Goal: Transaction & Acquisition: Purchase product/service

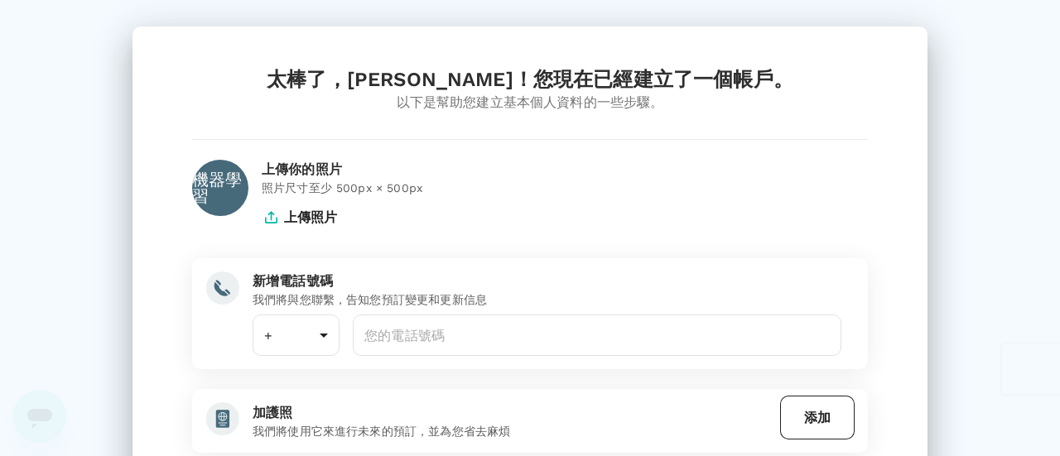
type input "886"
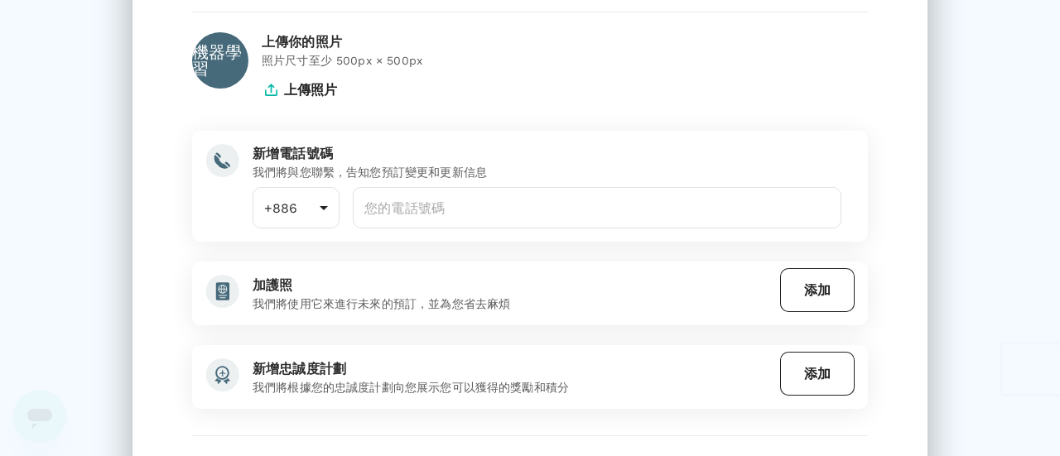
scroll to position [166, 0]
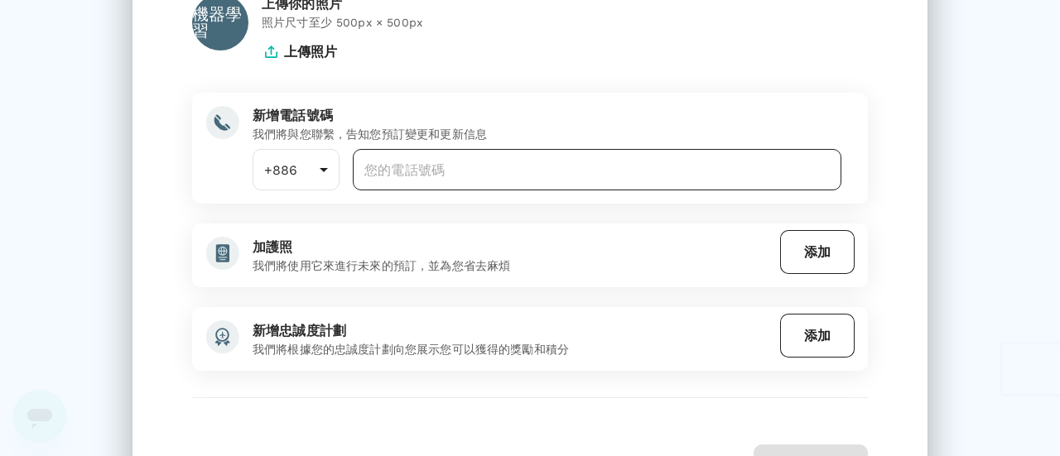
click at [437, 170] on input "number" at bounding box center [597, 169] width 489 height 41
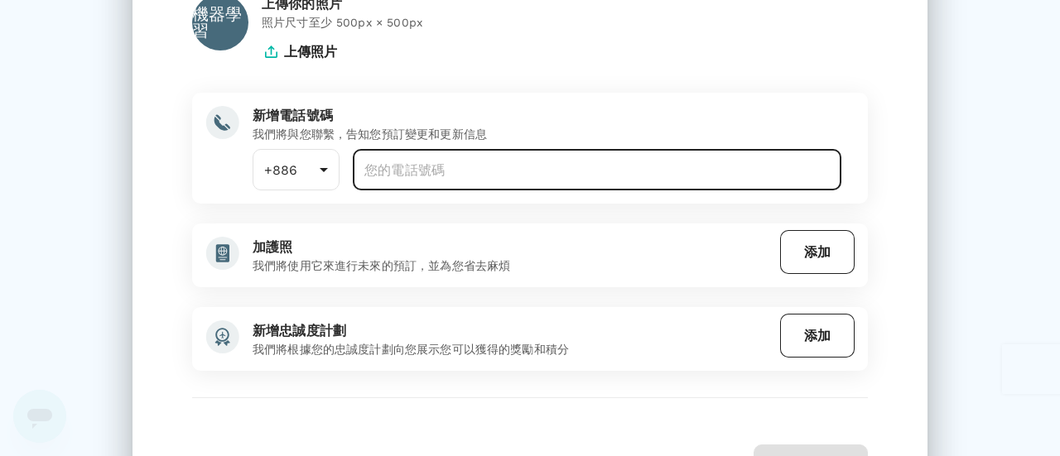
type input "970185170"
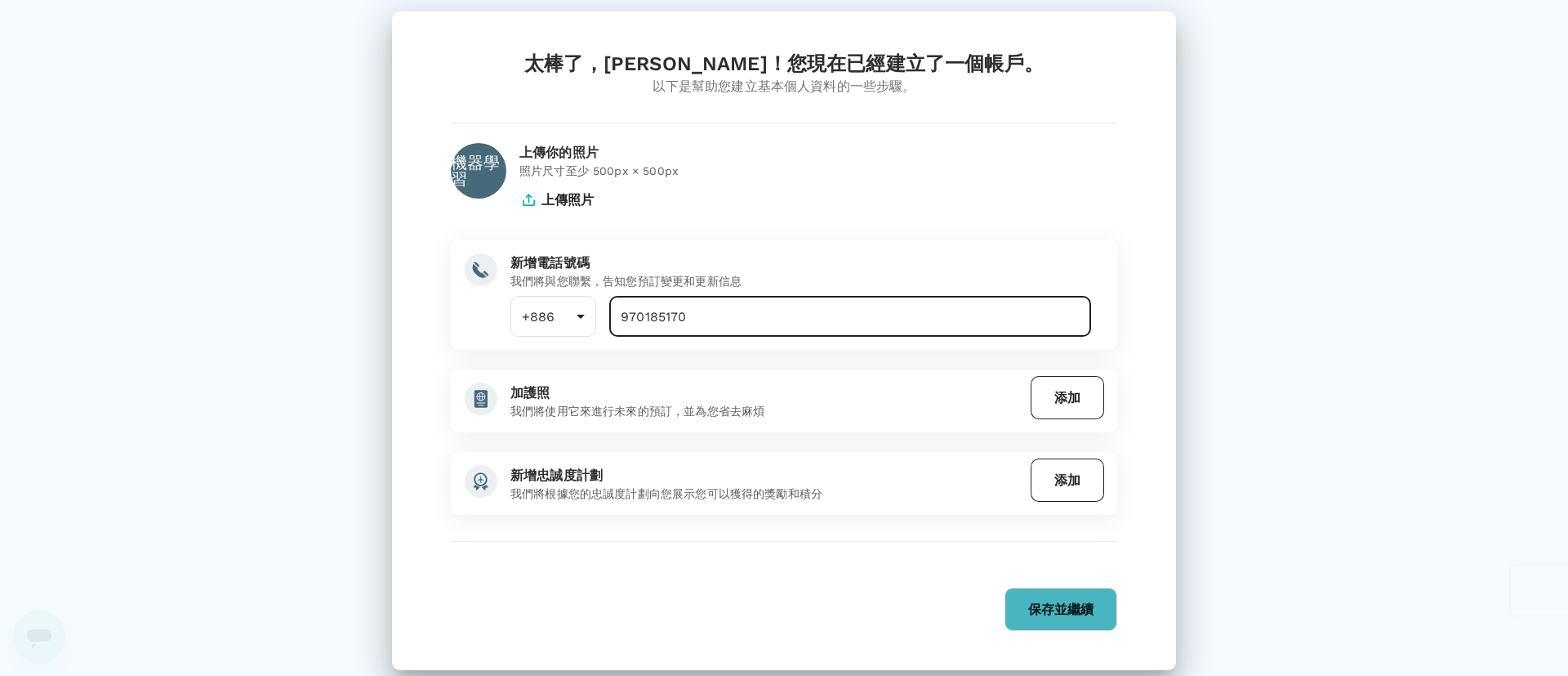
scroll to position [15, 0]
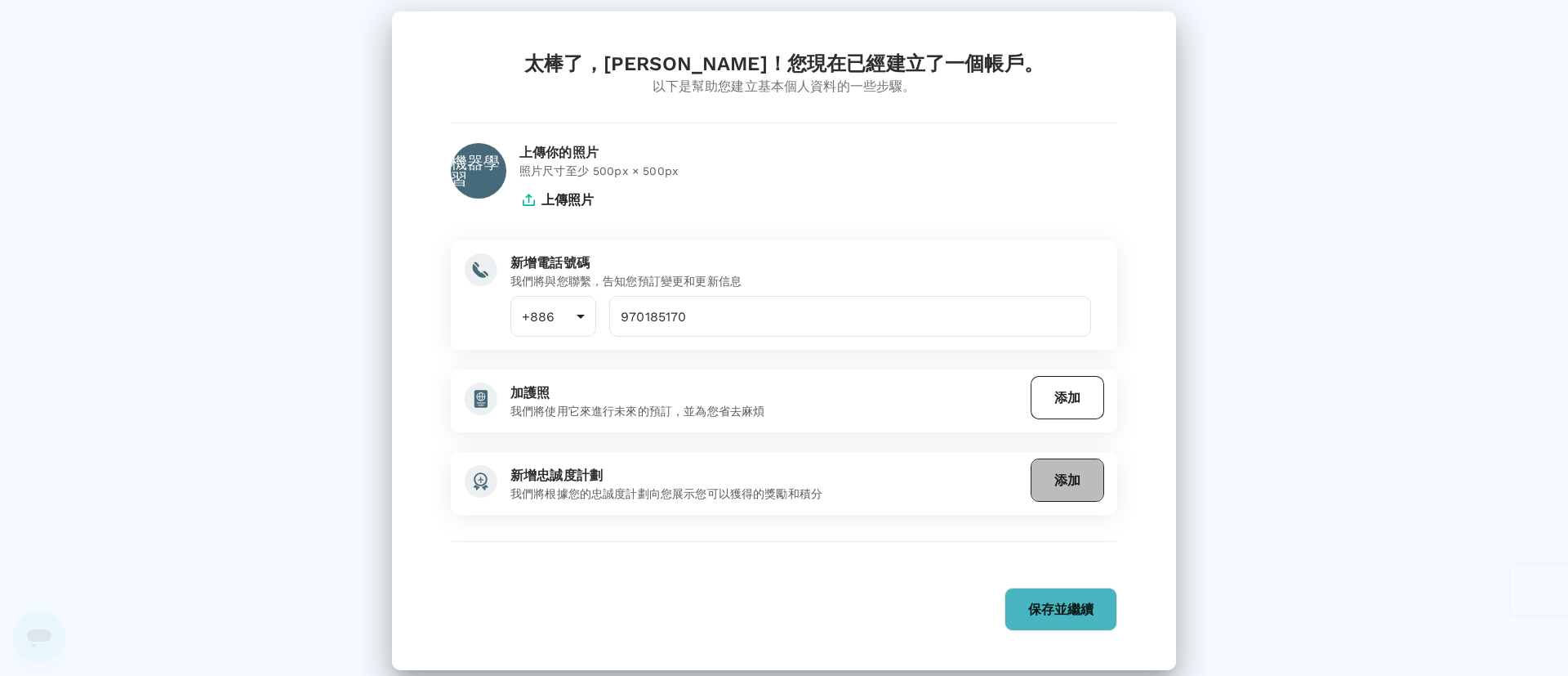
click at [1044, 449] on font "添加" at bounding box center [1067, 481] width 26 height 16
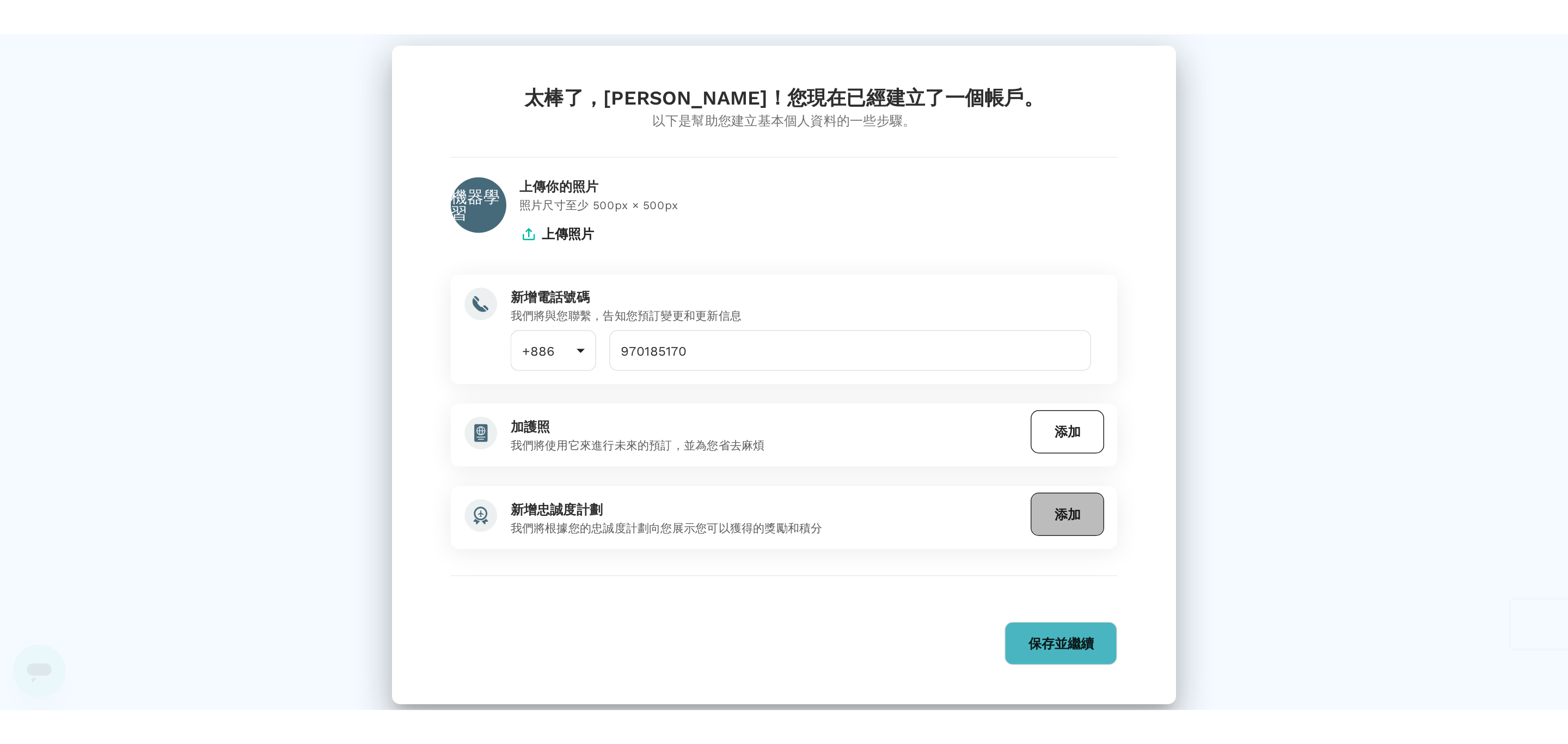
scroll to position [0, 0]
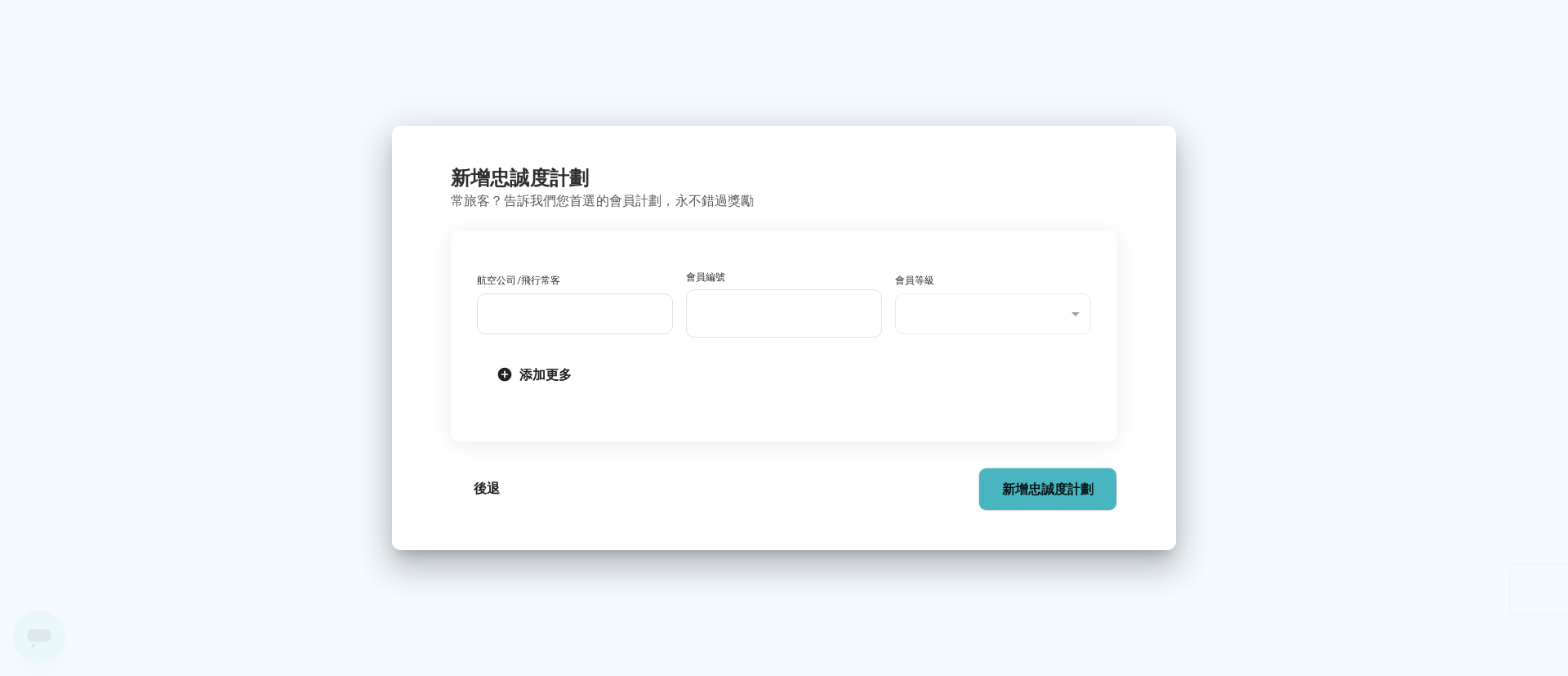
click at [477, 449] on font "後退" at bounding box center [486, 488] width 26 height 16
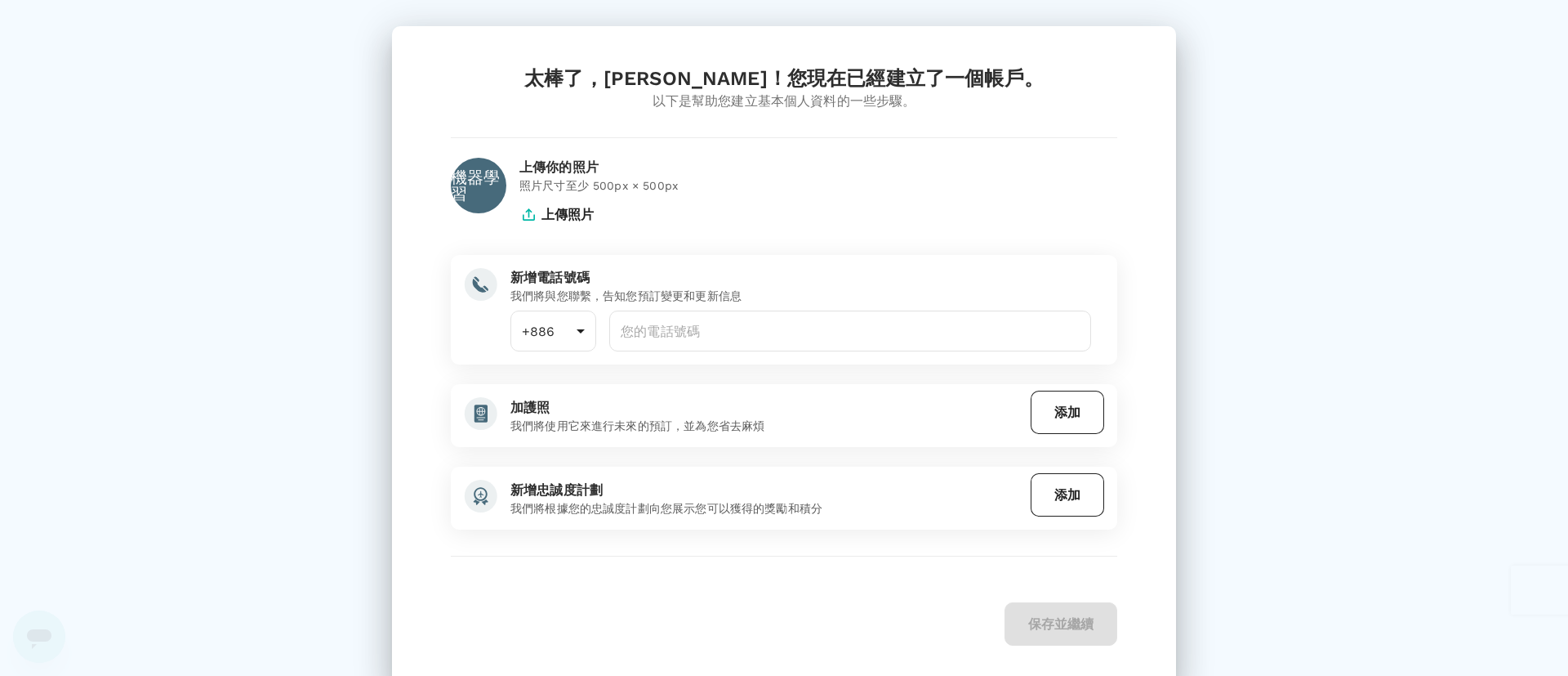
click at [1044, 316] on div "太棒了，Michelle！您現在已經建立了一個帳戶。 以下是幫助您建立基本個人資料的一些步驟。 機器學習 上傳你的照片 照片尺寸至少 500px × 500p…" at bounding box center [784, 338] width 1568 height 676
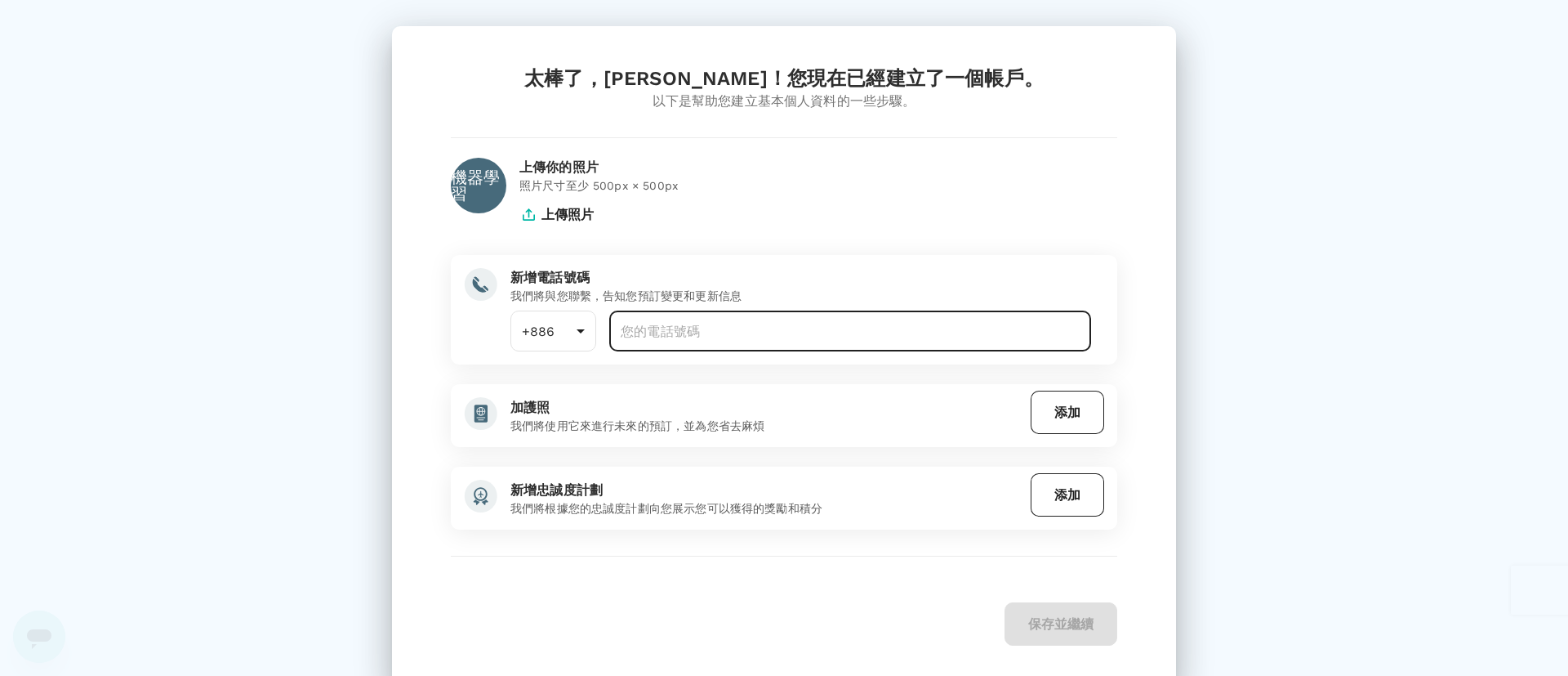
click at [791, 339] on input "number" at bounding box center [850, 331] width 482 height 40
click at [615, 336] on input "970185170" at bounding box center [850, 331] width 482 height 40
type input "0970185170"
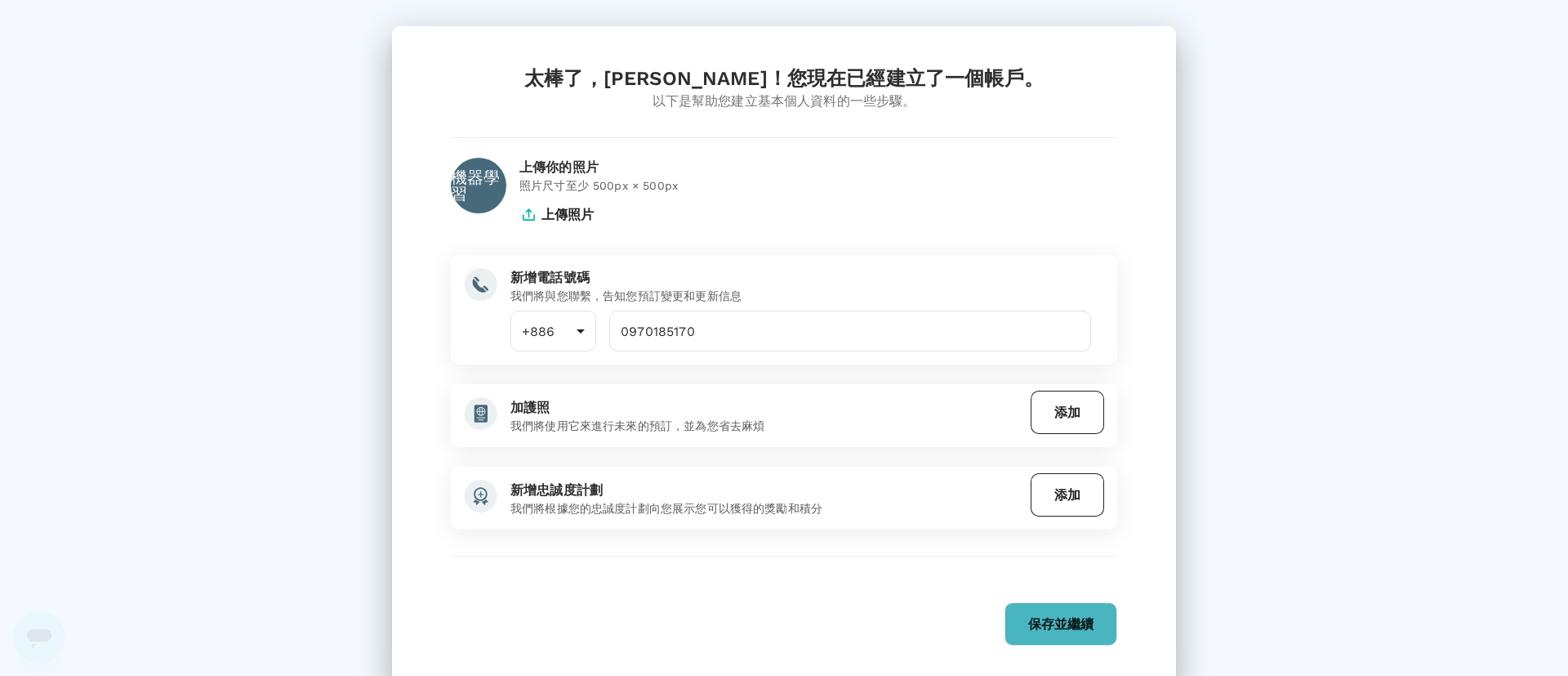
click at [1044, 305] on div "太棒了，Michelle！您現在已經建立了一個帳戶。 以下是幫助您建立基本個人資料的一些步驟。 機器學習 上傳你的照片 照片尺寸至少 500px × 500p…" at bounding box center [784, 338] width 1568 height 676
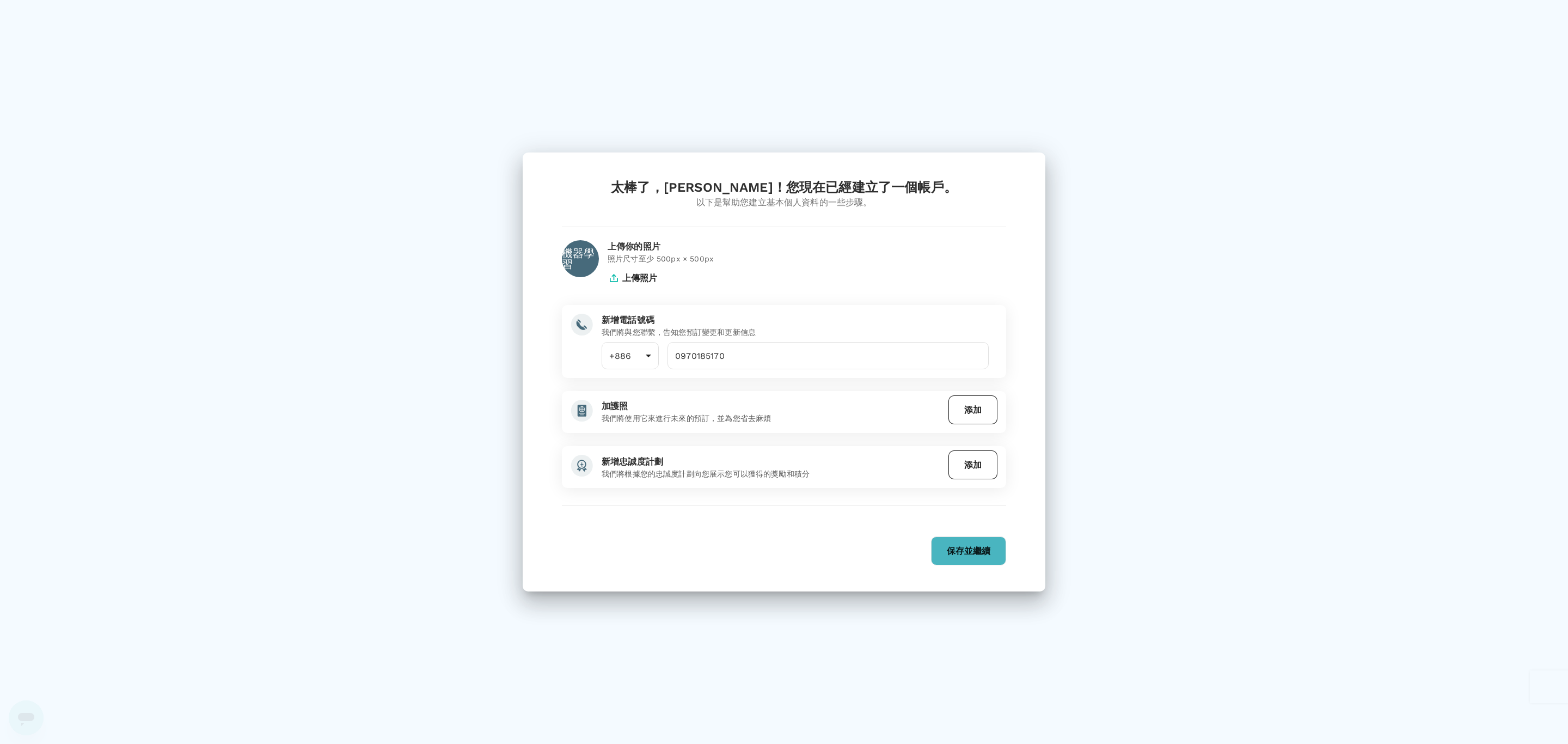
click at [696, 299] on font "添加" at bounding box center [973, 465] width 17 height 11
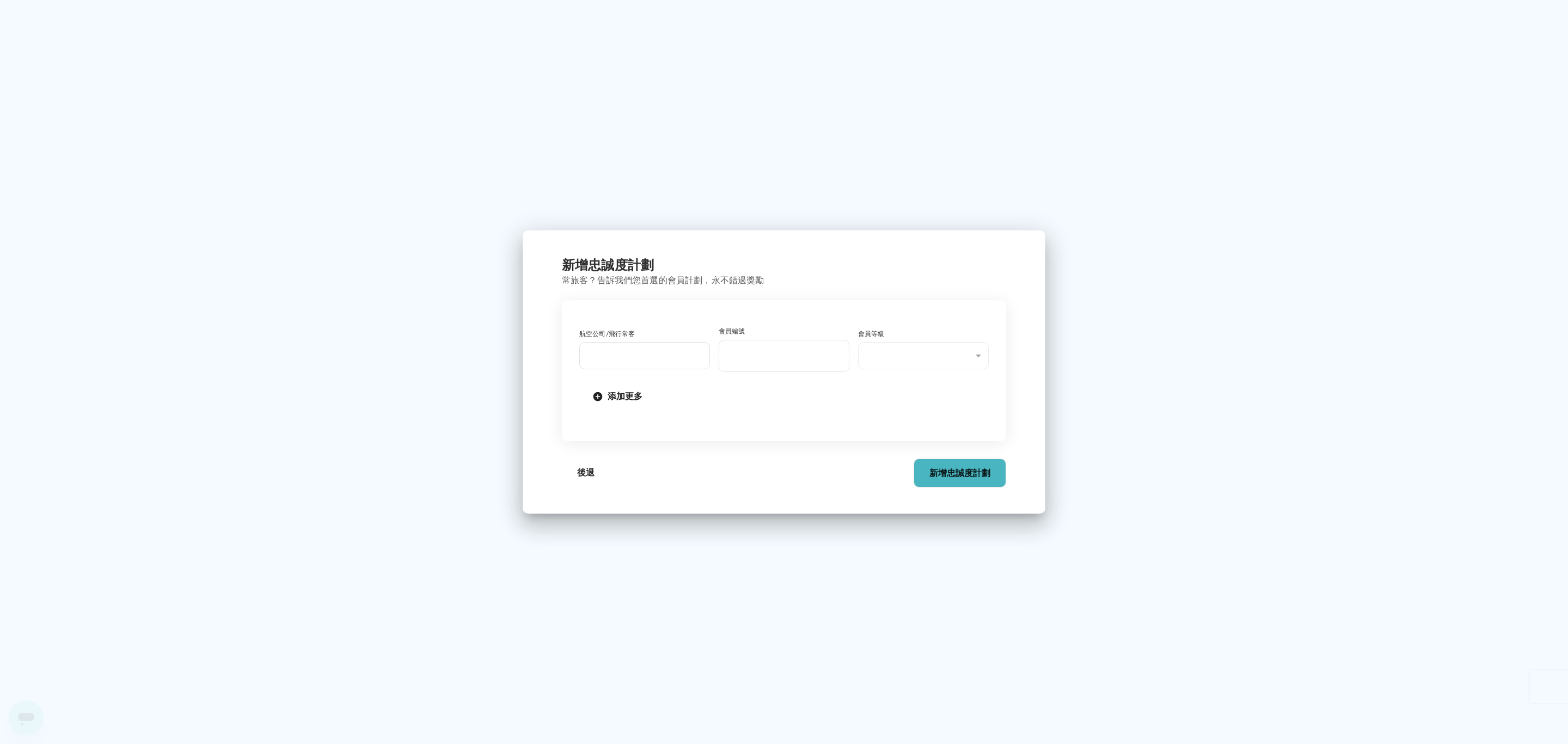
click at [584, 299] on font "後退" at bounding box center [586, 472] width 17 height 11
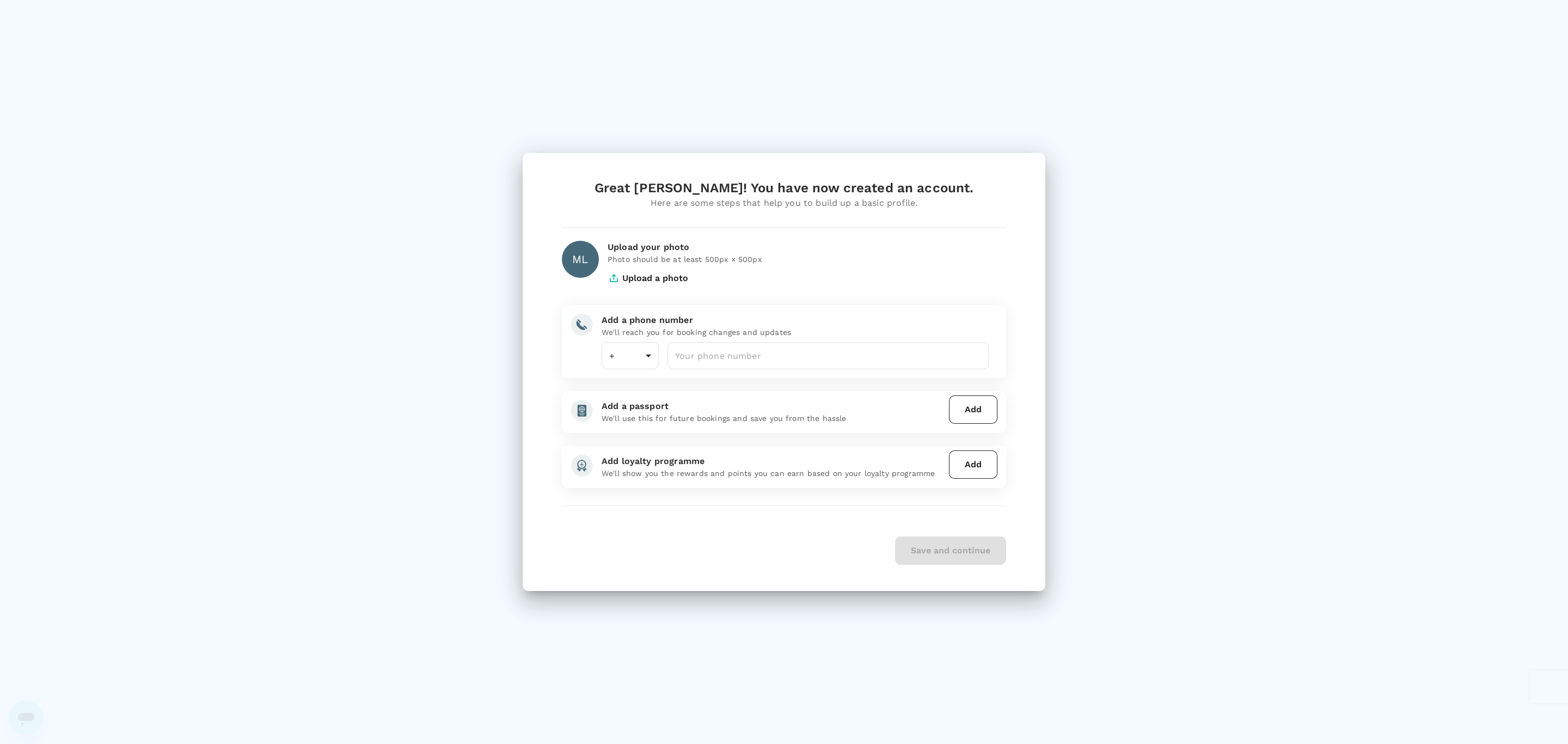
type input "886"
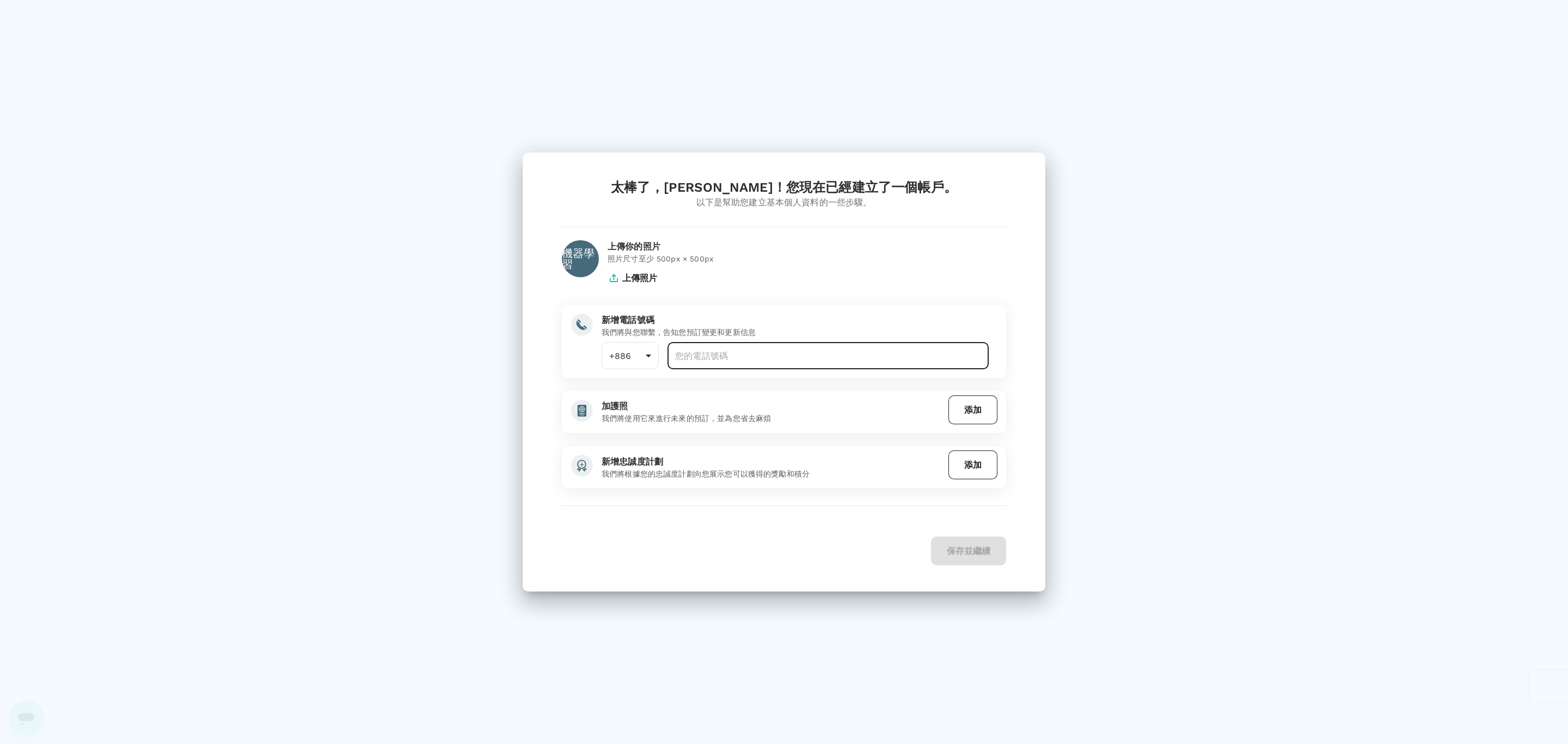
click at [696, 299] on input "number" at bounding box center [828, 355] width 321 height 27
type input "970185170"
click at [696, 299] on font "保存並繼續" at bounding box center [968, 551] width 43 height 11
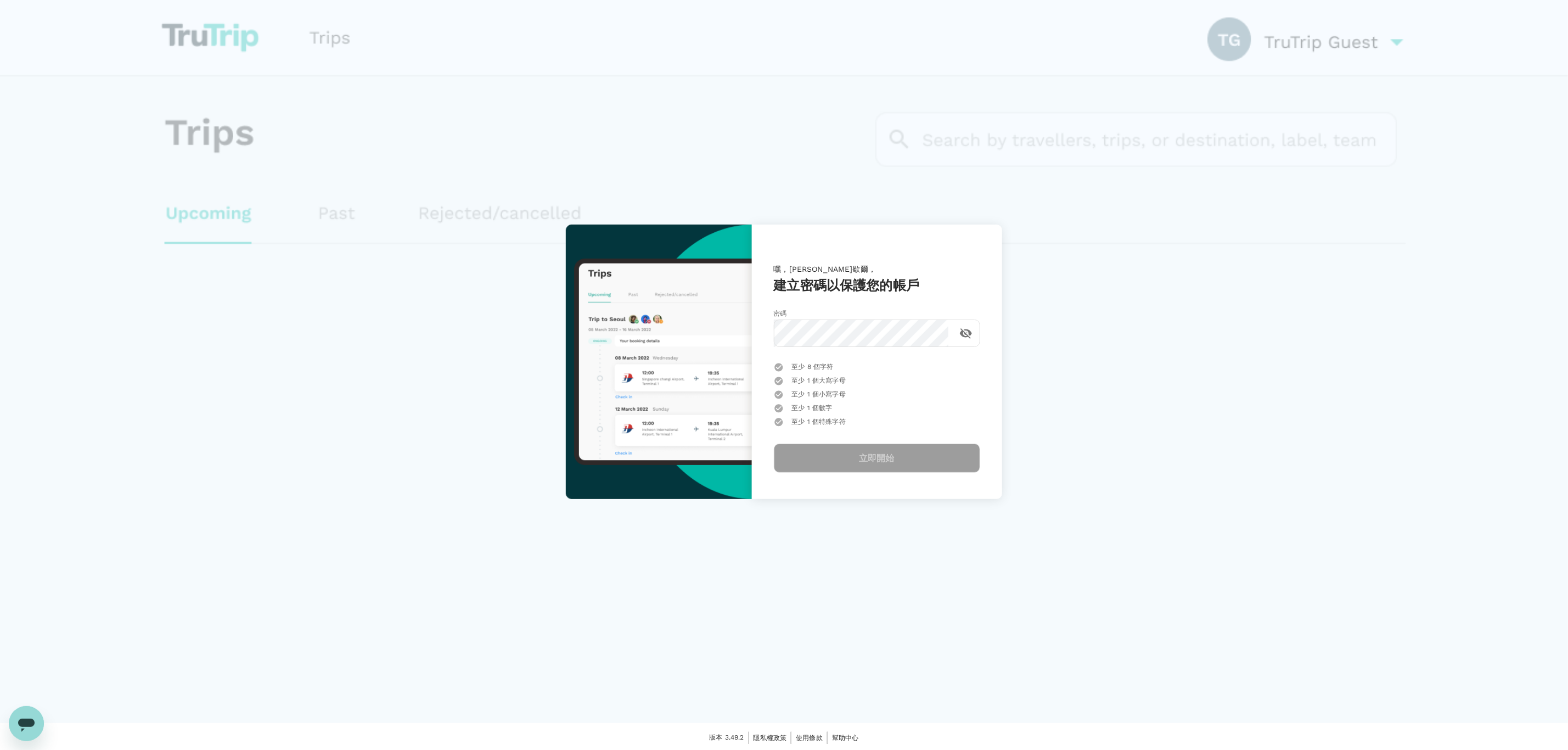
click at [856, 463] on div "立即開始" at bounding box center [877, 452] width 206 height 42
click at [858, 457] on div "立即開始" at bounding box center [877, 452] width 206 height 42
click at [302, 133] on div "嘿，米歇爾， 建立密碼以保護您的帳戶 密碼 ​ 至少 8 個字符 至少 1 個大寫字母 至少 1 個小寫字母 至少 1 個數字 至少 1 個特殊字符 立即開始" at bounding box center [784, 361] width 1568 height 723
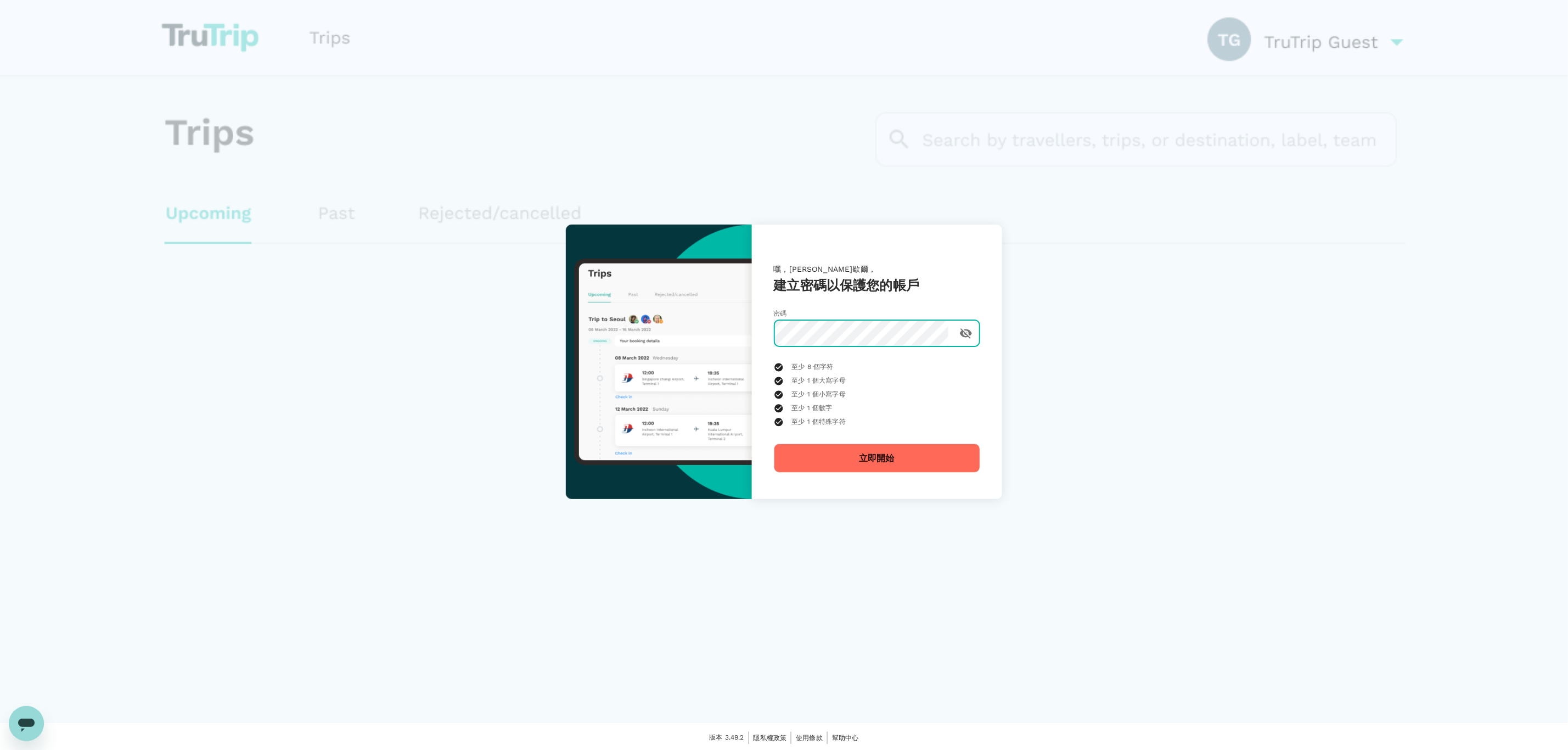
click at [873, 450] on button "立即開始" at bounding box center [877, 458] width 206 height 29
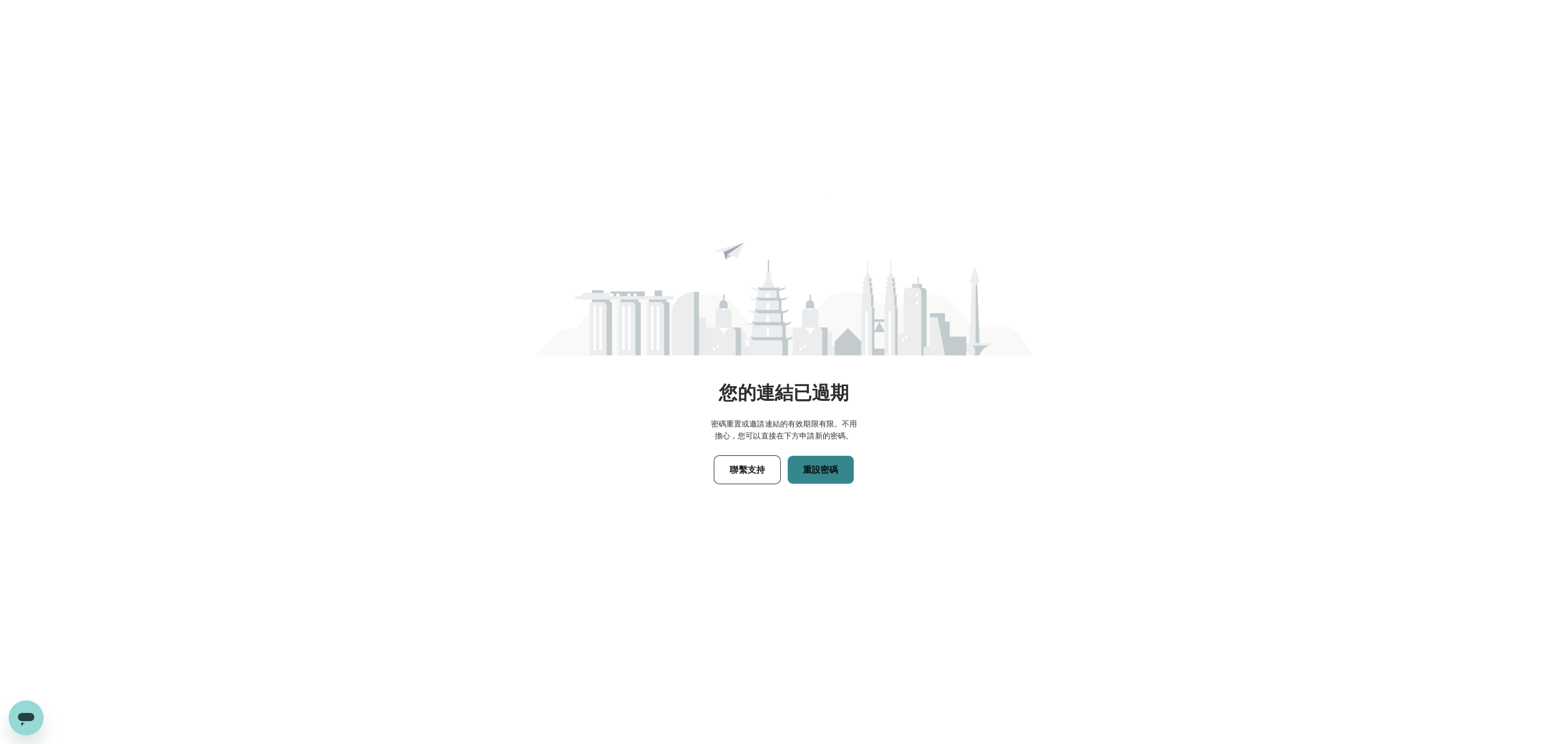
click at [812, 474] on font "重設密碼" at bounding box center [820, 470] width 36 height 11
click at [812, 467] on font "再試一次" at bounding box center [813, 470] width 35 height 11
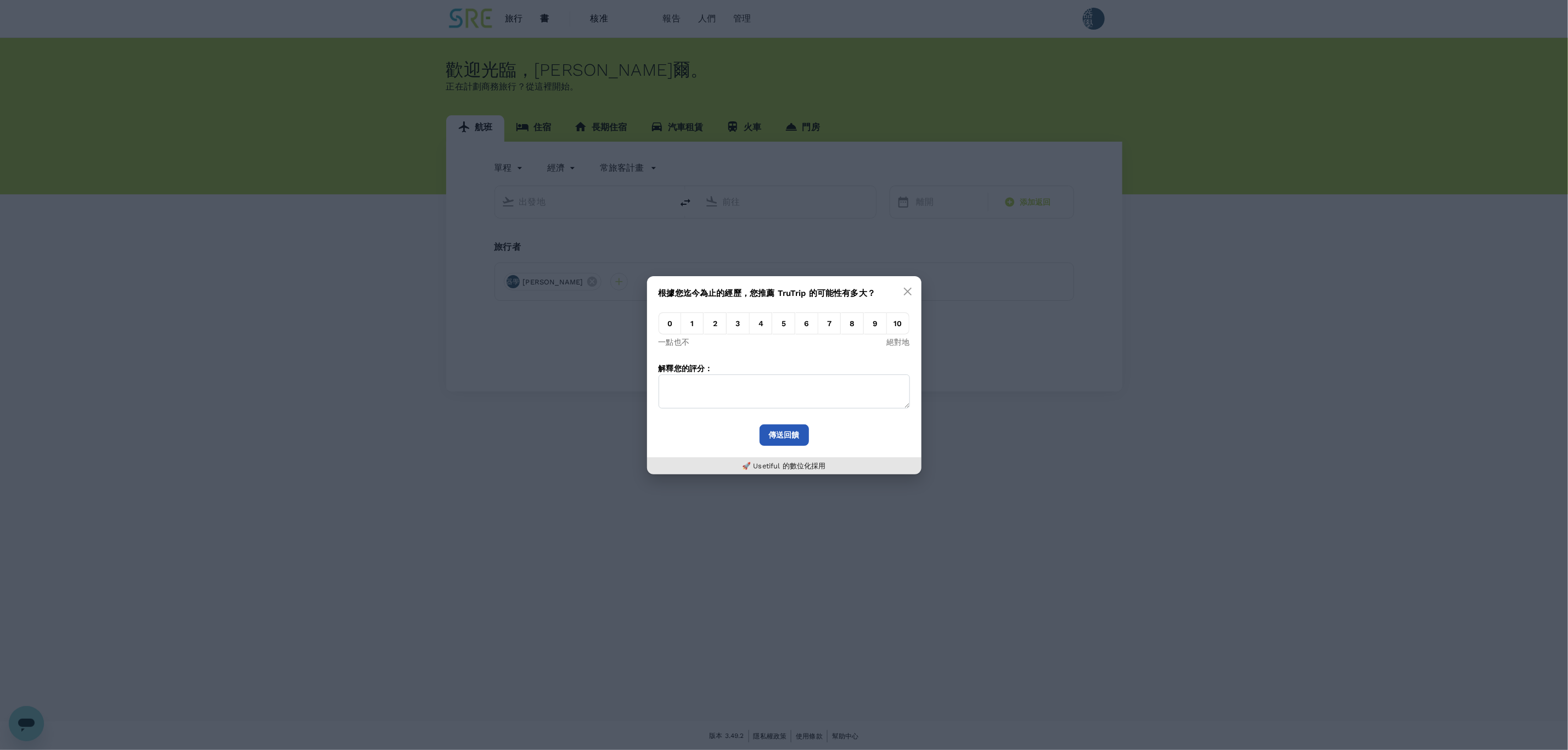
click at [783, 436] on font "傳送回饋" at bounding box center [784, 434] width 30 height 9
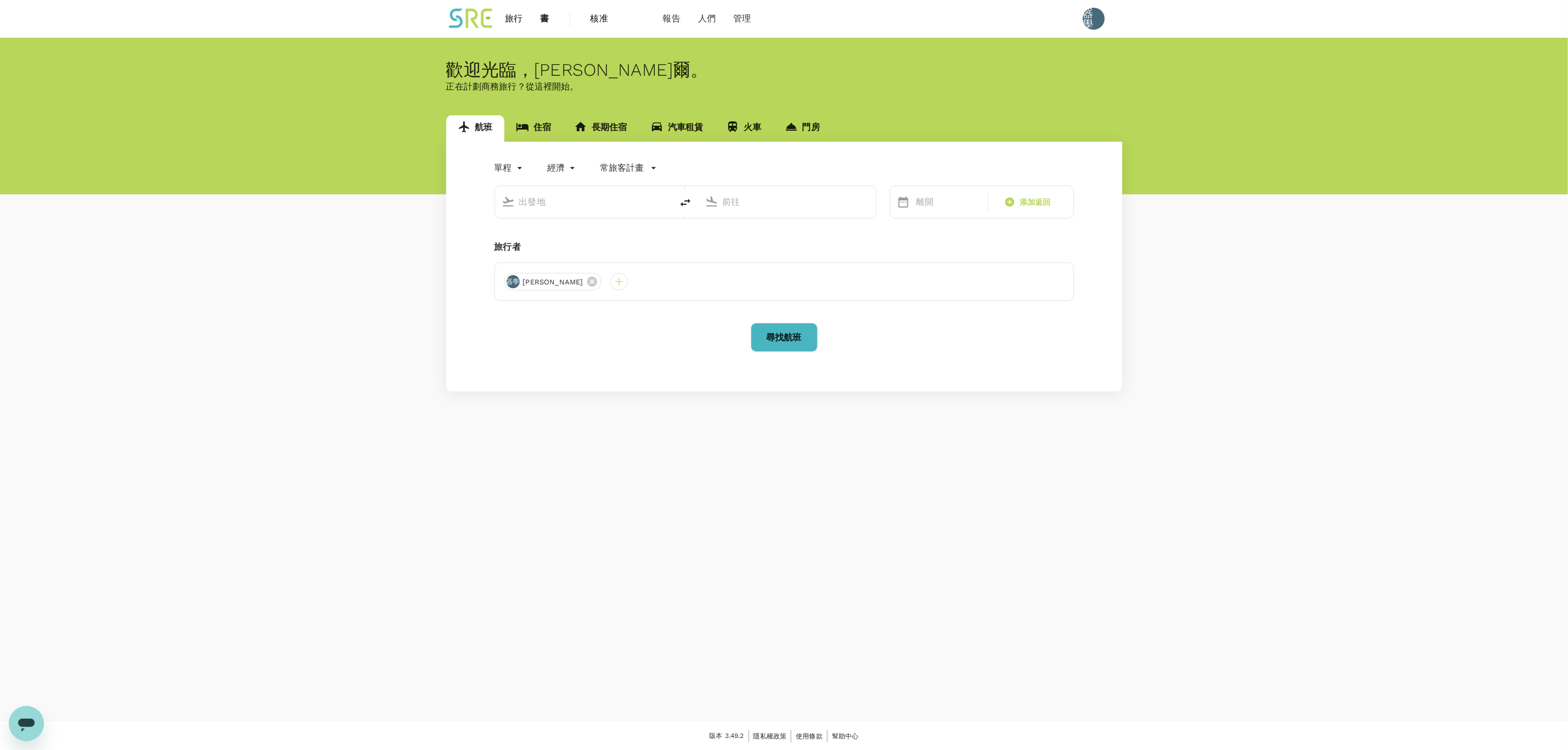
click at [585, 212] on div at bounding box center [581, 200] width 168 height 24
type input "w"
type input "台灣"
click at [781, 204] on input "台灣" at bounding box center [788, 202] width 130 height 17
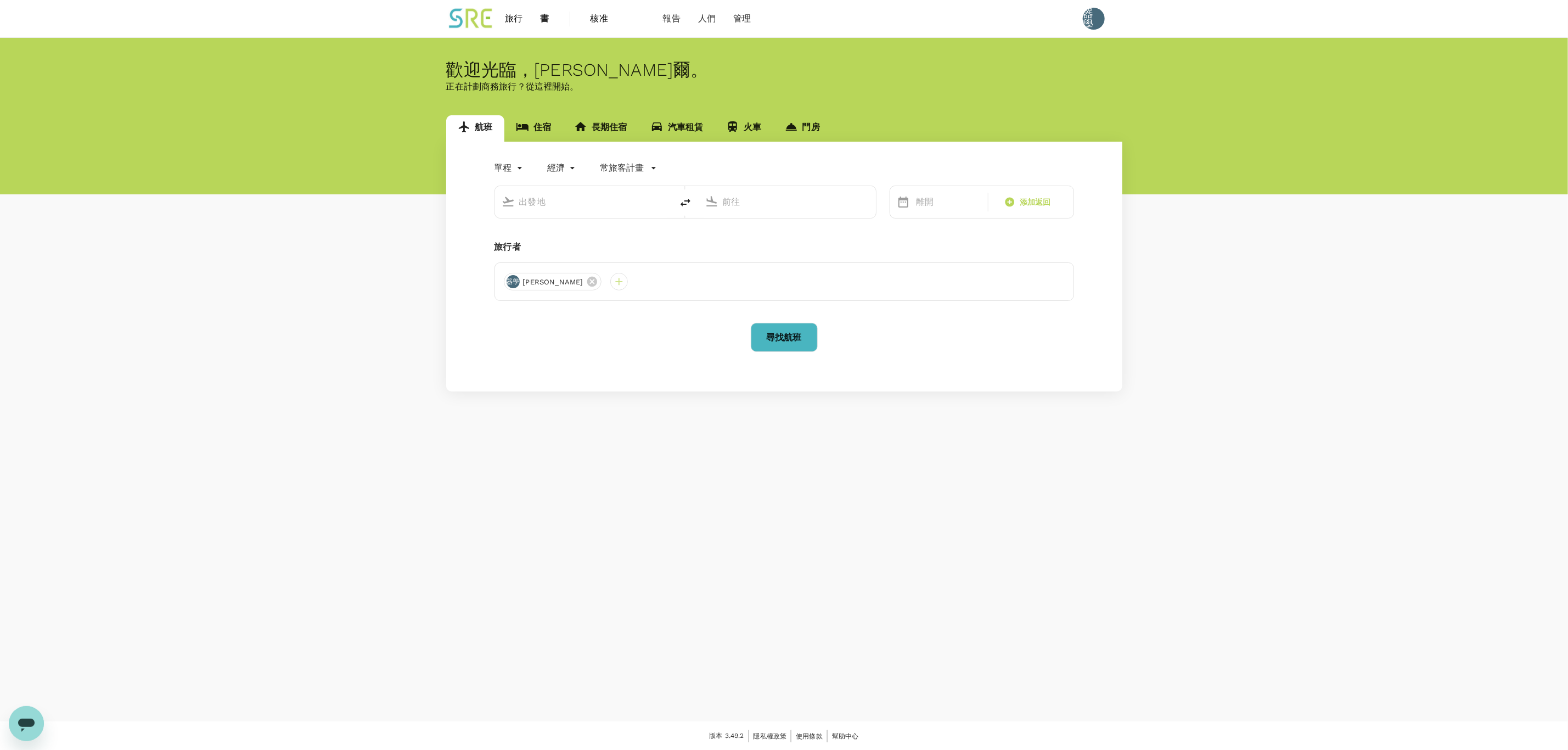
type input "ㄏ"
click at [614, 205] on input "text" at bounding box center [584, 202] width 130 height 17
type input "台"
click at [528, 247] on font "台灣桃園國際機場" at bounding box center [542, 245] width 79 height 9
type input "Taiwan Taoyuan Intl (TPE)"
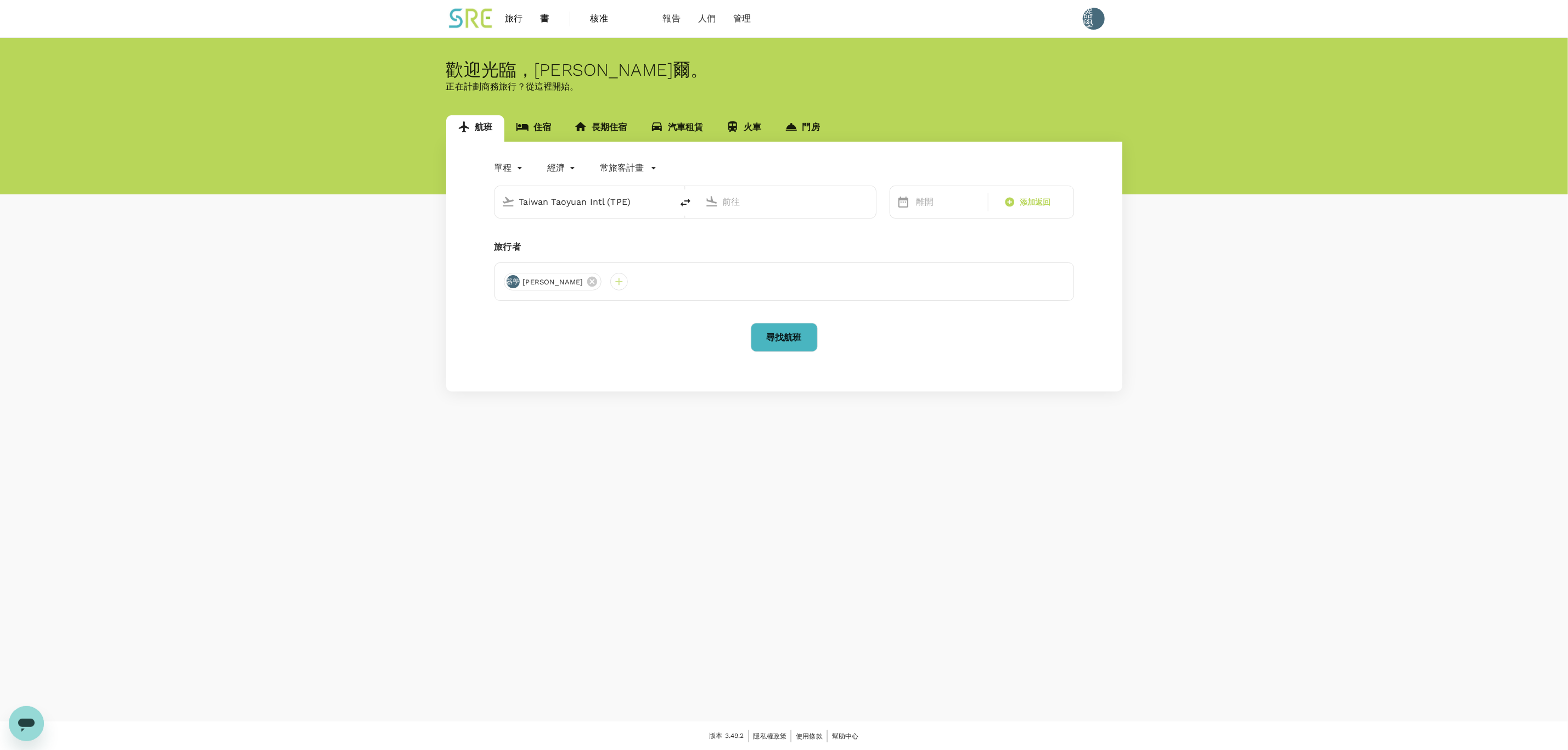
click at [769, 204] on input "text" at bounding box center [788, 202] width 130 height 17
type input "s"
click at [712, 204] on icon at bounding box center [712, 202] width 13 height 13
click at [754, 249] on p "仁川國際機場" at bounding box center [790, 245] width 166 height 11
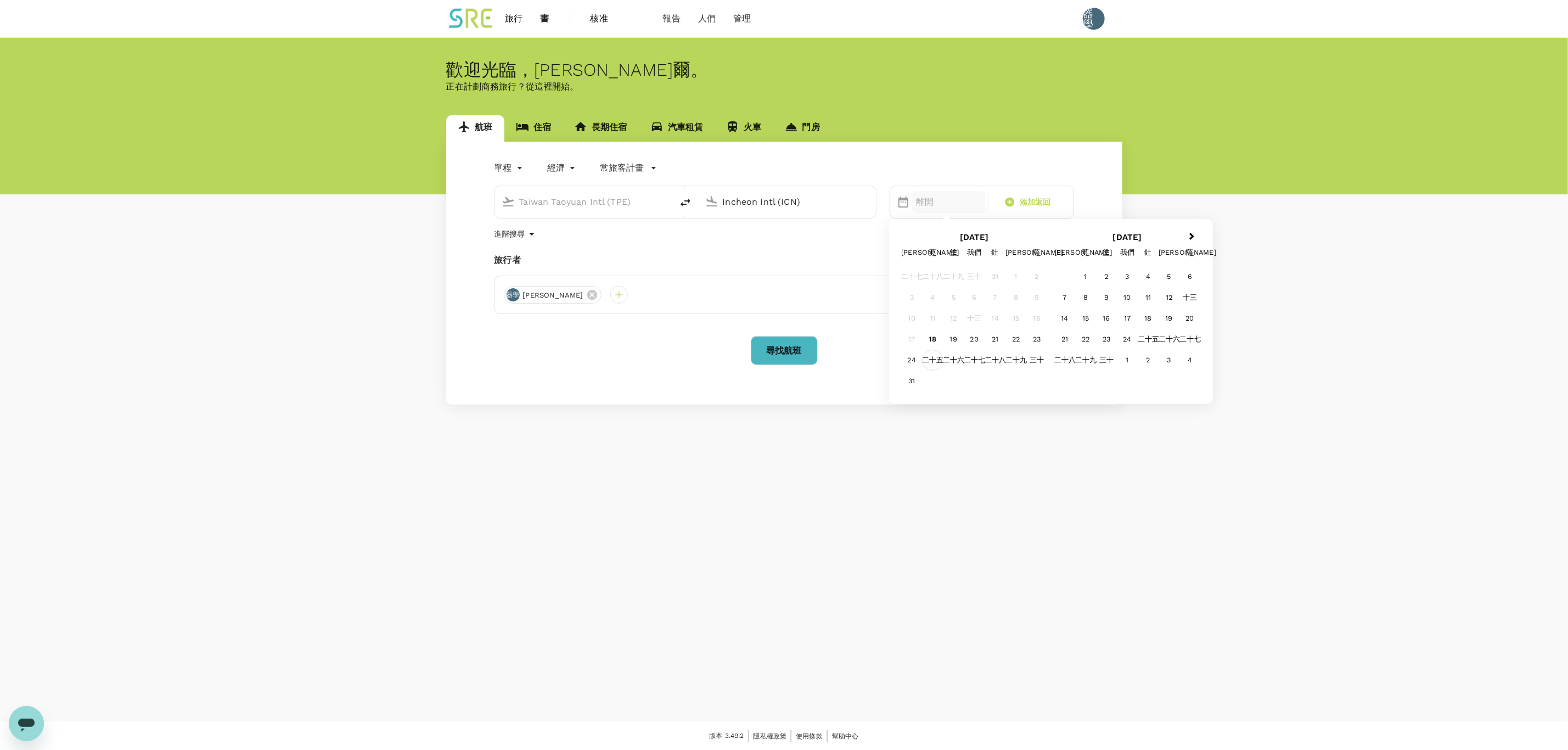
type input "Incheon Intl (ICN)"
click at [932, 361] on font "二十五" at bounding box center [932, 360] width 21 height 8
click at [1021, 206] on span "添加返回" at bounding box center [1035, 202] width 31 height 11
type input "roundtrip"
click at [1018, 364] on font "二十九" at bounding box center [1016, 360] width 21 height 8
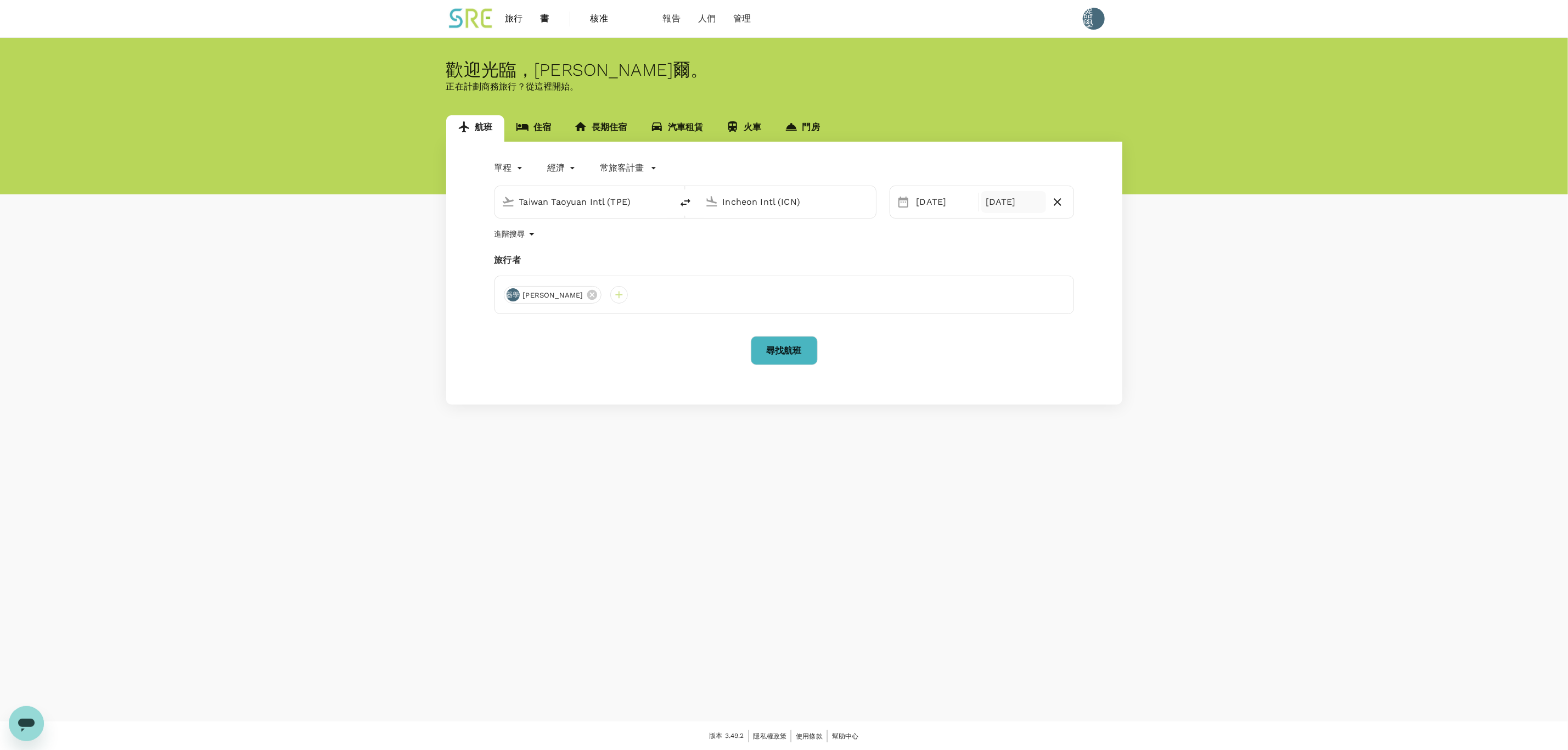
click at [772, 354] on font "尋找航班" at bounding box center [784, 351] width 35 height 11
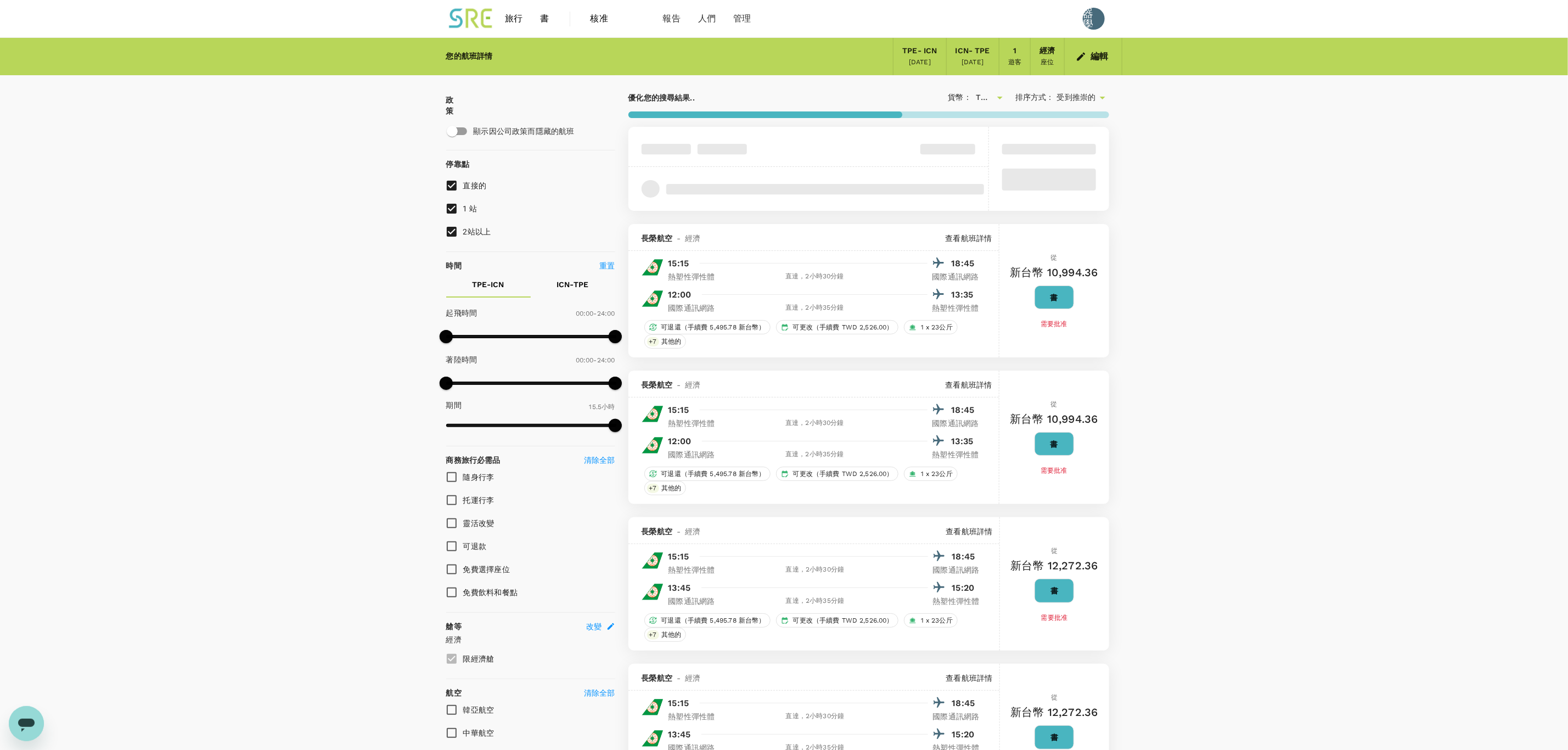
type input "1155"
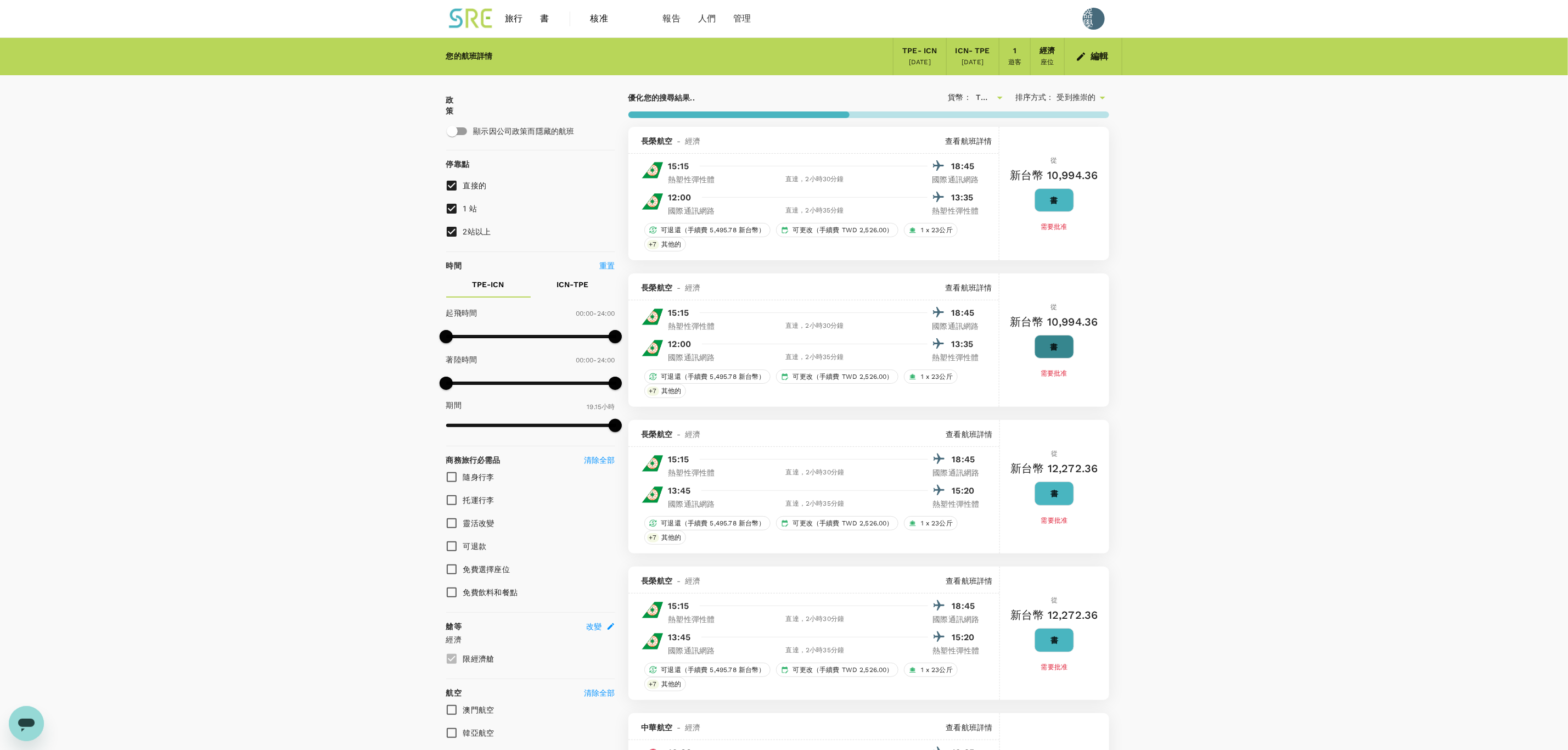
click at [1045, 347] on button "書" at bounding box center [1054, 347] width 40 height 24
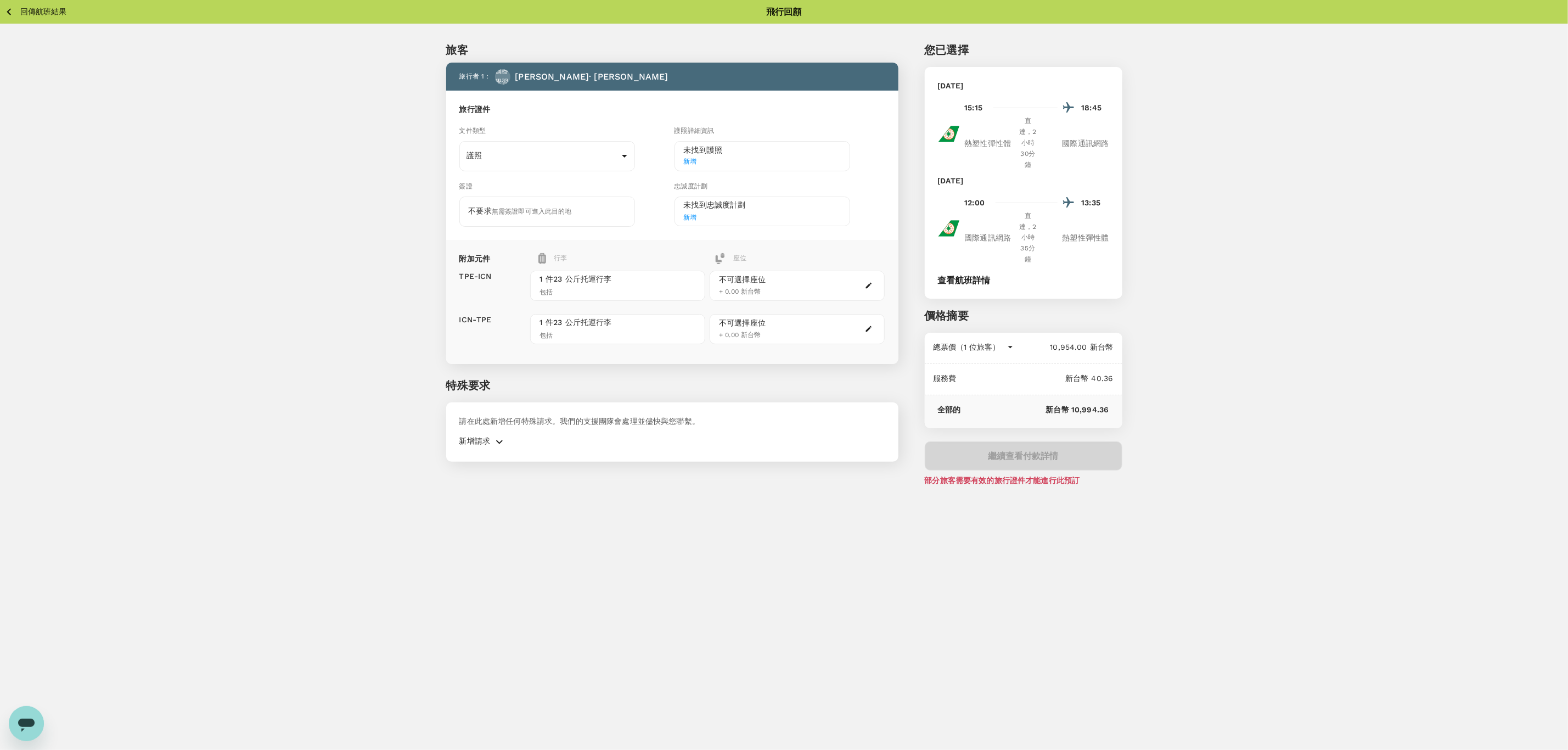
click at [990, 460] on div "繼續查看付款詳情 部分旅客需要有效的旅行證件才能進行此預訂" at bounding box center [1023, 464] width 197 height 44
click at [988, 483] on font "部分旅客需要有效的旅行證件才能進行此預訂" at bounding box center [1002, 480] width 155 height 9
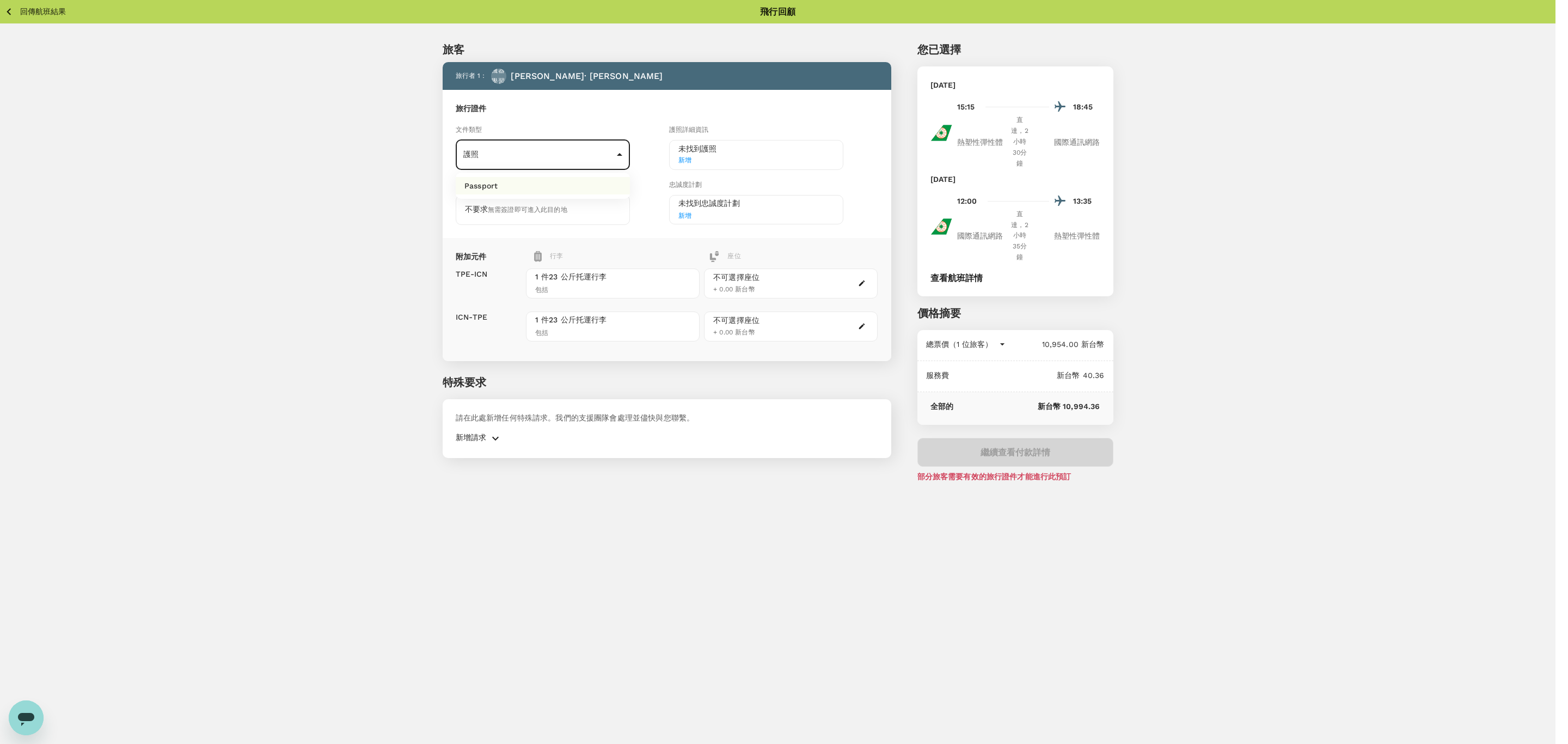
click at [508, 162] on body "回傳航班結果 飛行回顧 旅客 旅行者 1 ： 機器學習 米歇爾· 廖 旅行證件 文件類型 護照 Passport ​ 護照詳細資訊 未找到護照 新增 簽證 不…" at bounding box center [784, 387] width 1568 height 774
click at [27, 15] on div at bounding box center [784, 372] width 1568 height 744
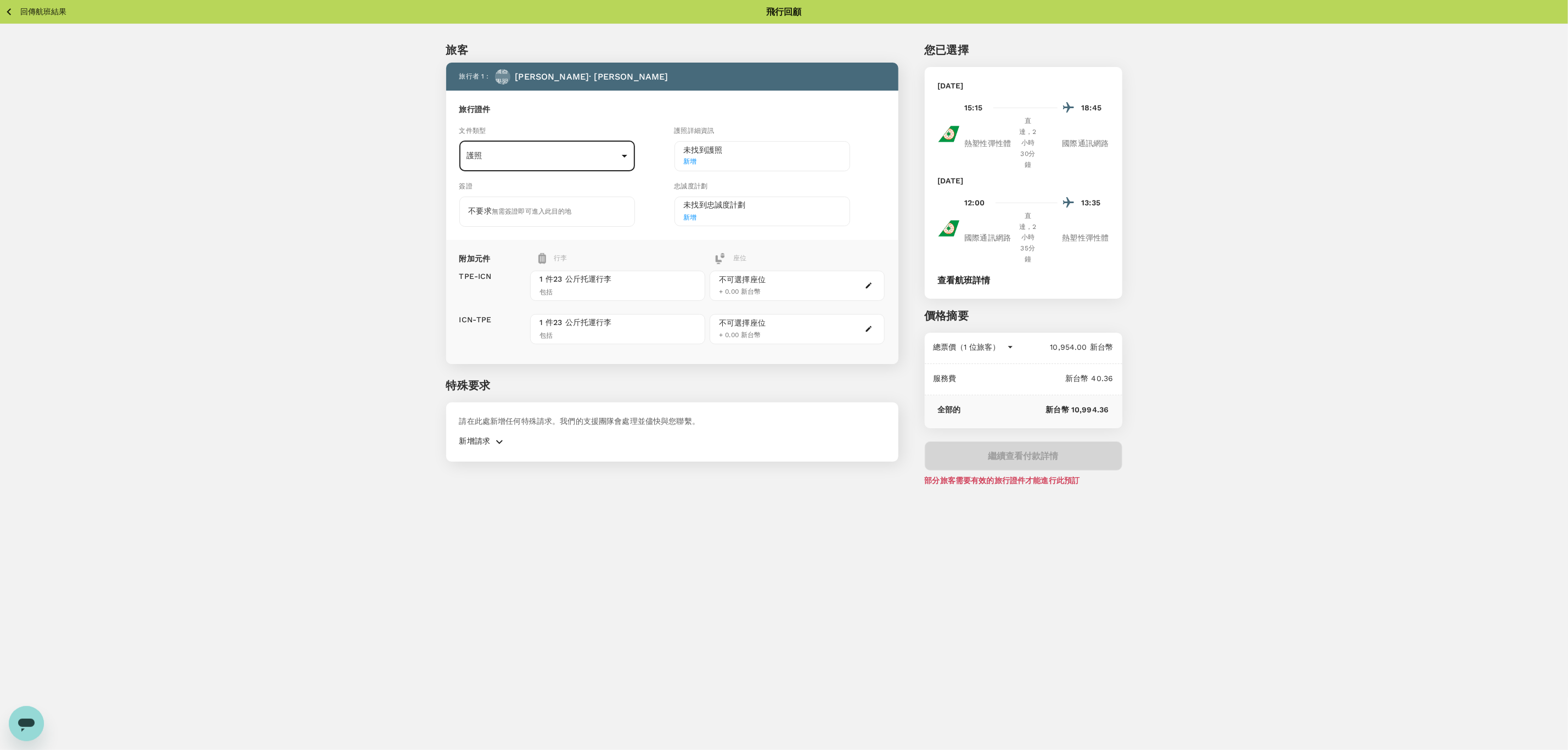
click at [14, 10] on icon "button" at bounding box center [9, 11] width 14 height 14
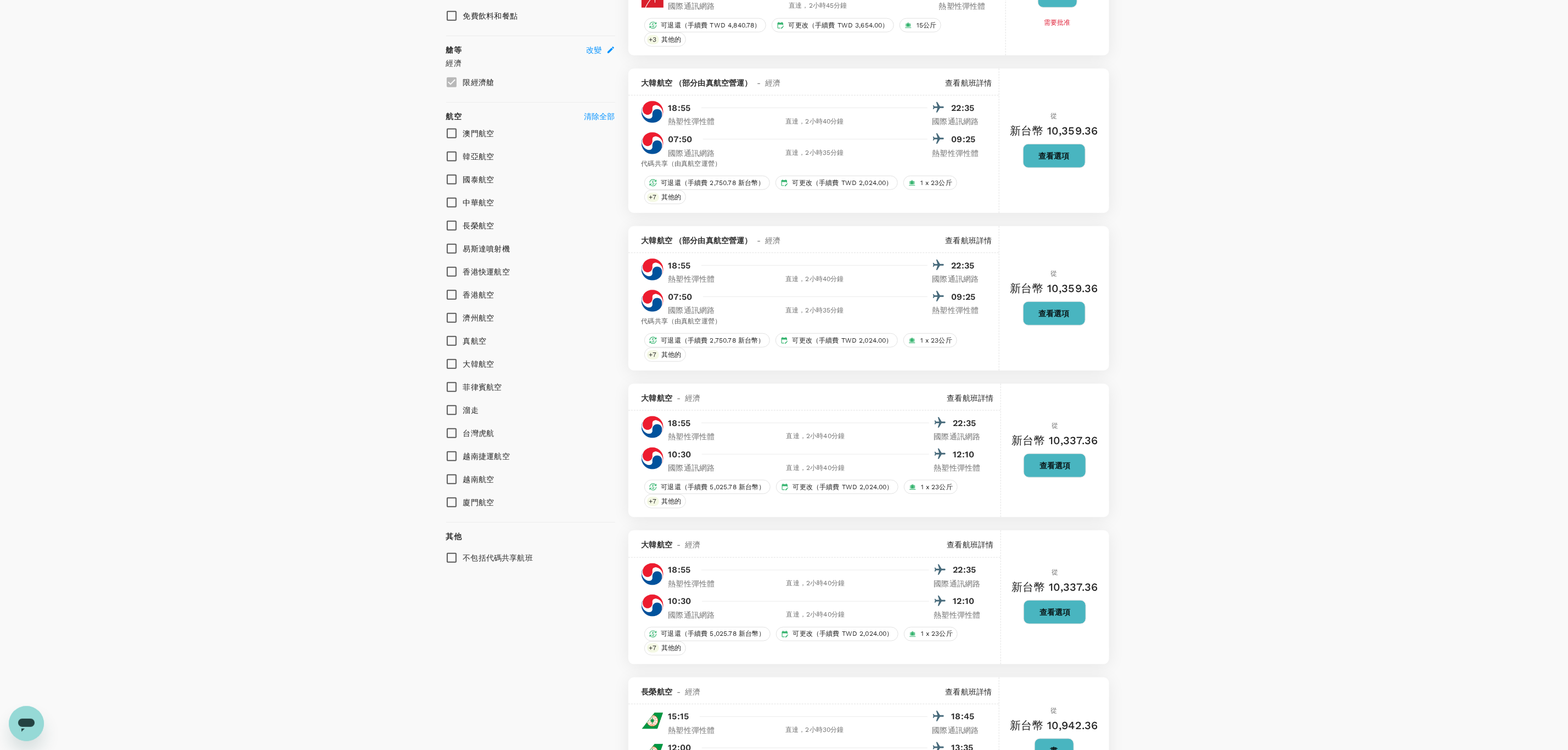
scroll to position [659, 0]
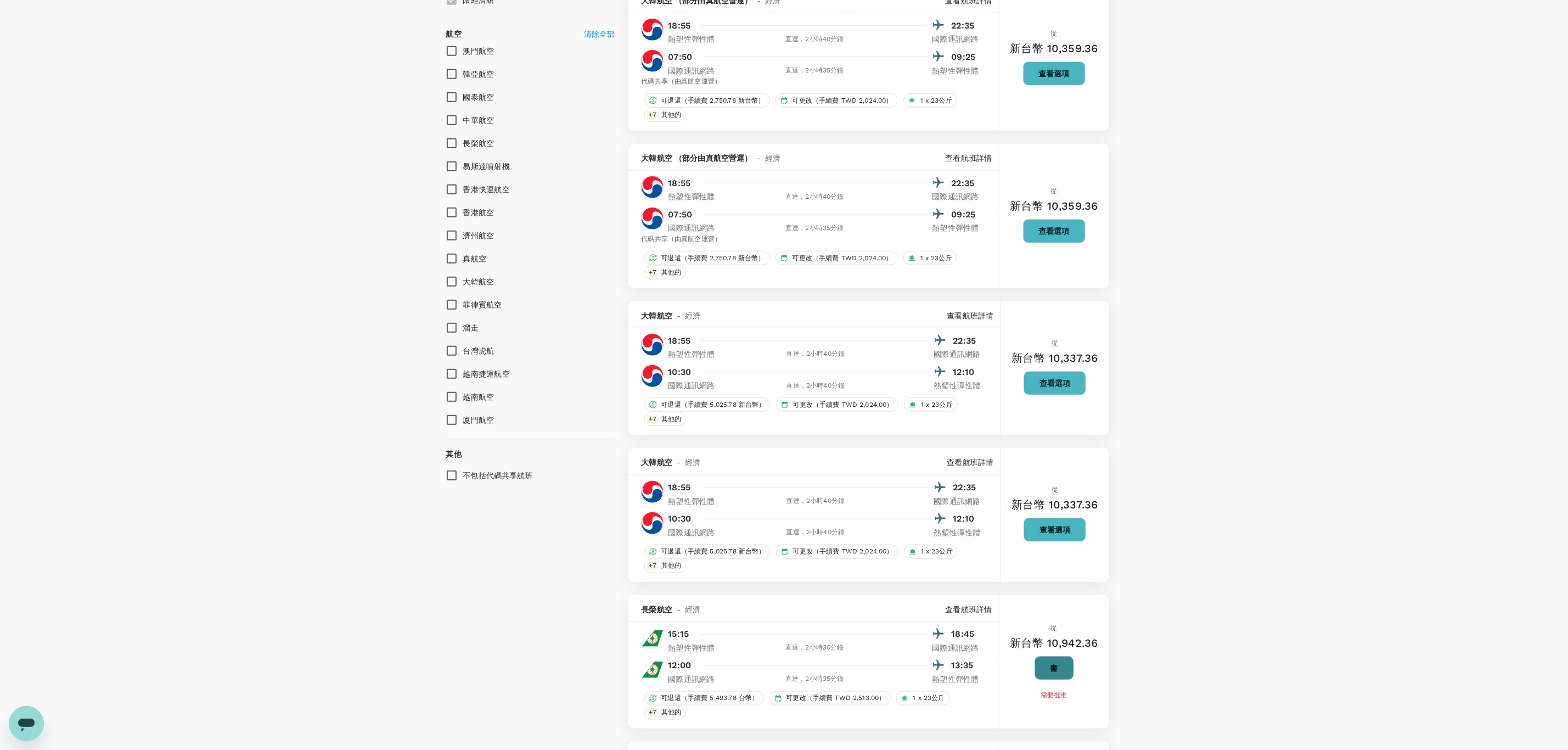
click at [1045, 674] on button "書" at bounding box center [1054, 668] width 40 height 24
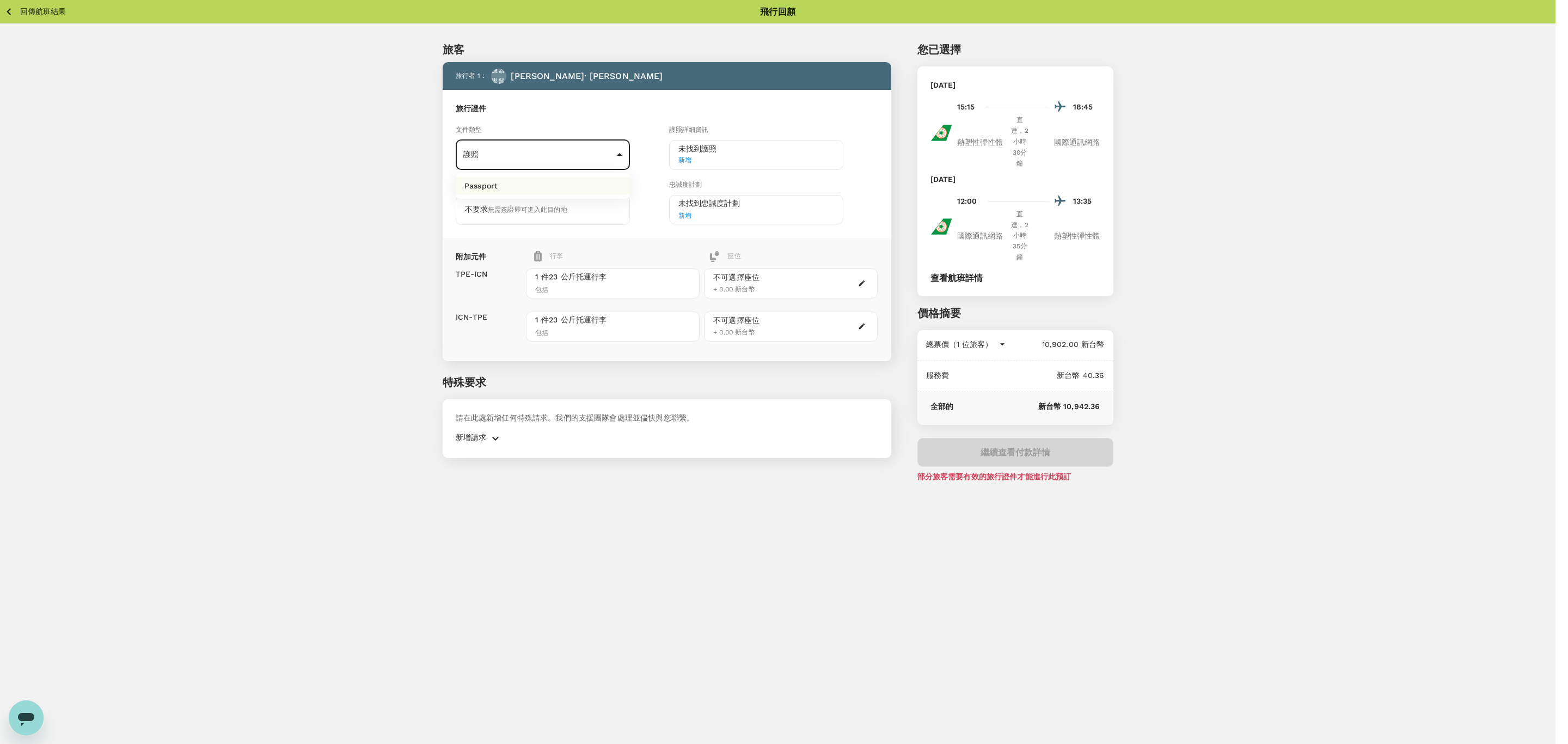
click at [527, 161] on body "回傳航班結果 飛行回顧 旅客 旅行者 1 ： 機器學習 米歇爾· 廖 旅行證件 文件類型 護照 Passport ​ 護照詳細資訊 未找到護照 新增 簽證 不…" at bounding box center [784, 387] width 1568 height 774
click at [523, 191] on li "護照" at bounding box center [542, 186] width 174 height 17
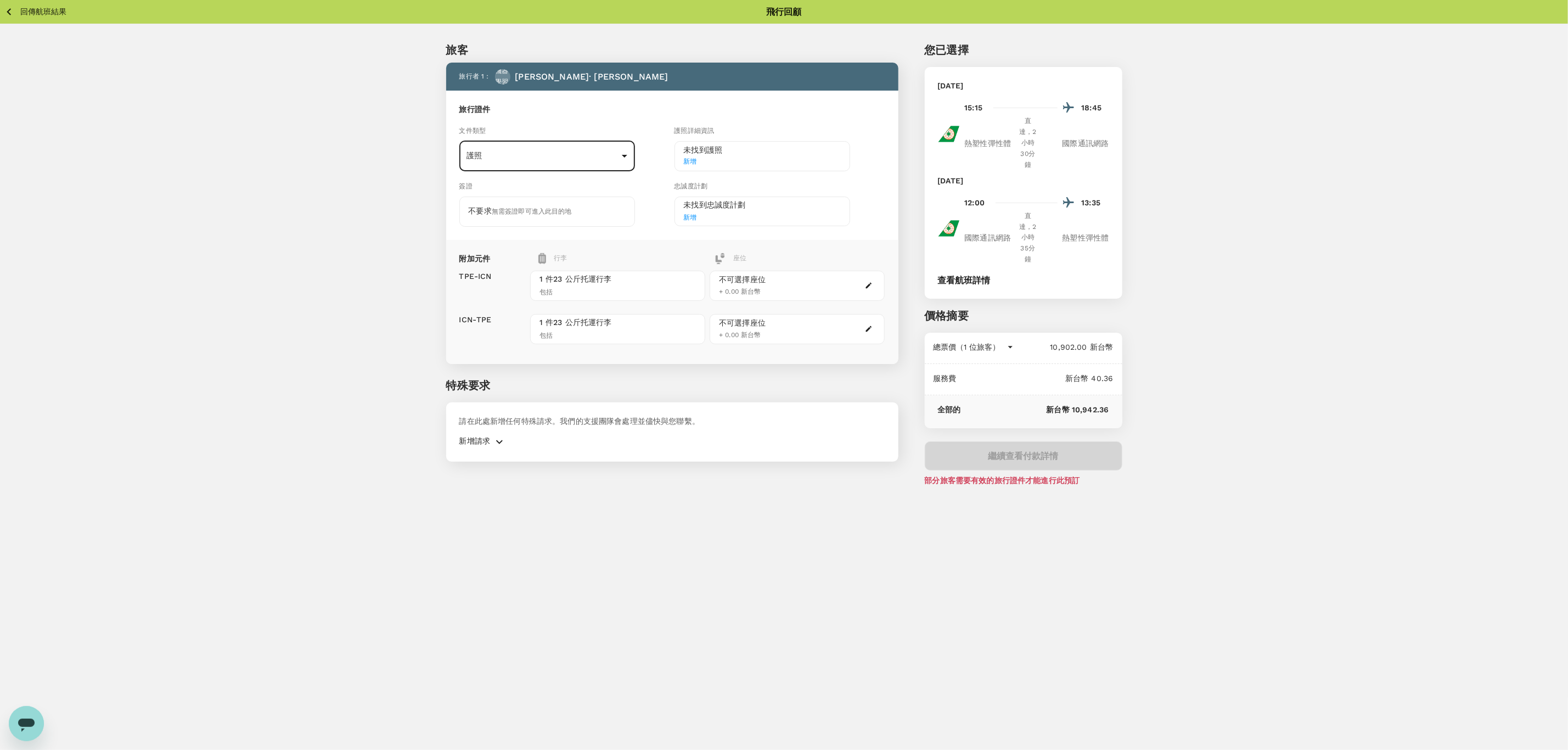
click at [704, 156] on span "新增" at bounding box center [762, 162] width 157 height 11
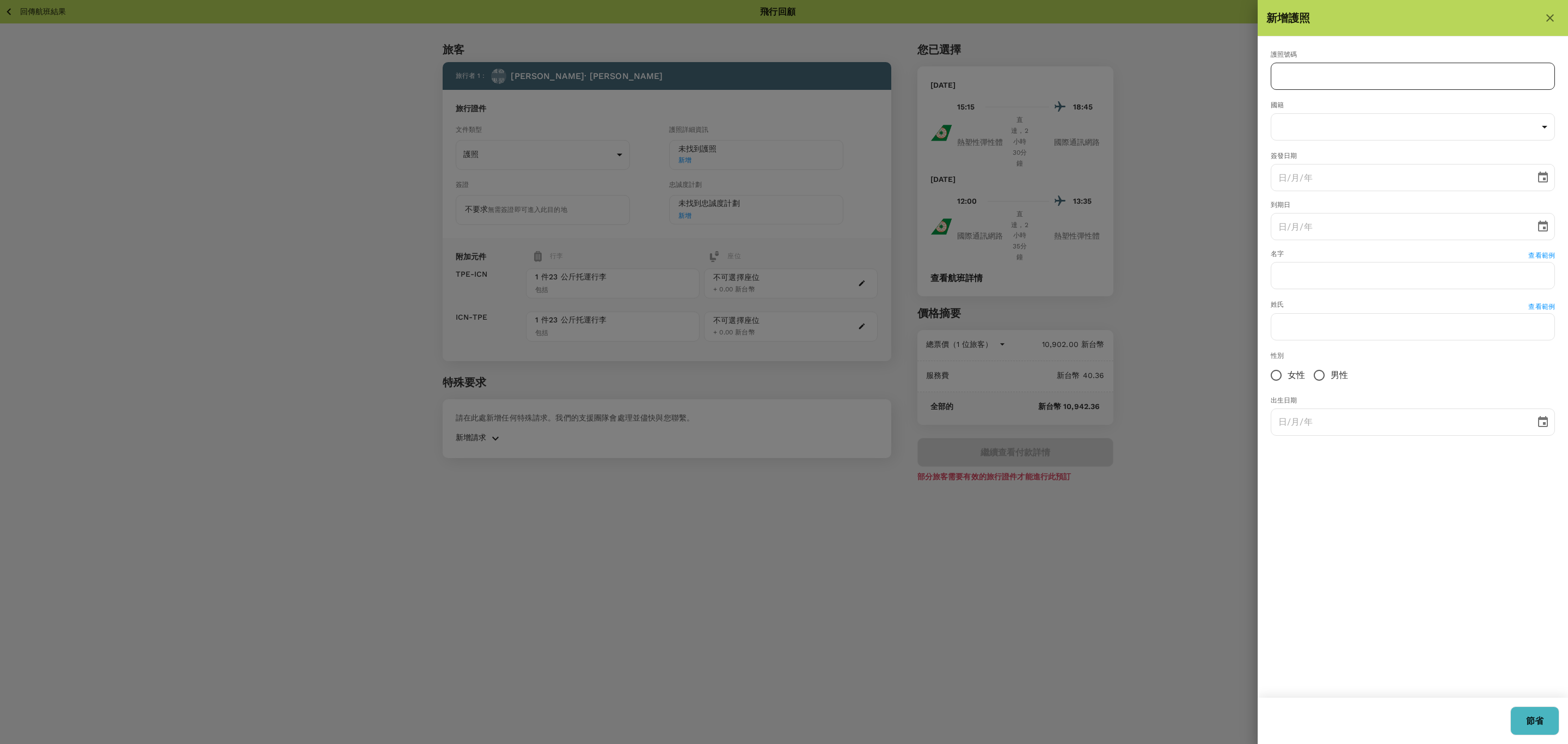
click at [1338, 77] on input "text" at bounding box center [1413, 76] width 284 height 27
type input "312862723"
click at [1546, 132] on body "回傳航班結果 飛行回顧 旅客 旅行者 1 ： 機器學習 米歇爾· 廖 旅行證件 文件類型 護照 Passport ​ 護照詳細資訊 未找到護照 新增 簽證 不…" at bounding box center [784, 387] width 1568 height 774
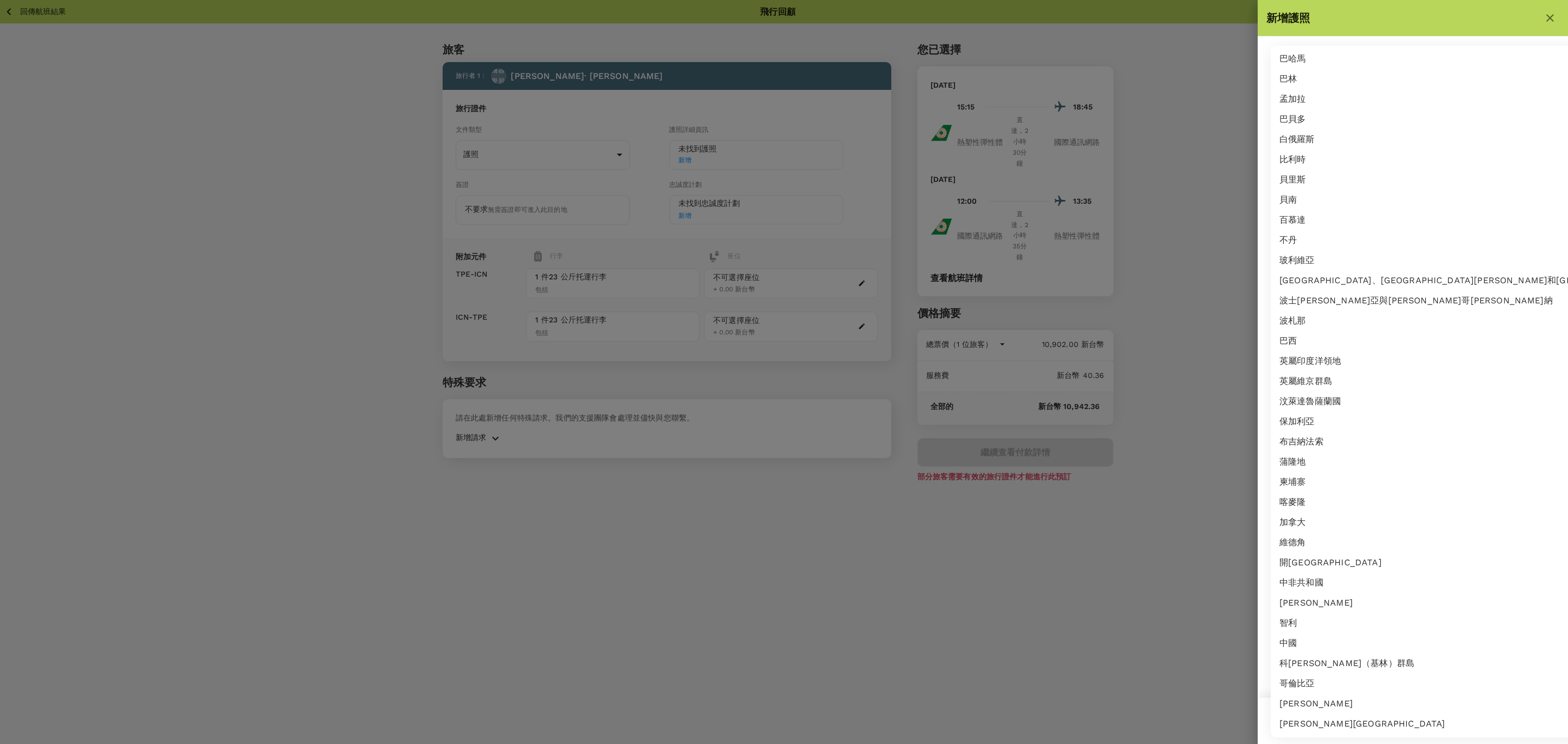
scroll to position [327, 0]
click at [1186, 242] on div at bounding box center [784, 372] width 1568 height 744
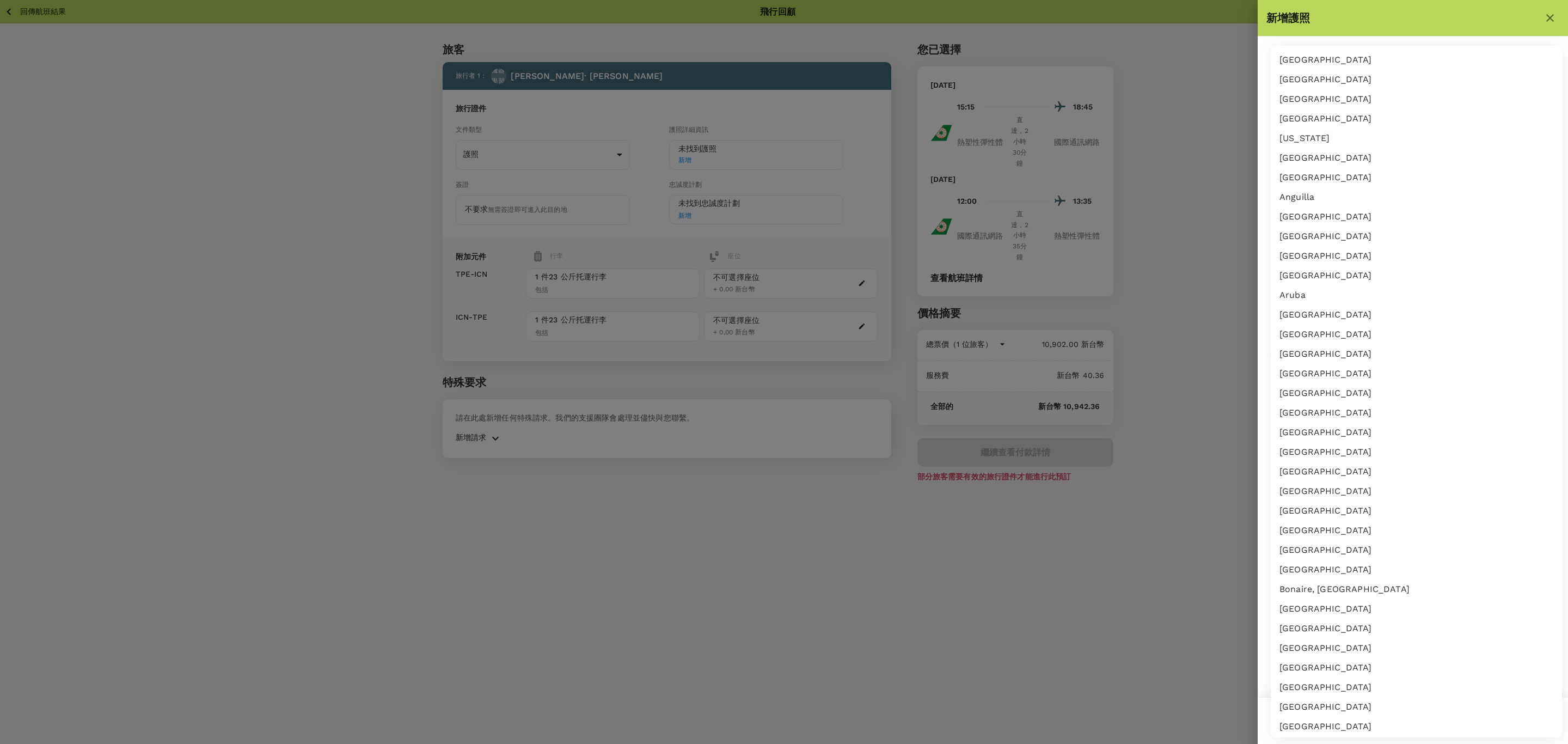
click at [1308, 126] on body "回傳航班結果 飛行回顧 旅客 旅行者 1 ： 機器學習 米歇爾· 廖 旅行證件 文件類型 護照 Passport ​ 護照詳細資訊 未找到護照 新增 簽證 不…" at bounding box center [784, 387] width 1568 height 774
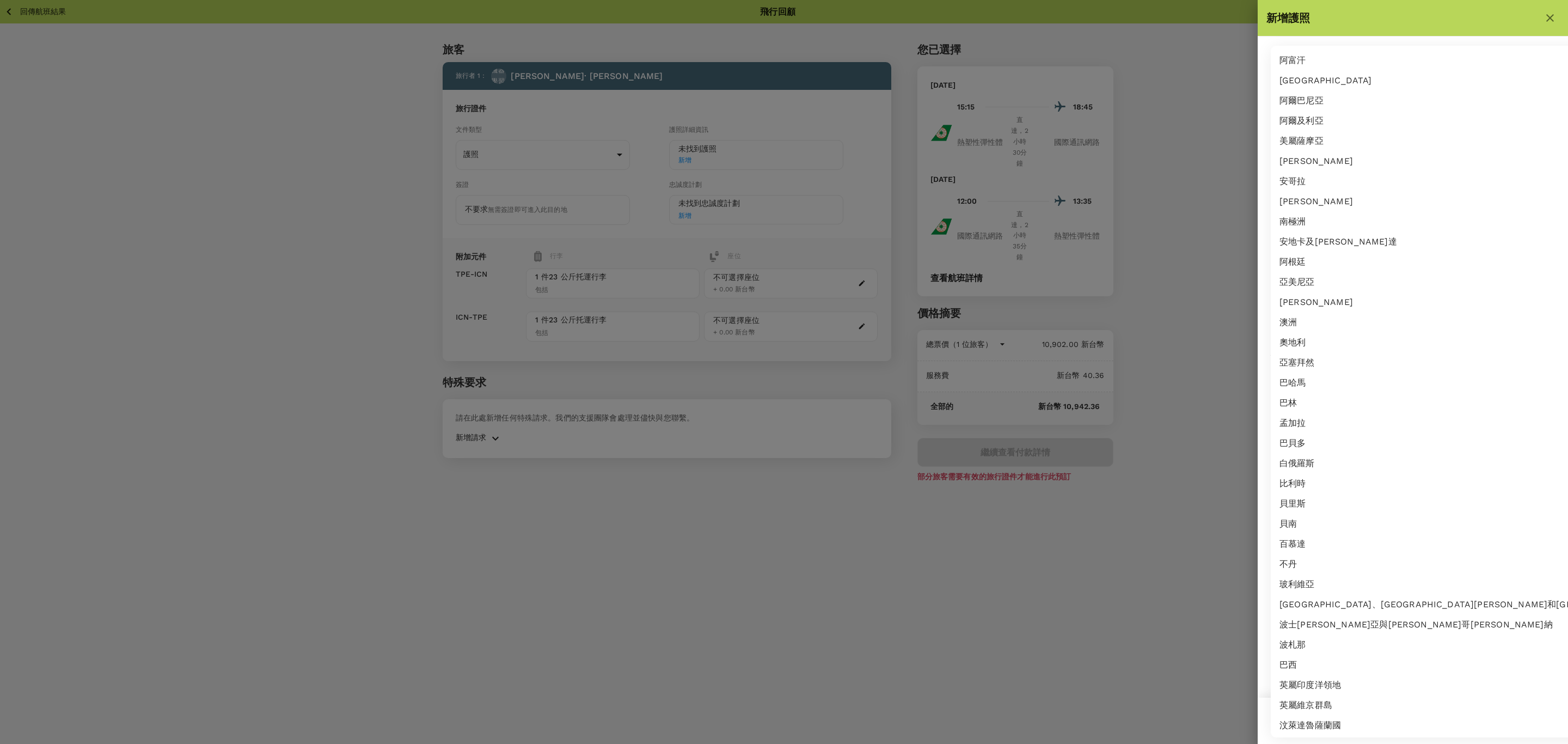
drag, startPoint x: 1243, startPoint y: 214, endPoint x: 1235, endPoint y: 212, distance: 8.2
click at [1240, 214] on div at bounding box center [784, 372] width 1568 height 744
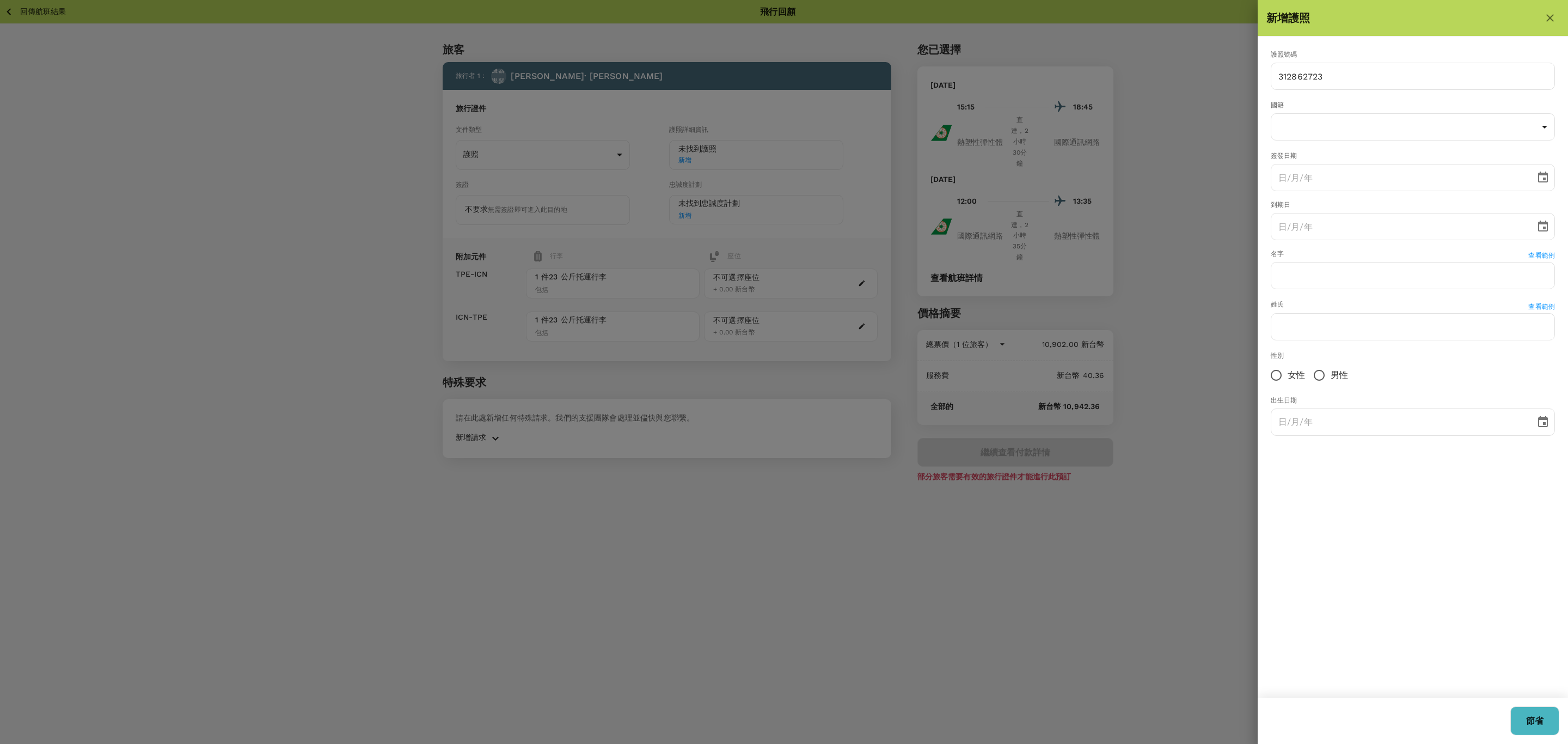
click at [1161, 195] on div "阿富汗 奧蘭群島 阿爾巴尼亞 阿爾及利亞 美屬薩摩亞 安道爾 安哥拉 安圭拉 南極洲 安地卡及巴布達 阿根廷 亞美尼亞 阿魯巴 澳洲 奧地利 亞塞拜然 巴哈馬…" at bounding box center [784, 372] width 1568 height 744
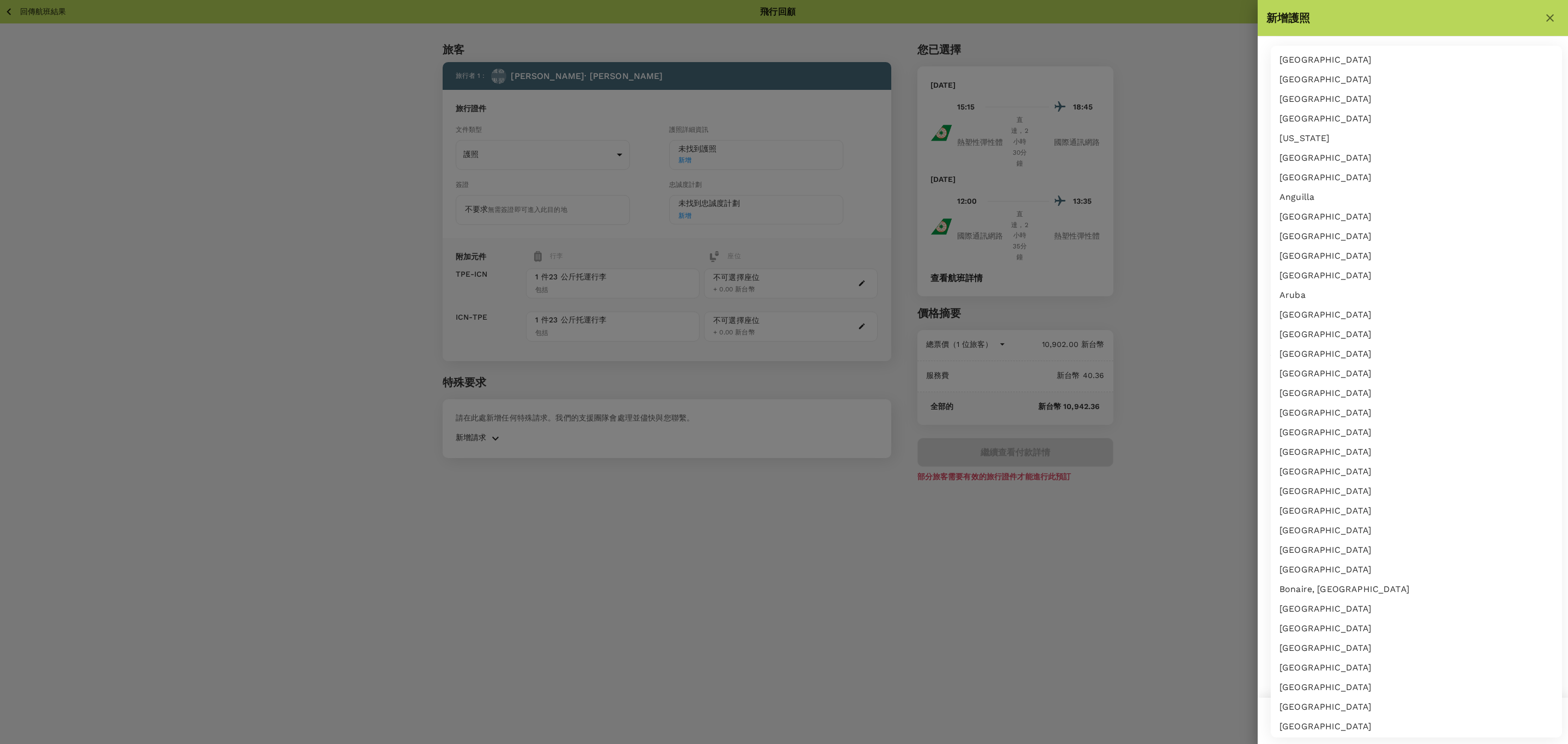
click at [1299, 124] on body "回傳航班結果 飛行回顧 旅客 旅行者 1 ： 機器學習 米歇爾· 廖 旅行證件 文件類型 護照 Passport ​ 護照詳細資訊 未找到護照 新增 簽證 不…" at bounding box center [784, 387] width 1568 height 774
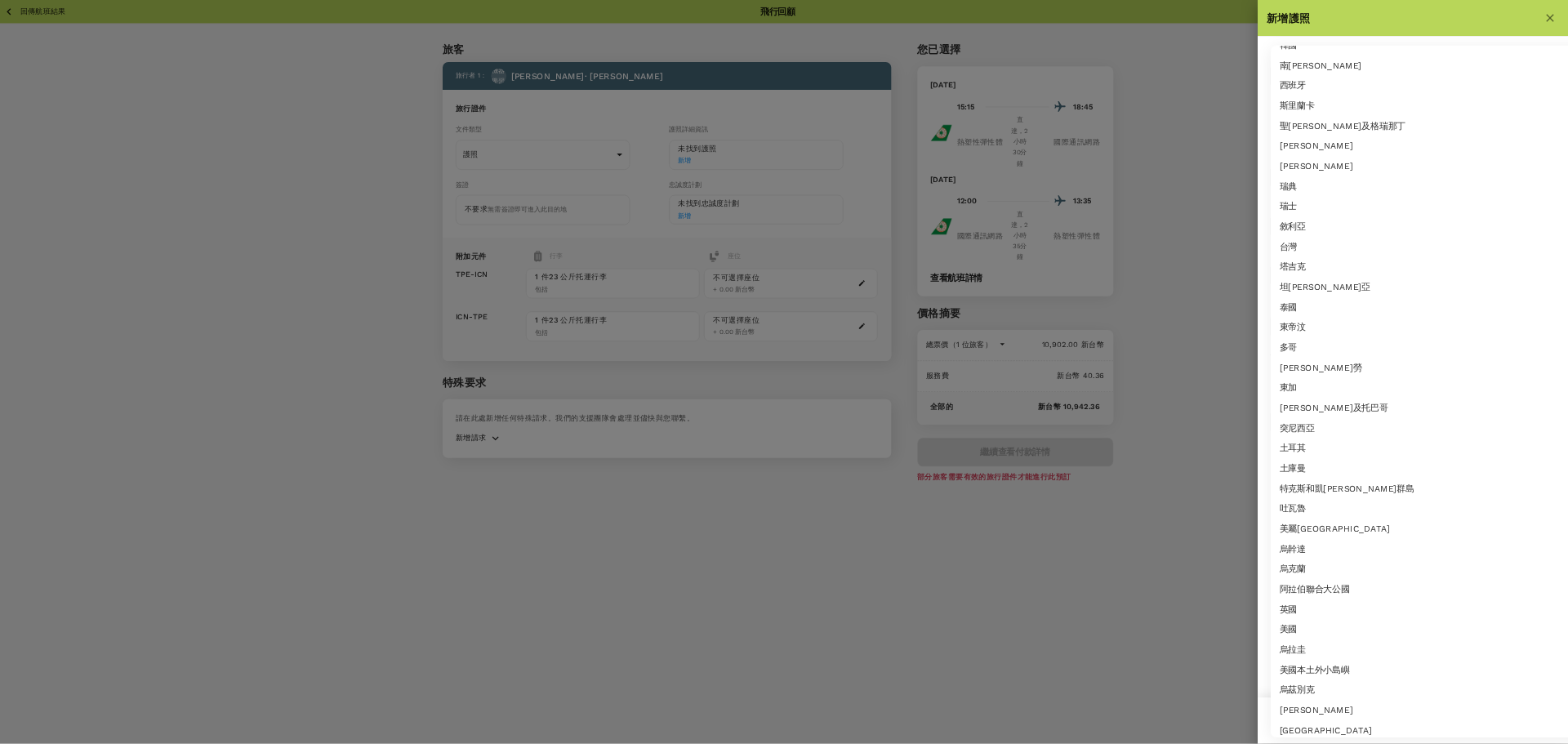
scroll to position [5972, 0]
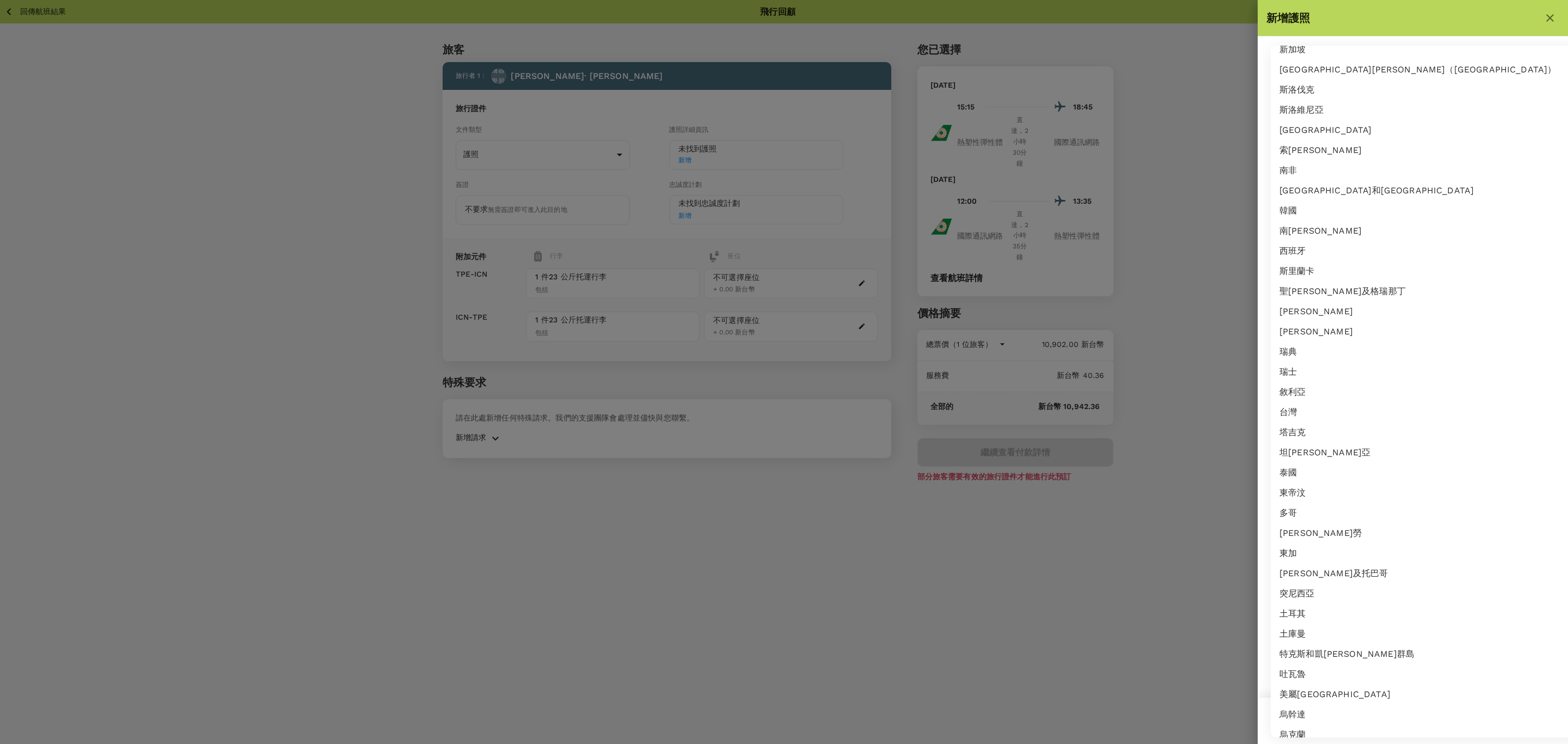
click at [1305, 402] on li "台灣" at bounding box center [1465, 412] width 388 height 20
type input "TW"
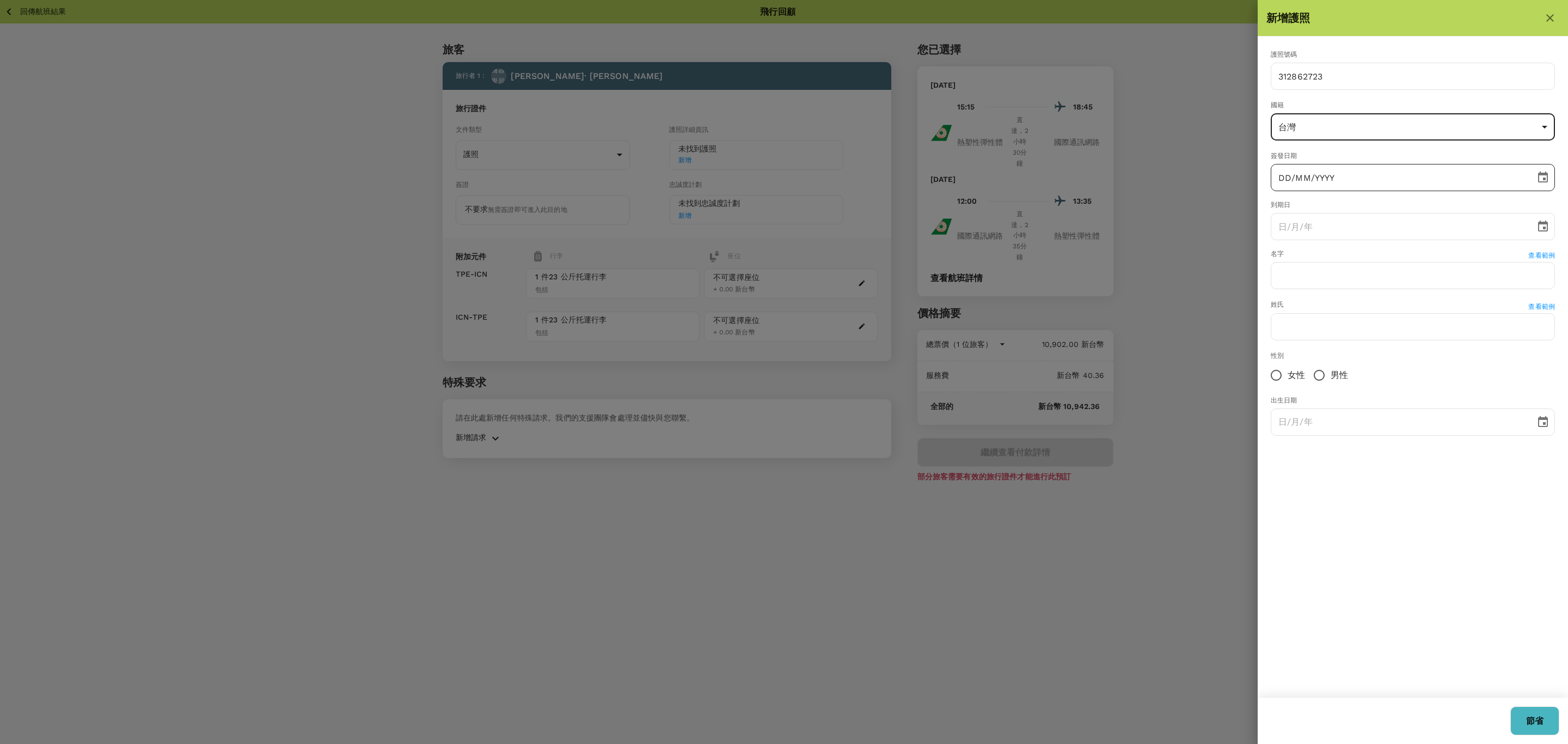
click at [1458, 182] on input "DD/MM/YYYY" at bounding box center [1399, 177] width 257 height 27
click at [1331, 179] on input "10/03/YYYY" at bounding box center [1399, 177] width 257 height 27
type input "10/03/2016"
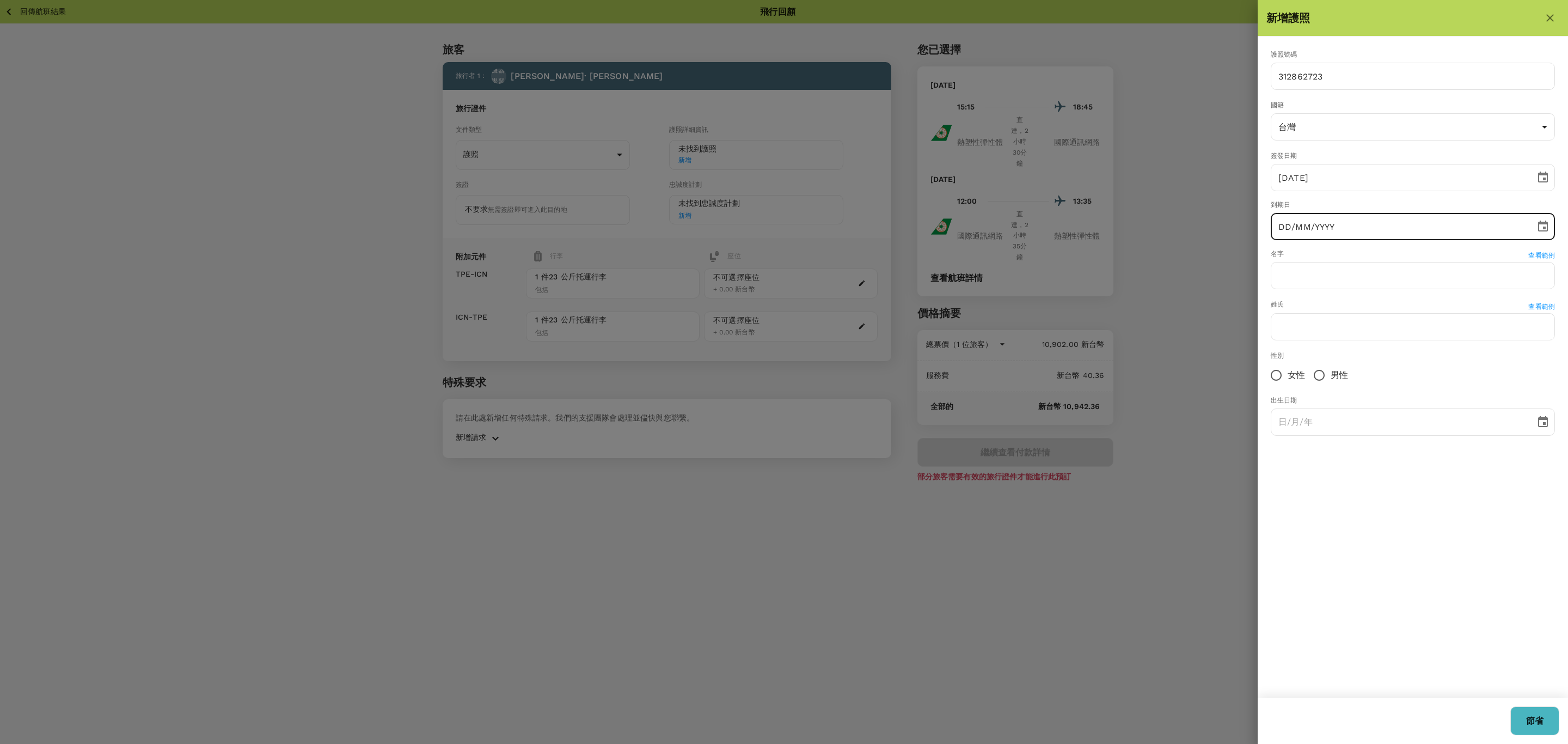
click at [1325, 229] on input "DD/MM/YYYY" at bounding box center [1399, 226] width 257 height 27
type input "10/03/2026"
click at [1394, 282] on input "text" at bounding box center [1413, 275] width 284 height 27
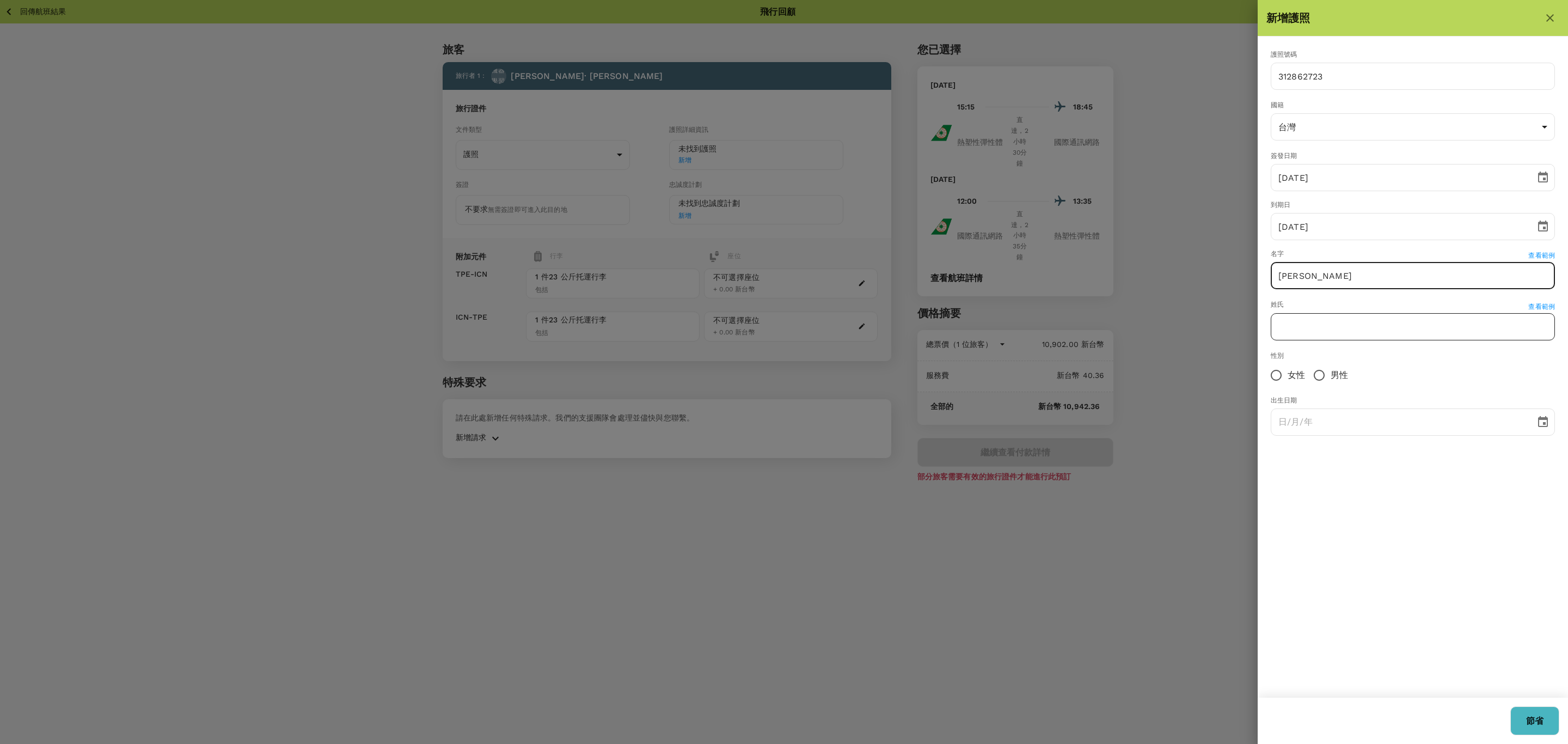
type input "SHAO-YU"
click at [1384, 320] on input "text" at bounding box center [1413, 326] width 284 height 27
type input "l"
type input "LIAO"
click at [1276, 376] on input "女性" at bounding box center [1276, 375] width 23 height 23
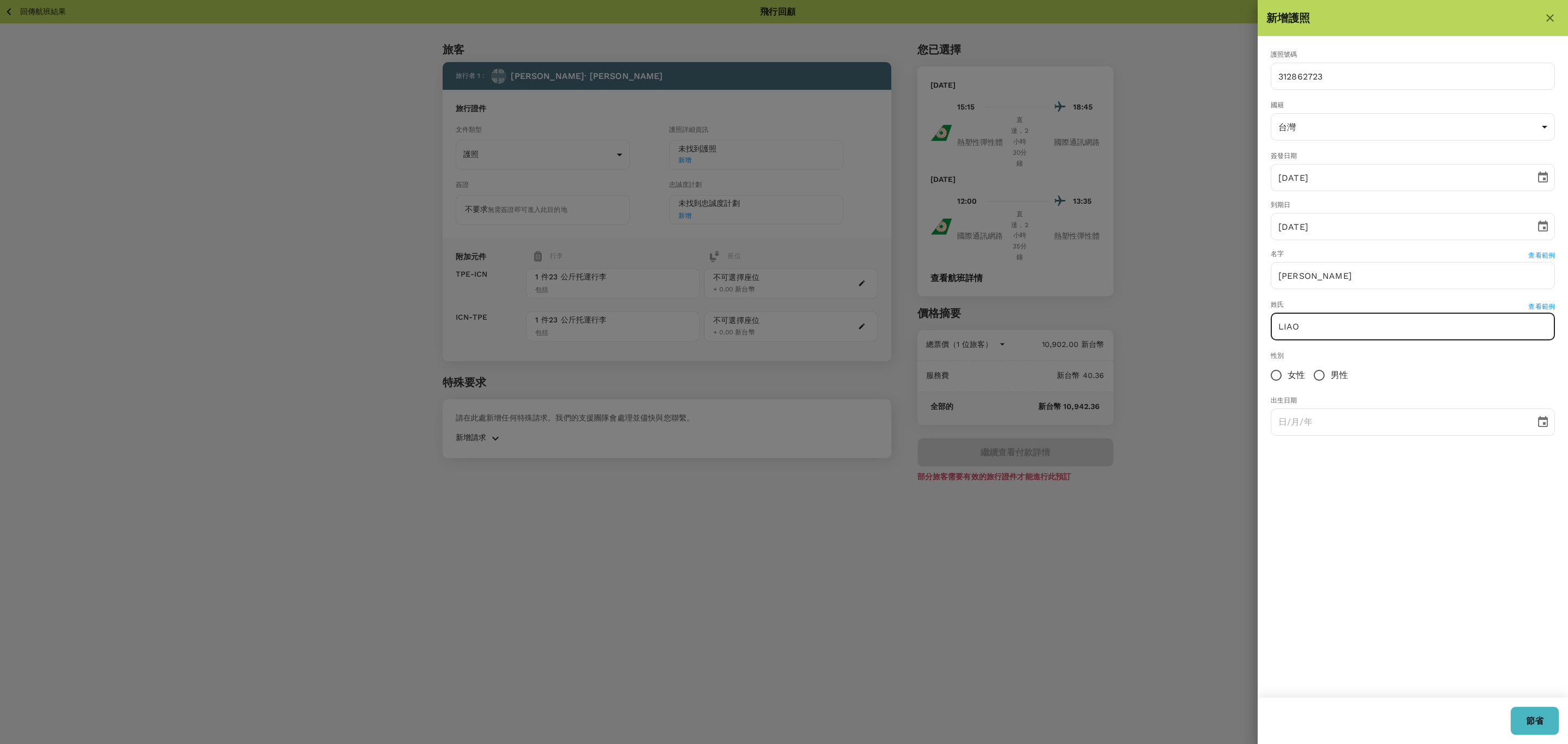
radio input "true"
click at [1323, 422] on input "DD/MM/YYYY" at bounding box center [1399, 422] width 257 height 27
type input "01/05/1984"
click at [1524, 723] on button "節省" at bounding box center [1534, 721] width 49 height 29
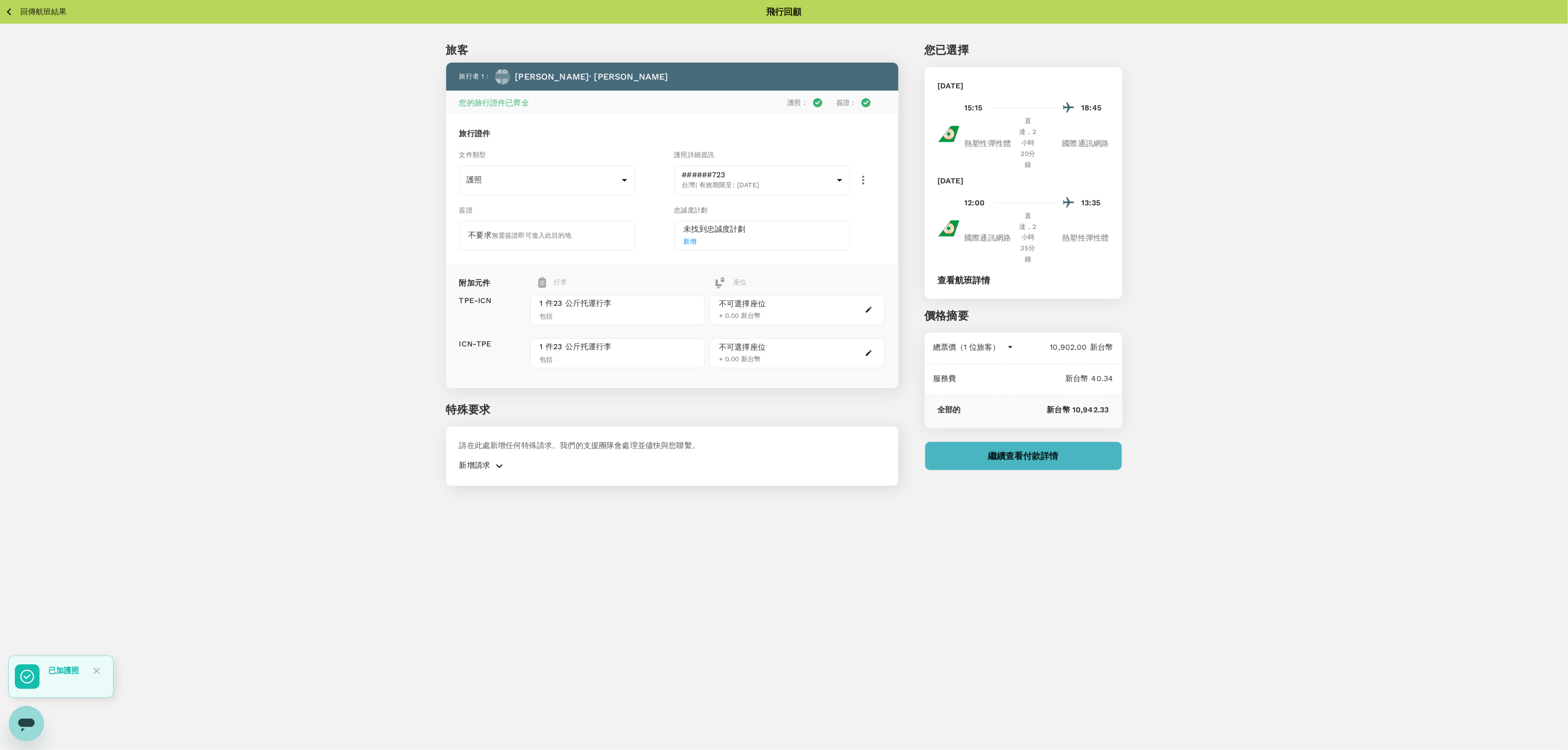
click at [803, 316] on div "不可選擇座位 + 0.00 新台幣" at bounding box center [797, 310] width 175 height 31
click at [868, 313] on icon "button" at bounding box center [869, 310] width 8 height 8
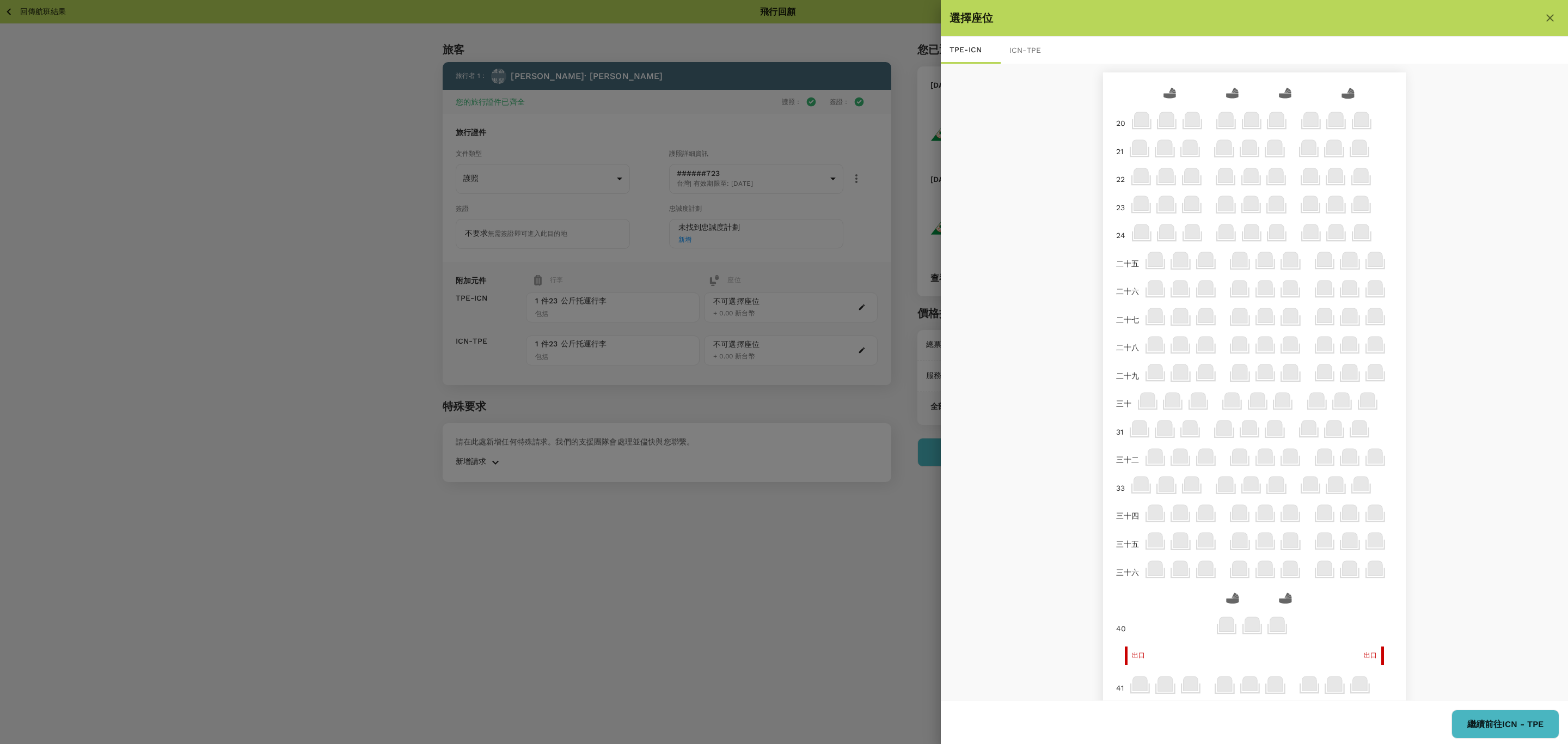
click at [632, 587] on div at bounding box center [784, 372] width 1568 height 744
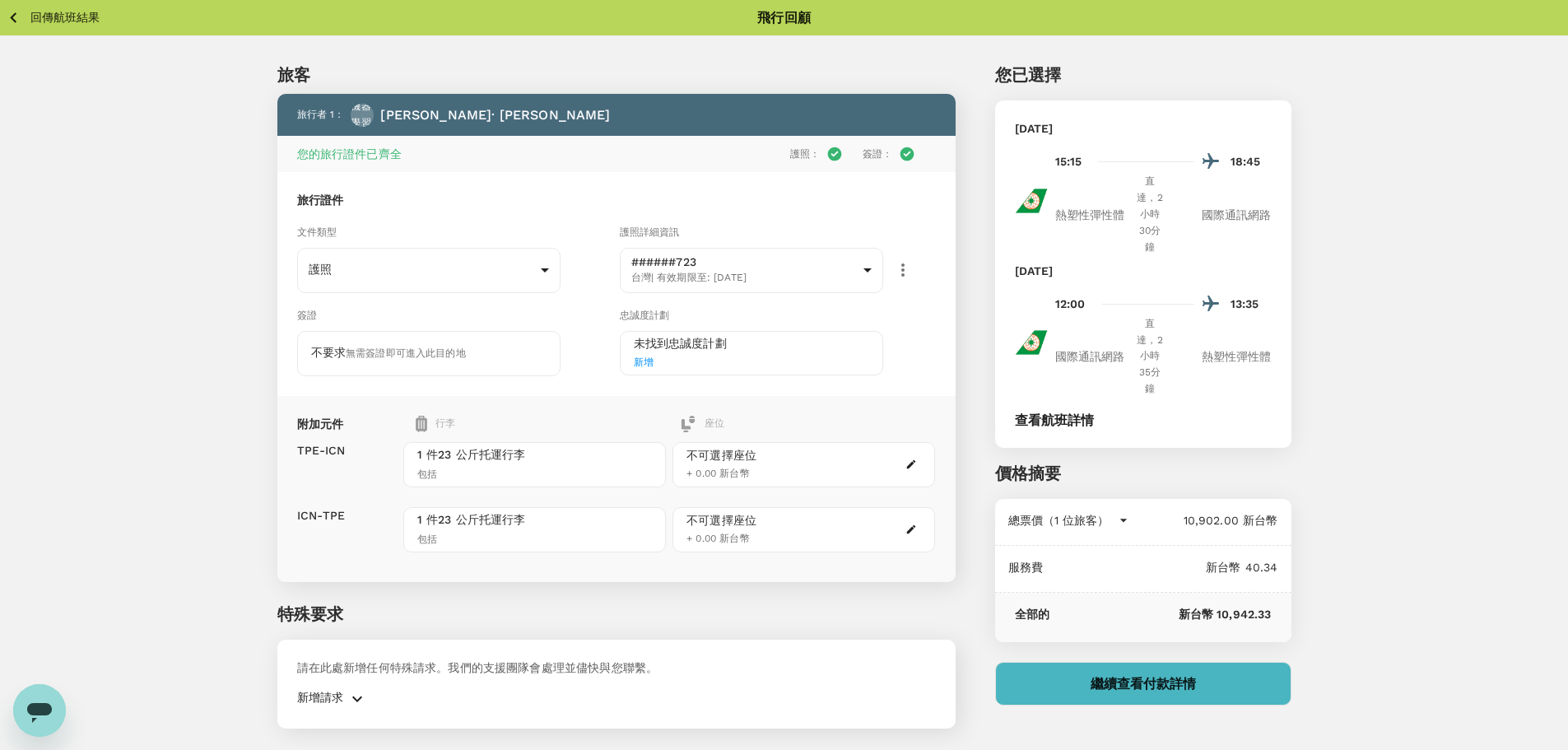
click at [911, 466] on icon "button" at bounding box center [912, 465] width 9 height 9
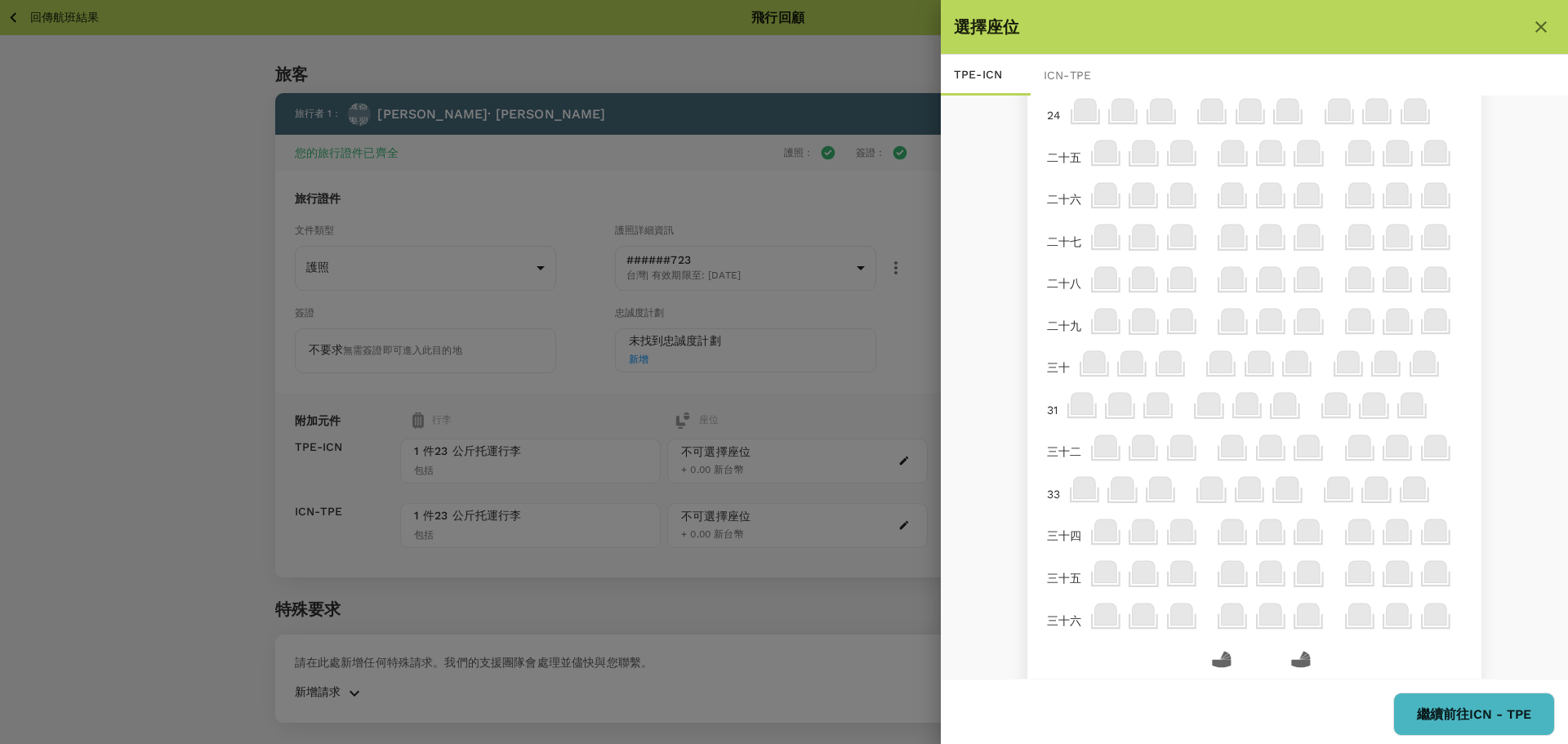
scroll to position [572, 0]
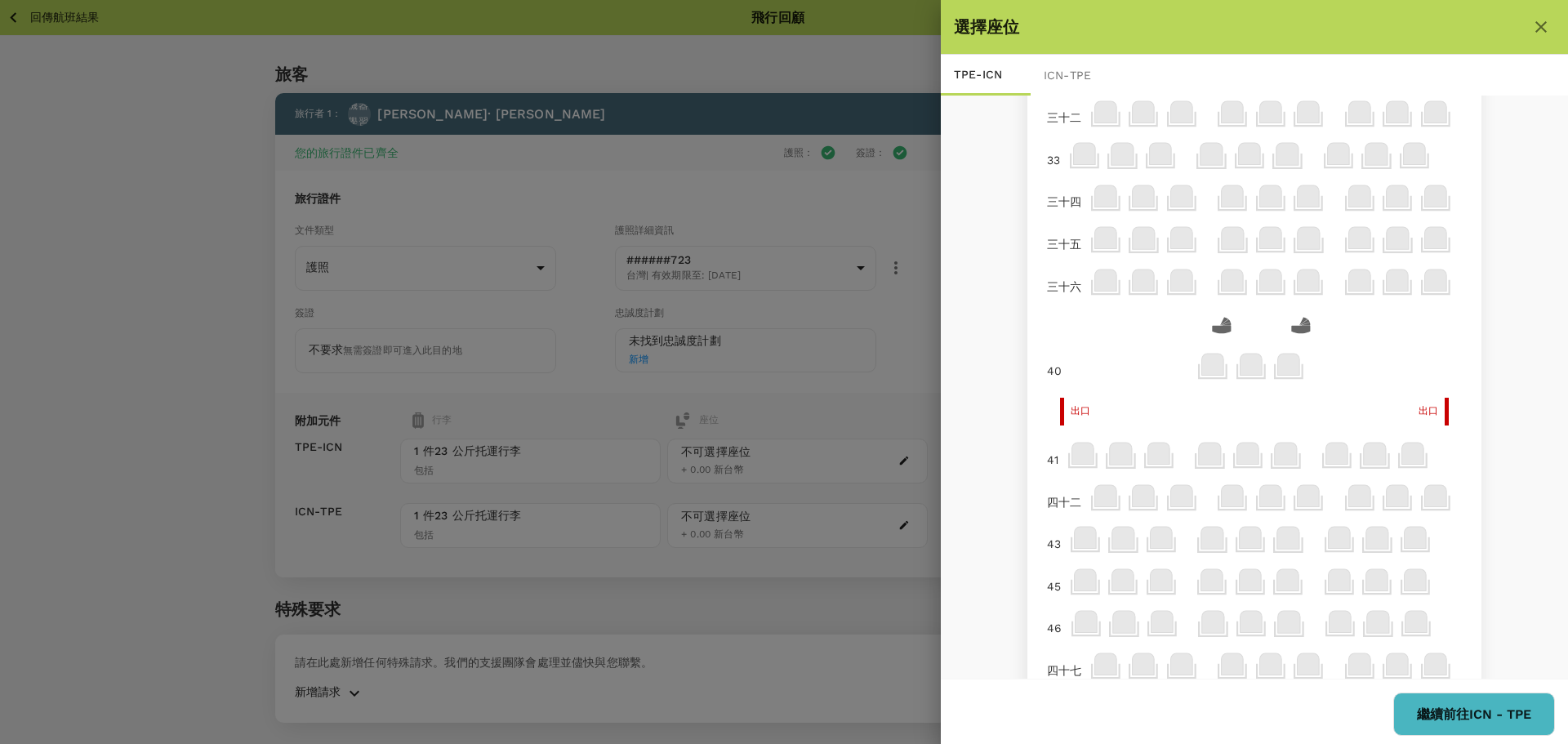
click at [642, 622] on div at bounding box center [784, 372] width 1568 height 744
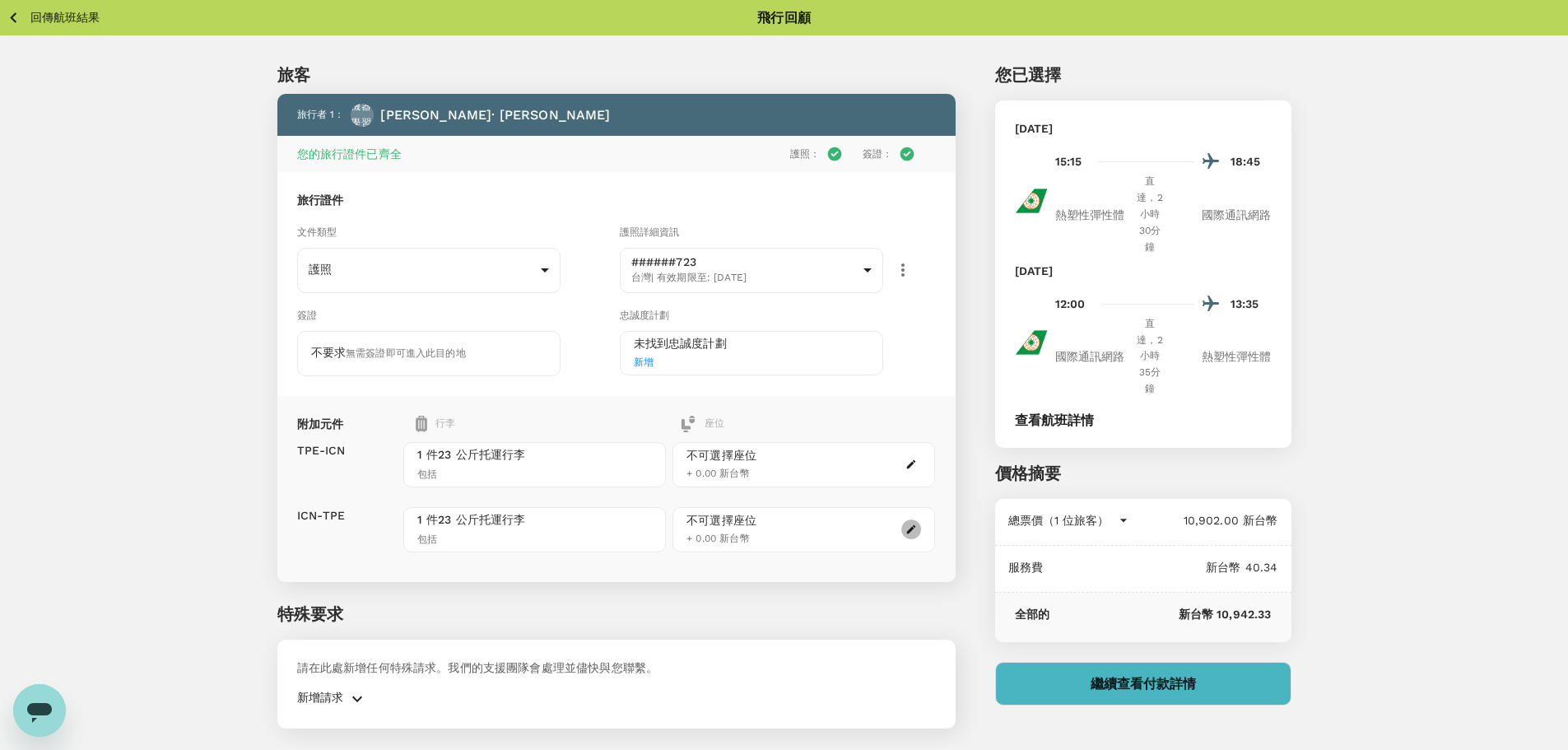
click at [913, 531] on icon "button" at bounding box center [912, 530] width 12 height 12
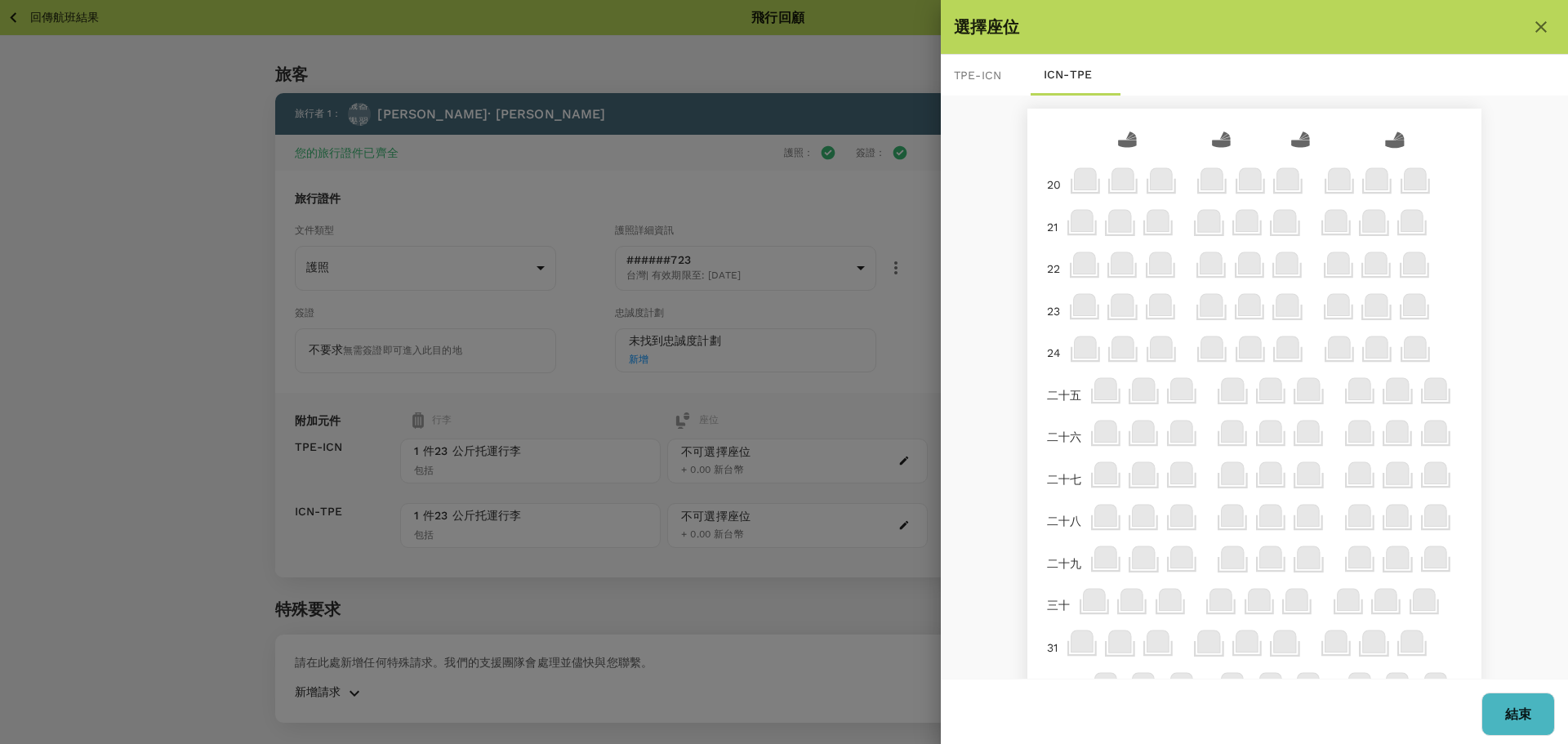
click at [1124, 231] on icon at bounding box center [1120, 225] width 32 height 32
click at [573, 592] on div at bounding box center [784, 372] width 1568 height 744
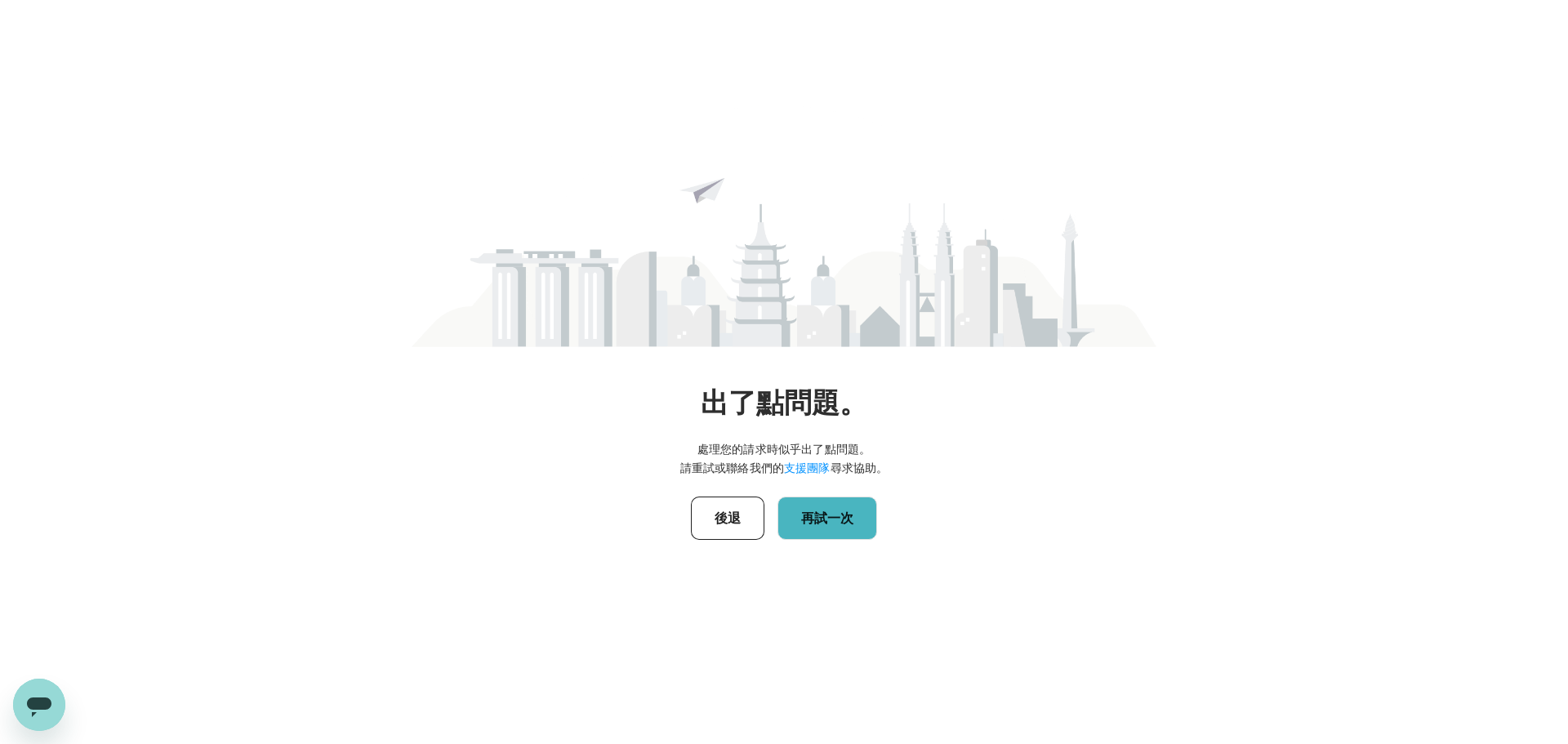
click at [803, 522] on button "再試一次" at bounding box center [826, 518] width 100 height 43
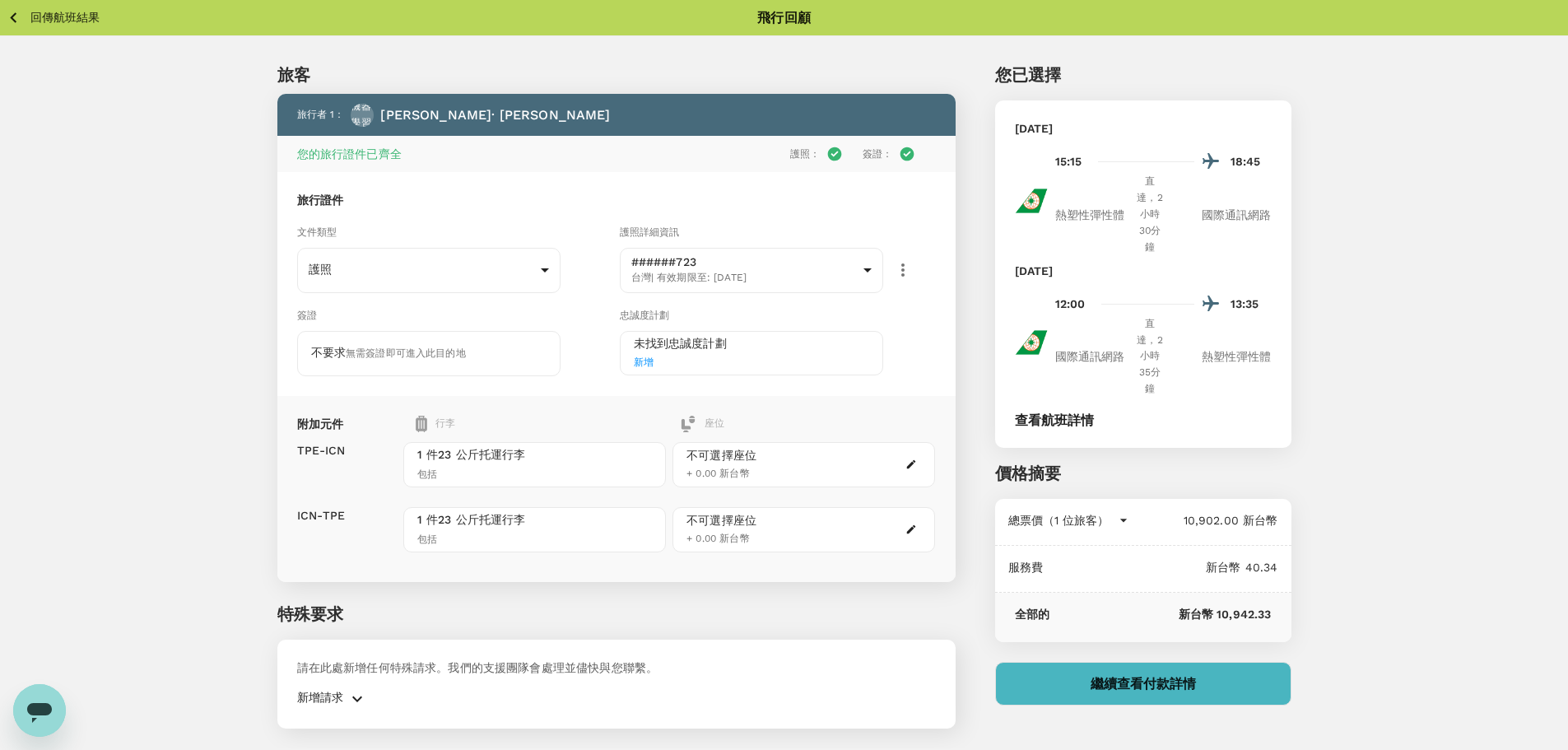
click at [1151, 687] on font "繼續查看付款詳情" at bounding box center [1143, 684] width 105 height 16
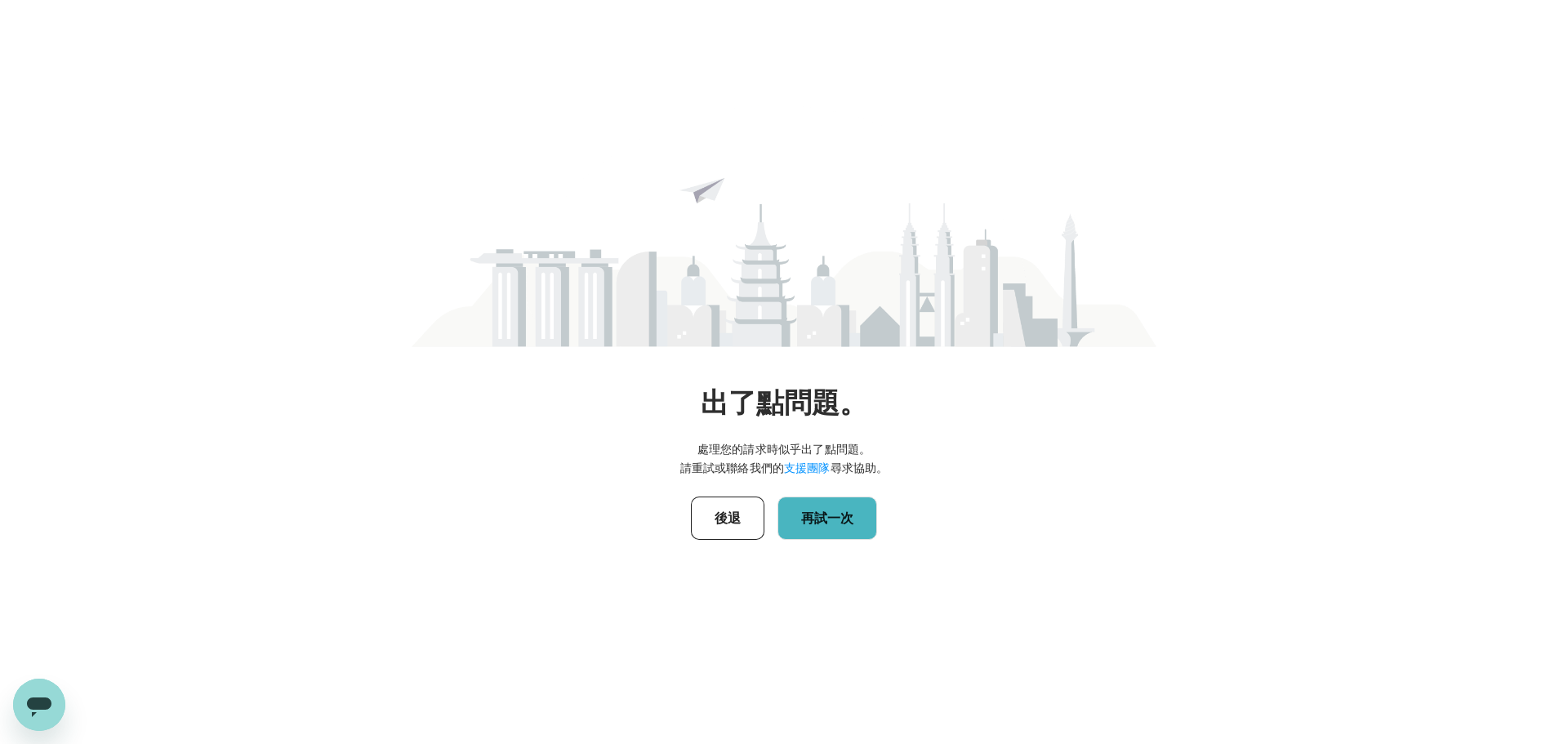
click at [840, 519] on font "再試一次" at bounding box center [826, 519] width 52 height 16
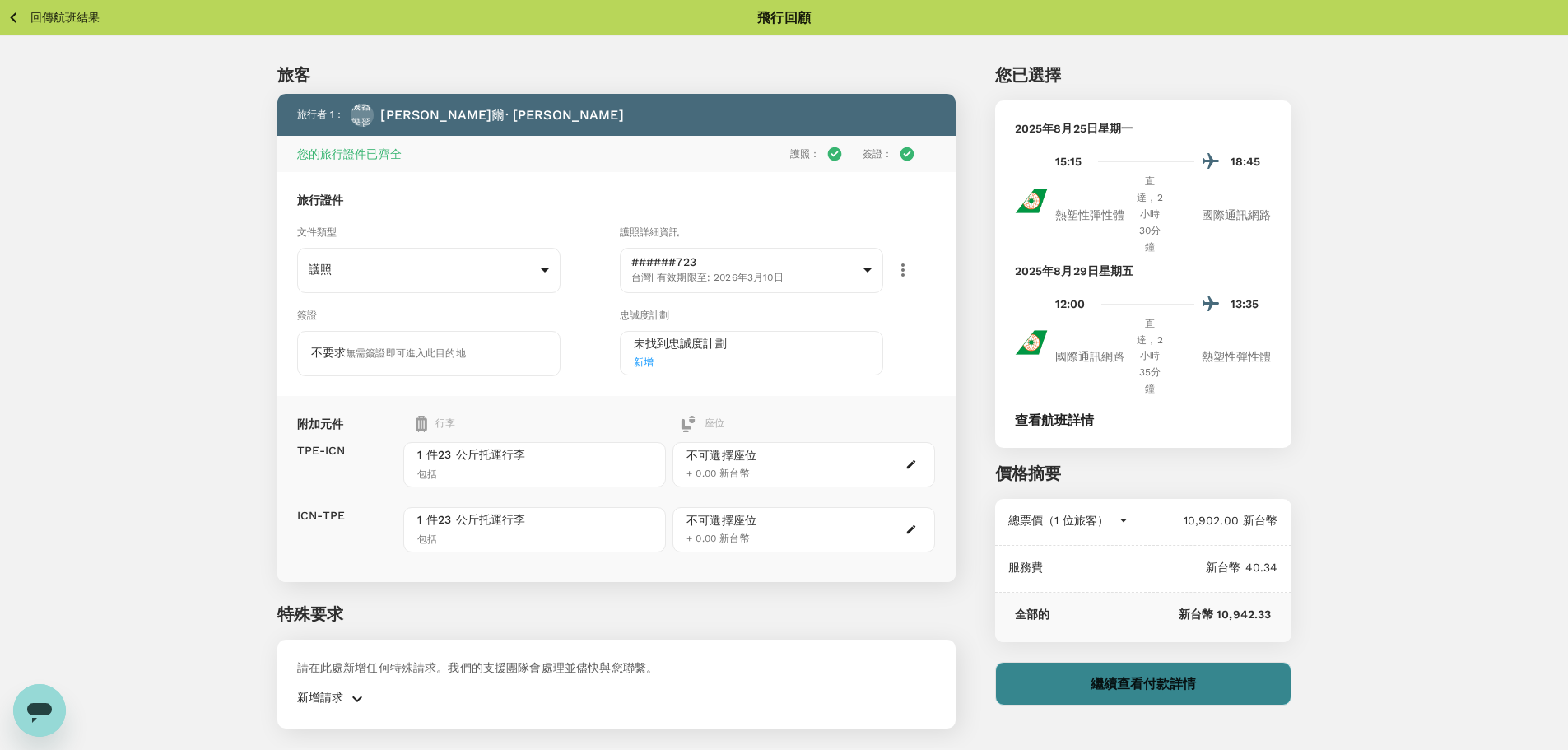
click at [1142, 687] on font "繼續查看付款詳情" at bounding box center [1143, 684] width 105 height 16
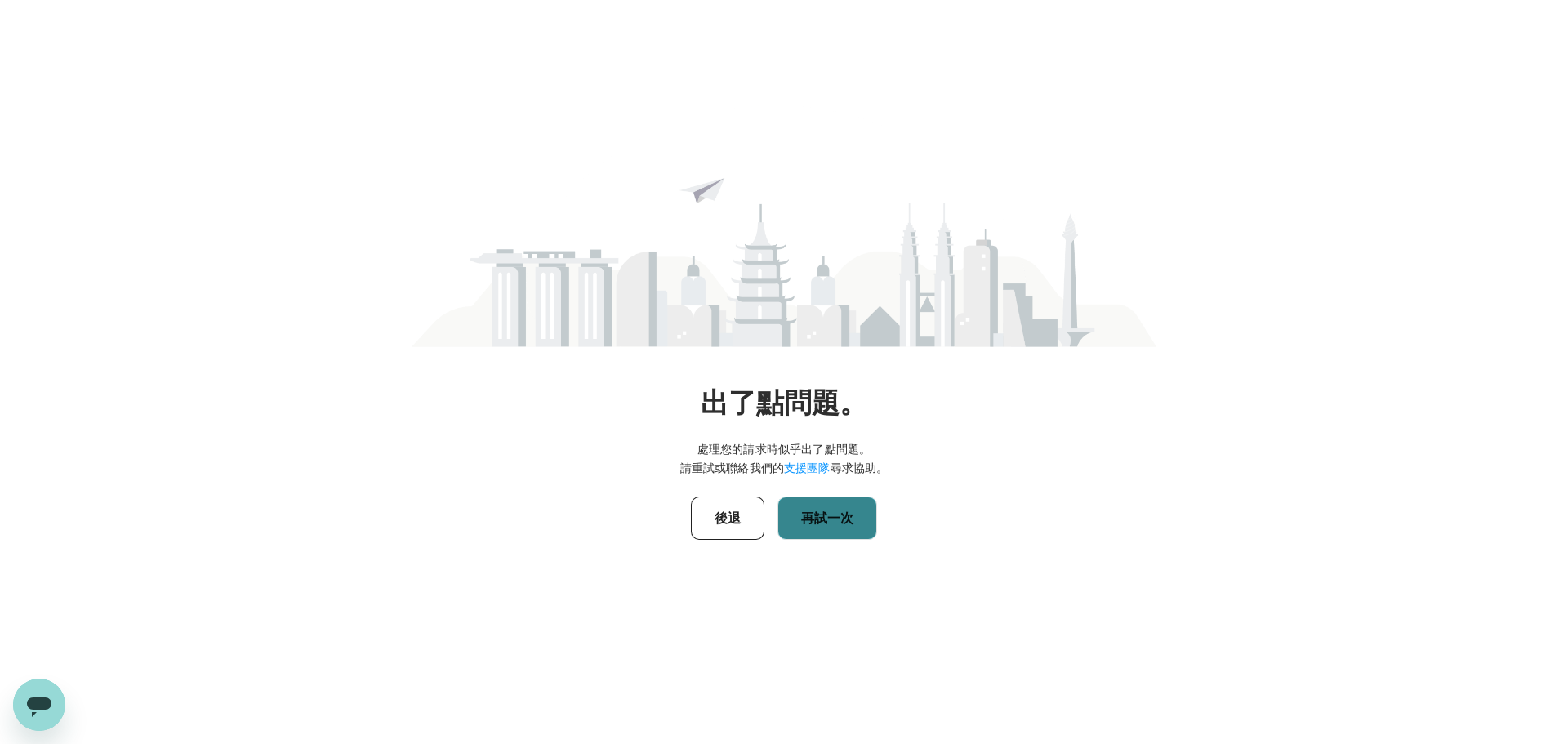
click at [837, 527] on button "再試一次" at bounding box center [826, 518] width 100 height 43
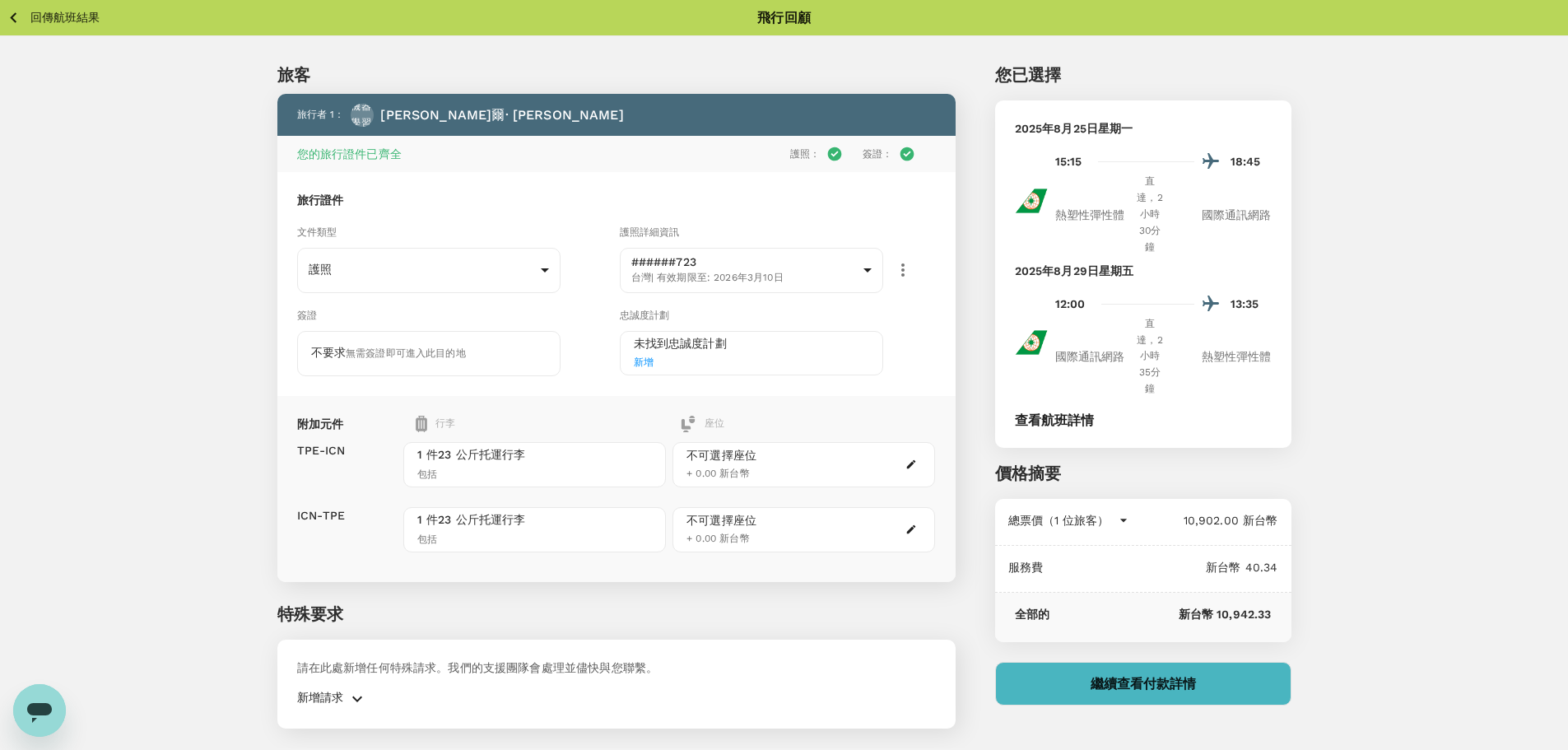
click at [1179, 682] on font "繼續查看付款詳情" at bounding box center [1143, 684] width 105 height 16
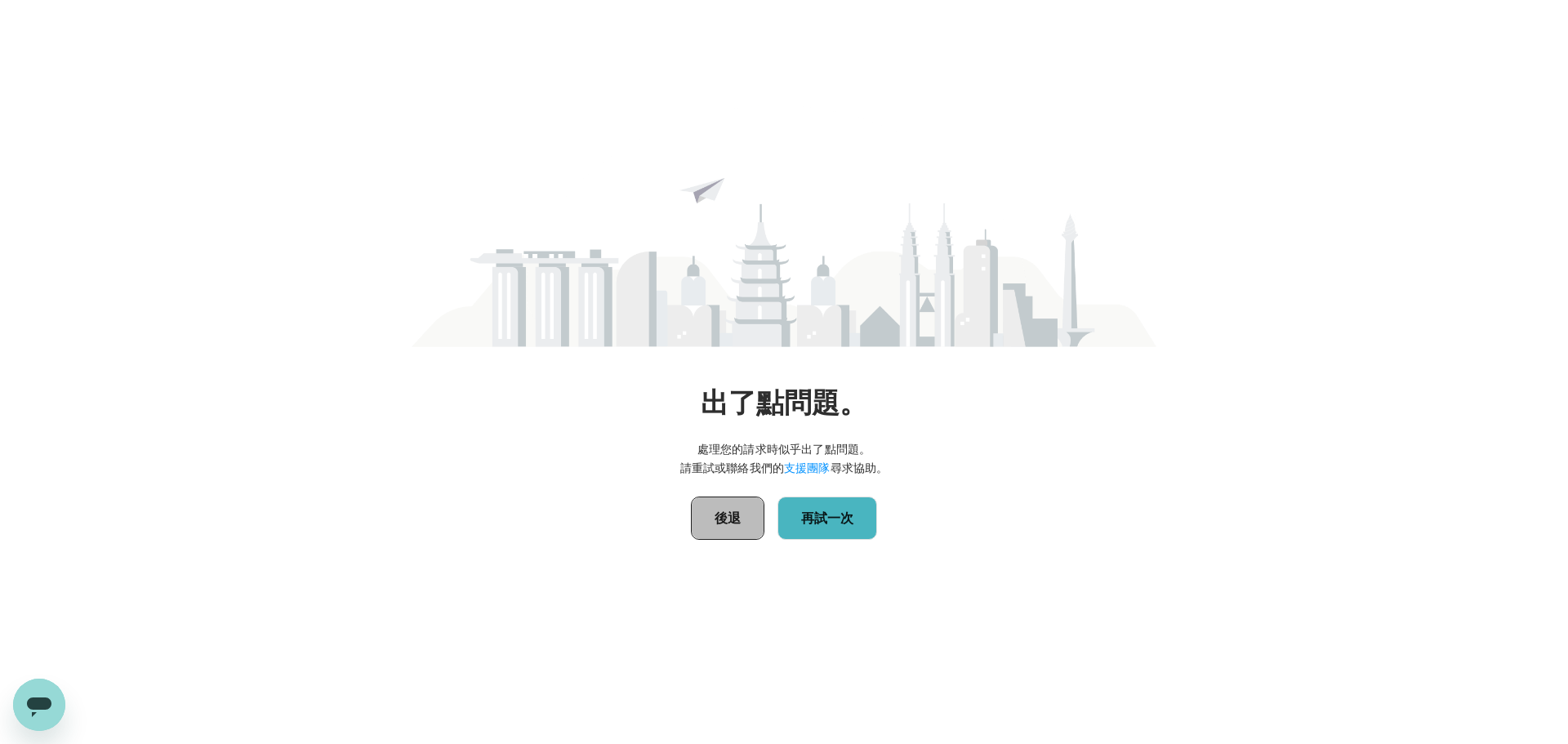
click at [723, 529] on button "後退" at bounding box center [728, 518] width 74 height 43
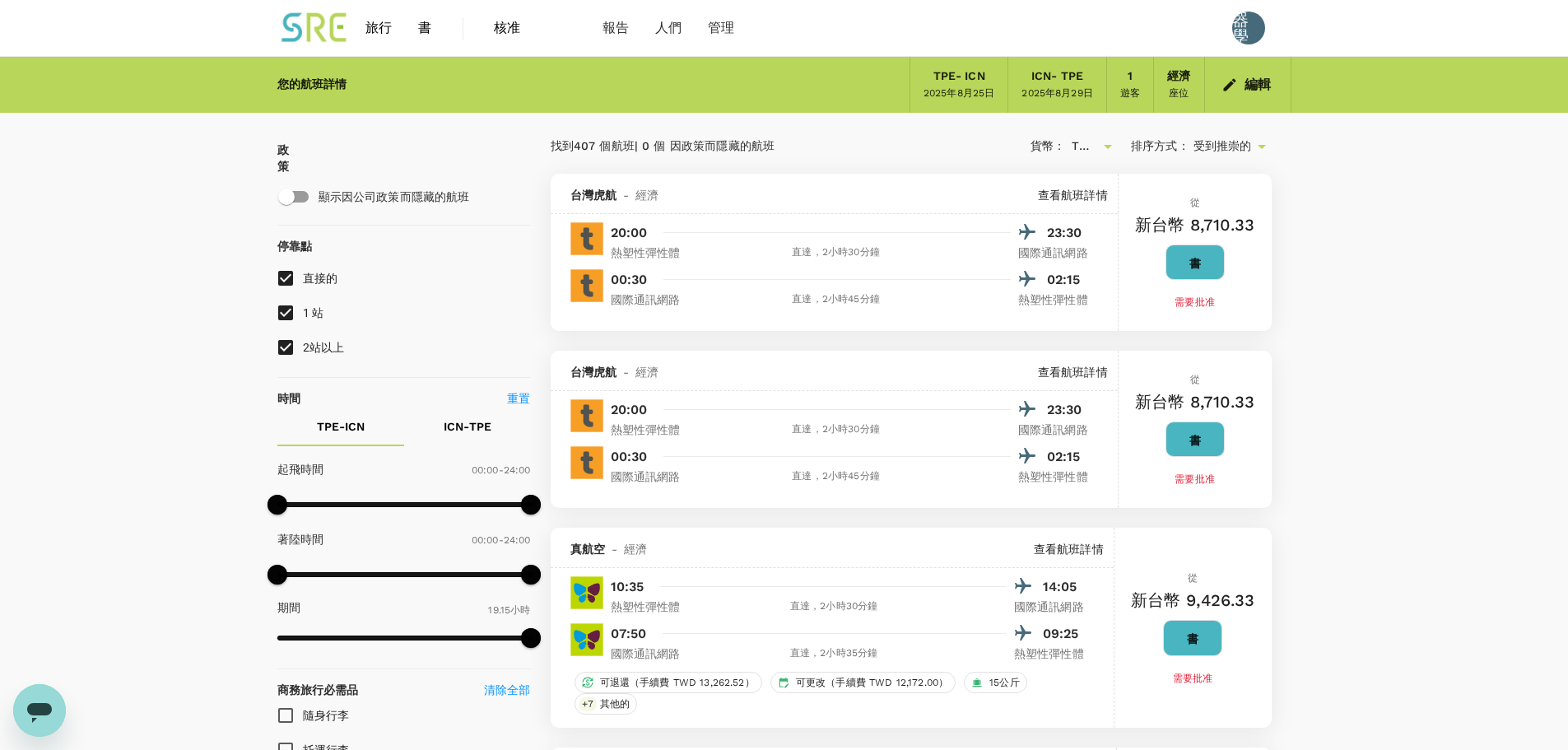
click at [1242, 83] on button "編輯" at bounding box center [1249, 85] width 60 height 26
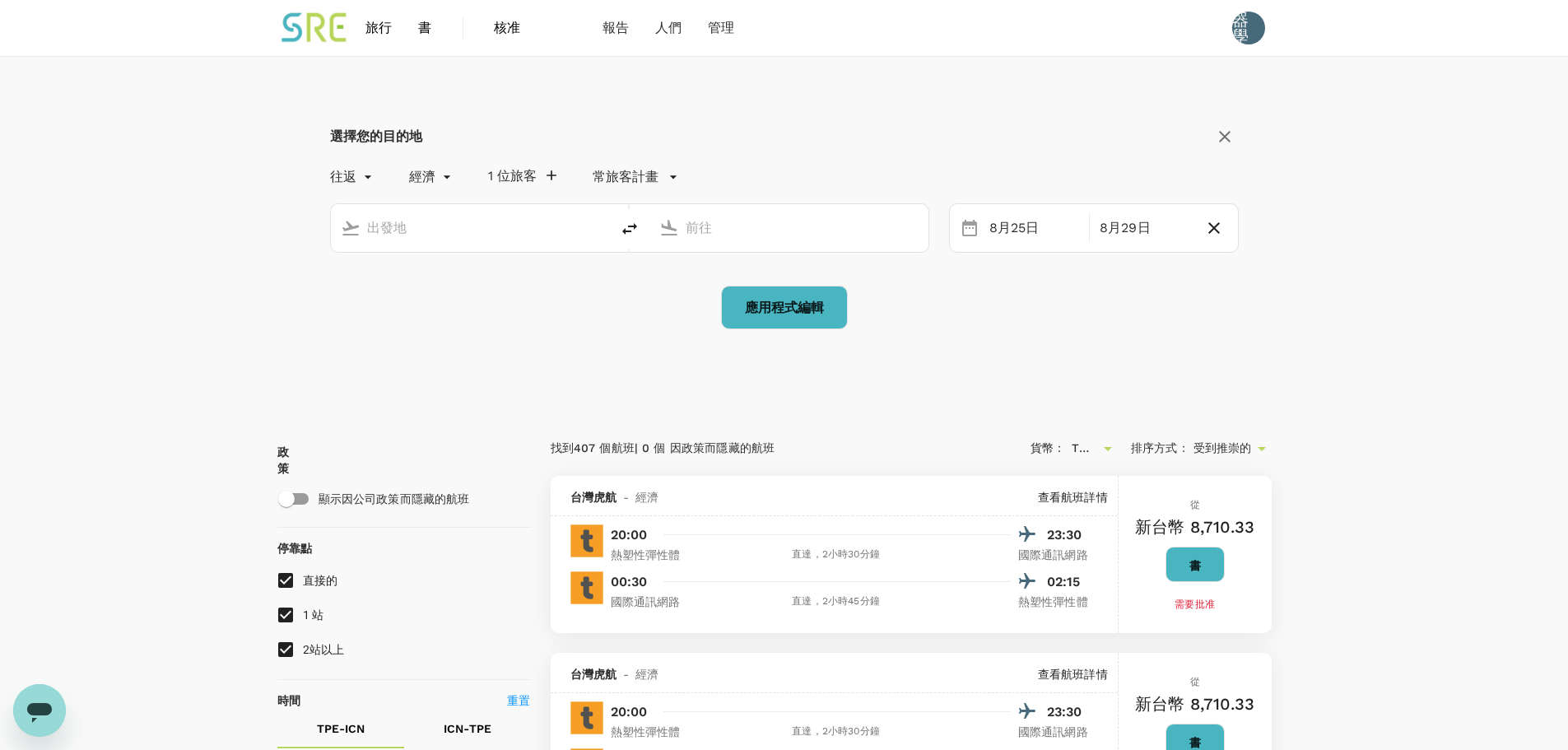
type input "Taiwan Taoyuan Intl (TPE)"
type input "Incheon Intl (ICN)"
drag, startPoint x: 523, startPoint y: 351, endPoint x: 1084, endPoint y: 37, distance: 642.9
drag, startPoint x: 1084, startPoint y: 37, endPoint x: 1249, endPoint y: 30, distance: 165.1
click at [1249, 30] on font "機器學習" at bounding box center [1249, 28] width 33 height 66
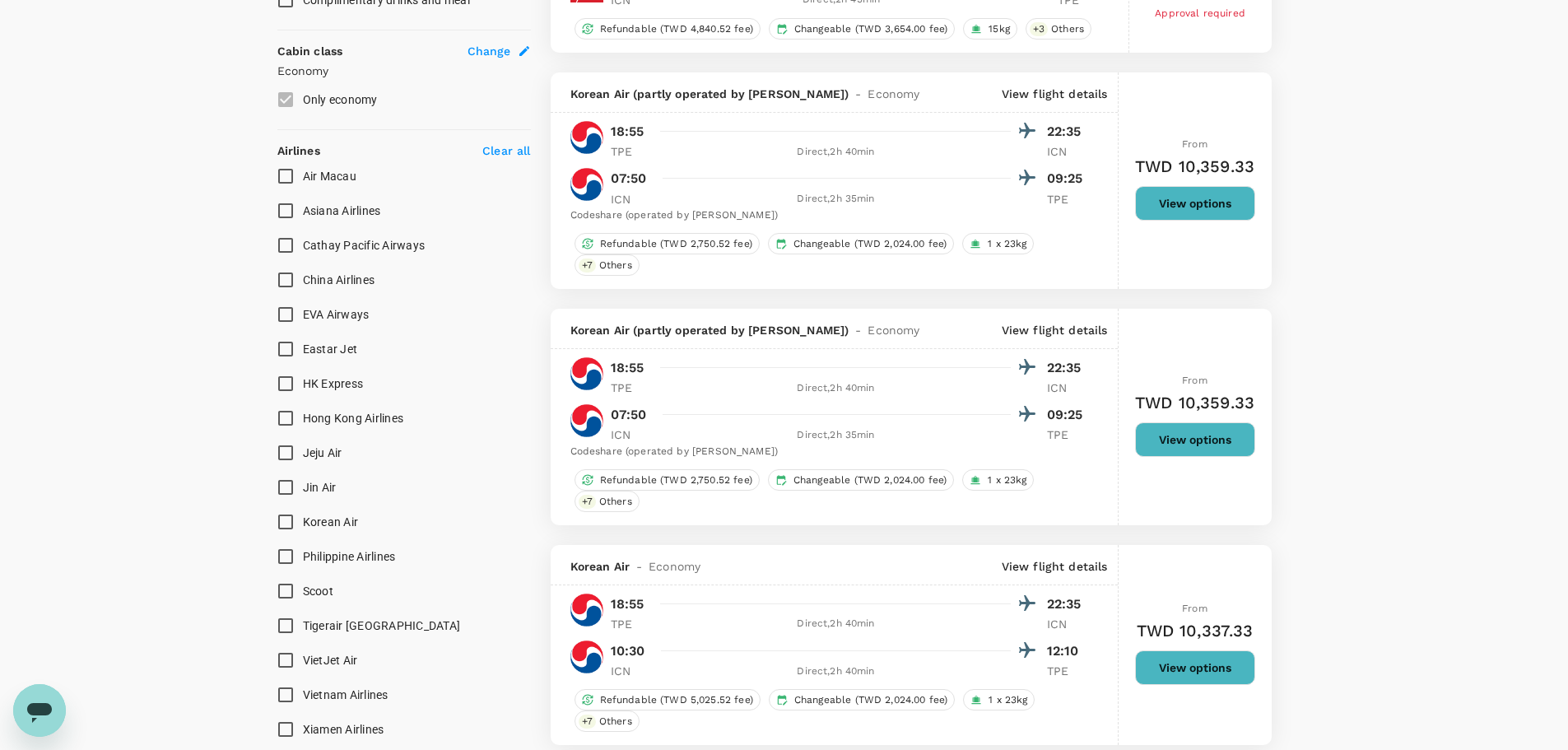
scroll to position [1235, 0]
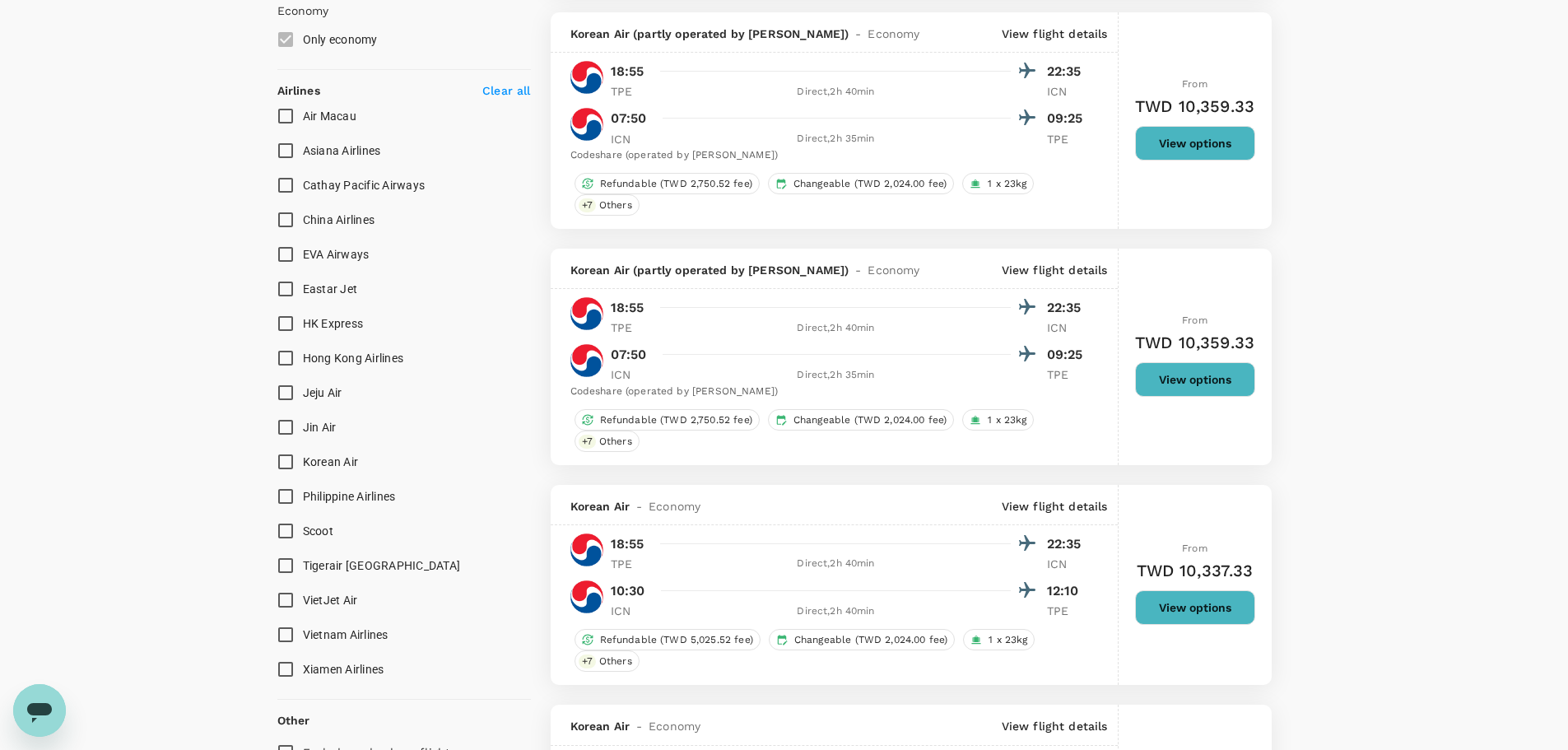
click at [1186, 613] on button "View options" at bounding box center [1195, 608] width 120 height 35
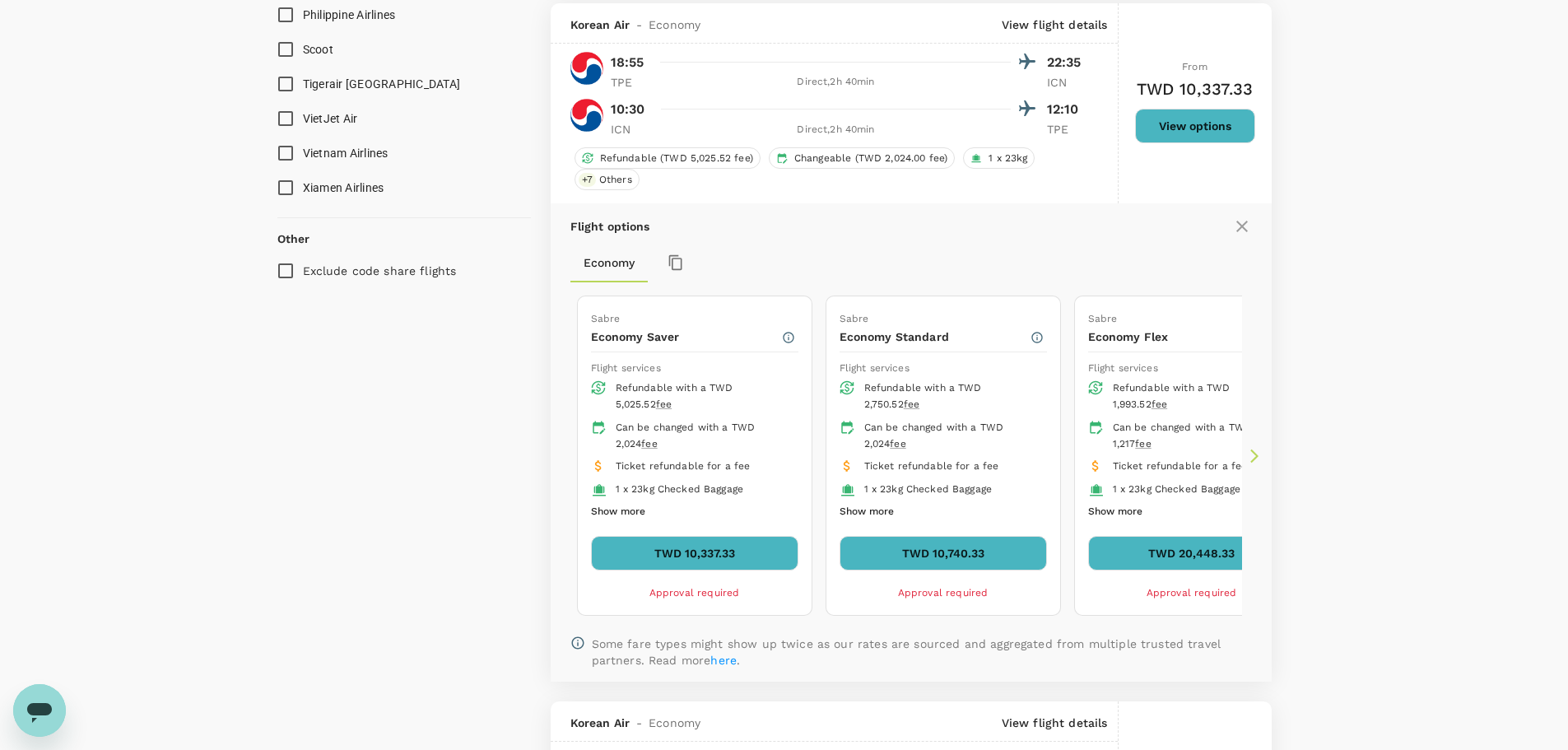
scroll to position [1721, 0]
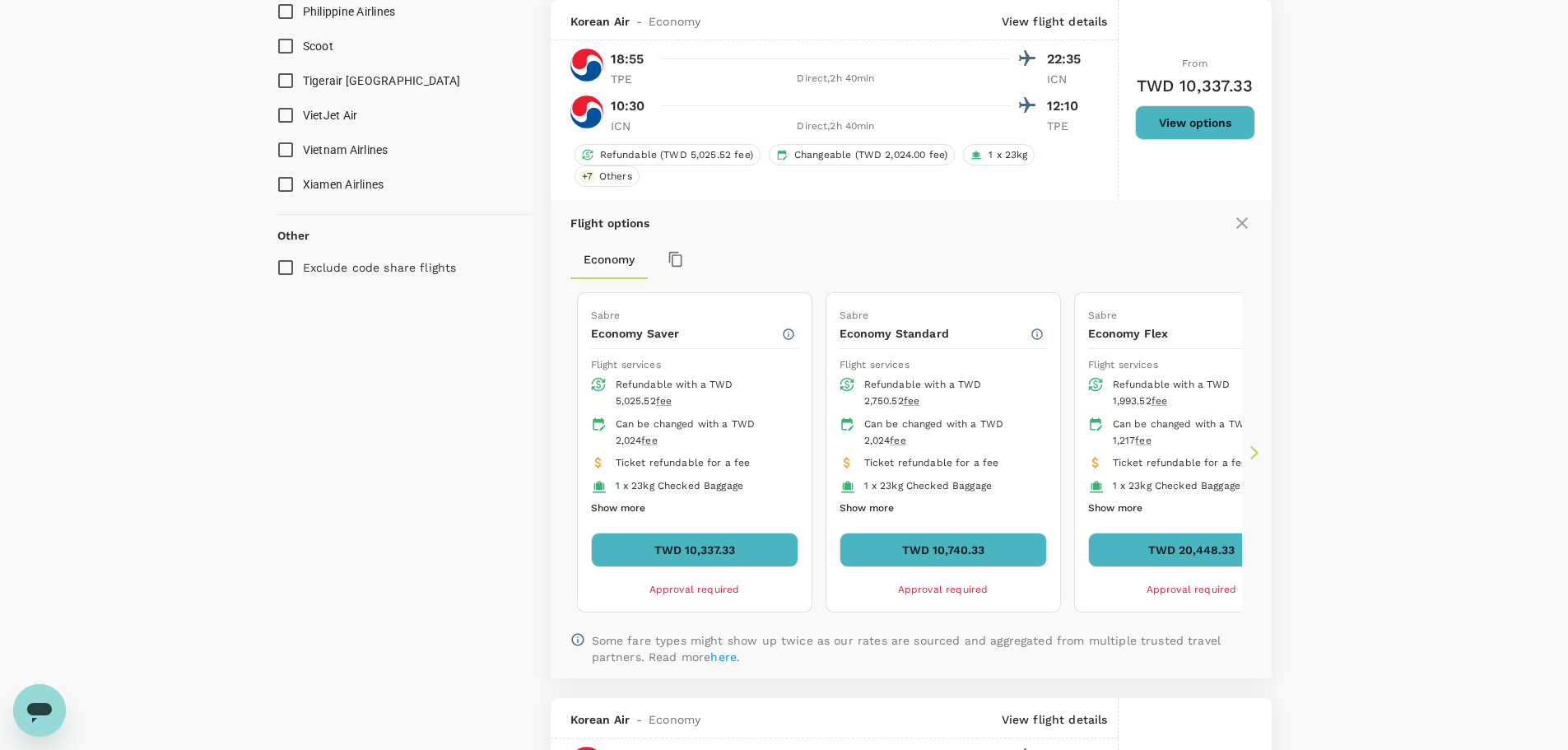
click at [1251, 457] on icon at bounding box center [1255, 453] width 17 height 17
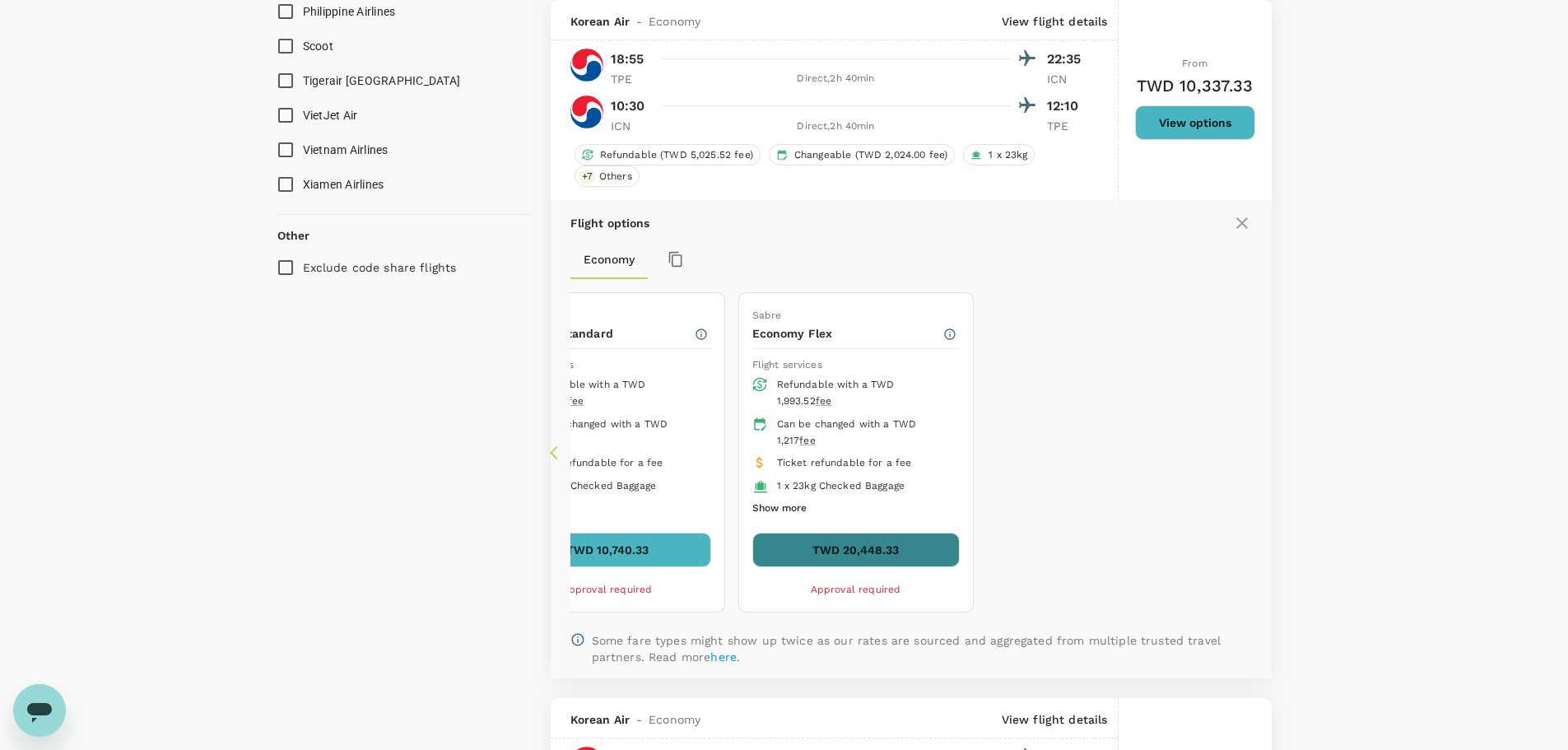
click at [832, 544] on button "TWD 20,448.33" at bounding box center [856, 550] width 208 height 35
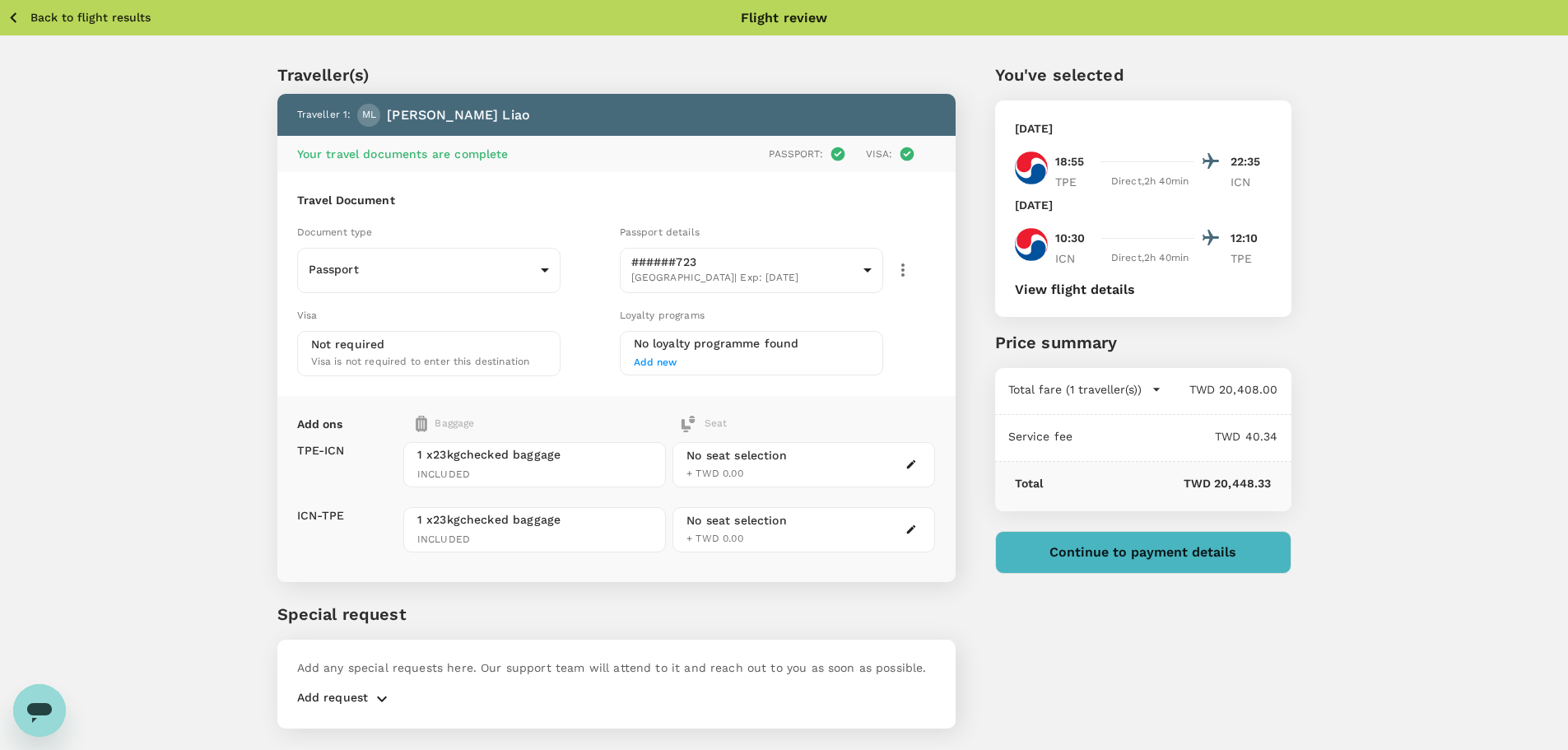
click at [810, 471] on div "No seat selection + TWD 0.00" at bounding box center [804, 466] width 262 height 46
click at [811, 471] on div "No seat selection + TWD 0.00" at bounding box center [804, 466] width 262 height 46
click at [1062, 549] on button "Continue to payment details" at bounding box center [1143, 552] width 296 height 43
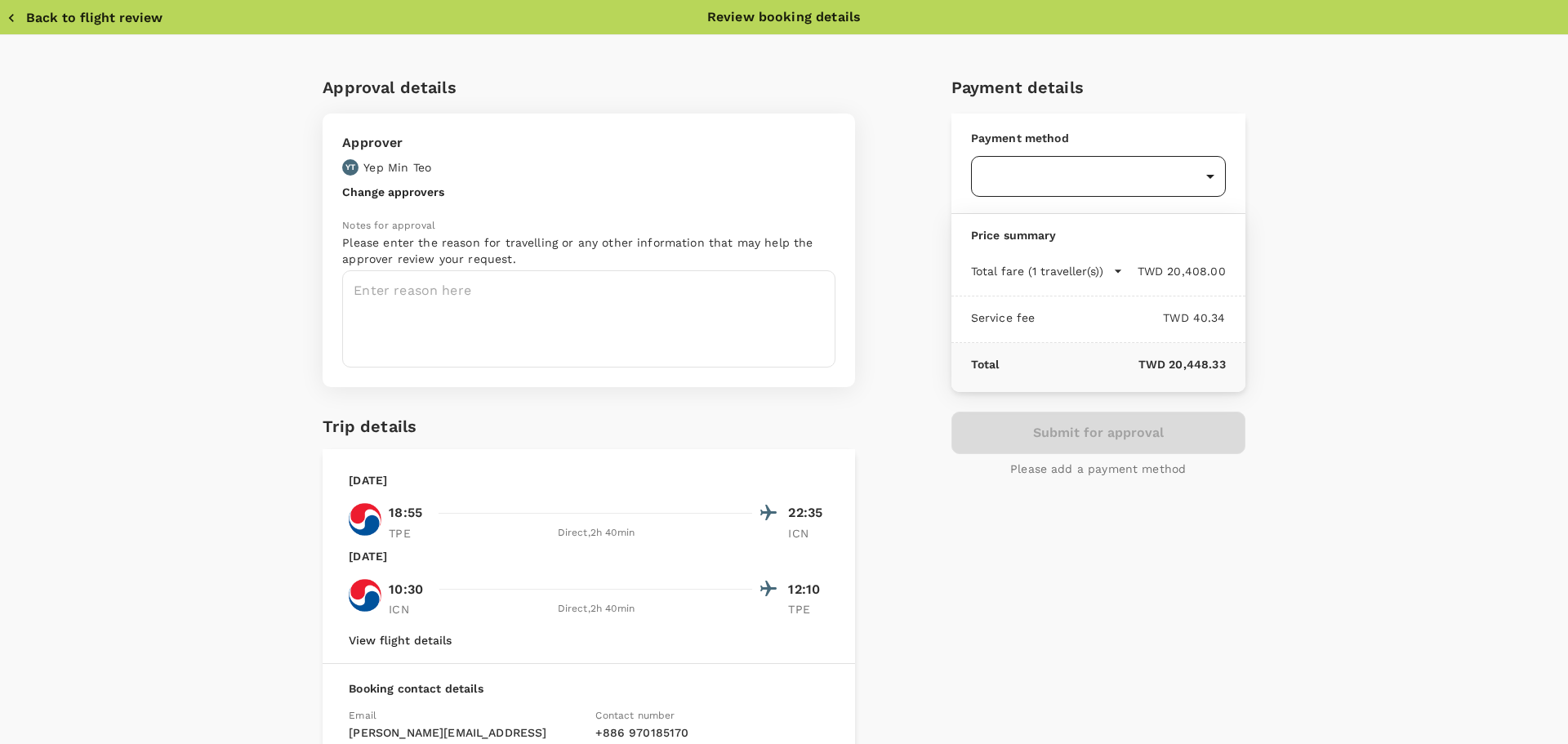
click at [1135, 169] on body "Back to flight results Flight review Traveller(s) Traveller 1 : ML [PERSON_NAME…" at bounding box center [784, 394] width 1568 height 788
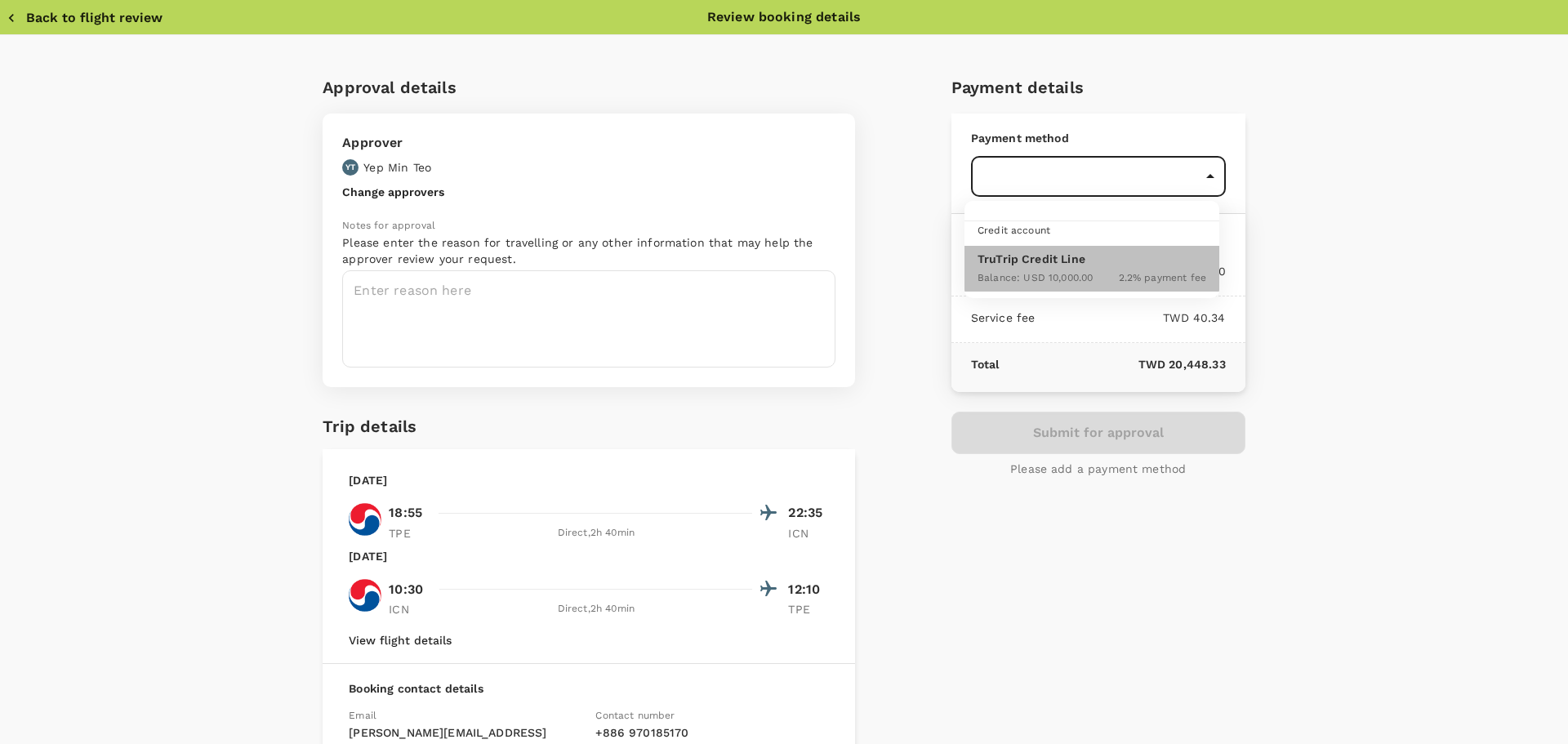
click at [1084, 286] on div "Balance : USD 10,000.00" at bounding box center [1034, 277] width 115 height 20
type input "9fa37c9f-b2e5-409a-9b4d-ae801eda177d"
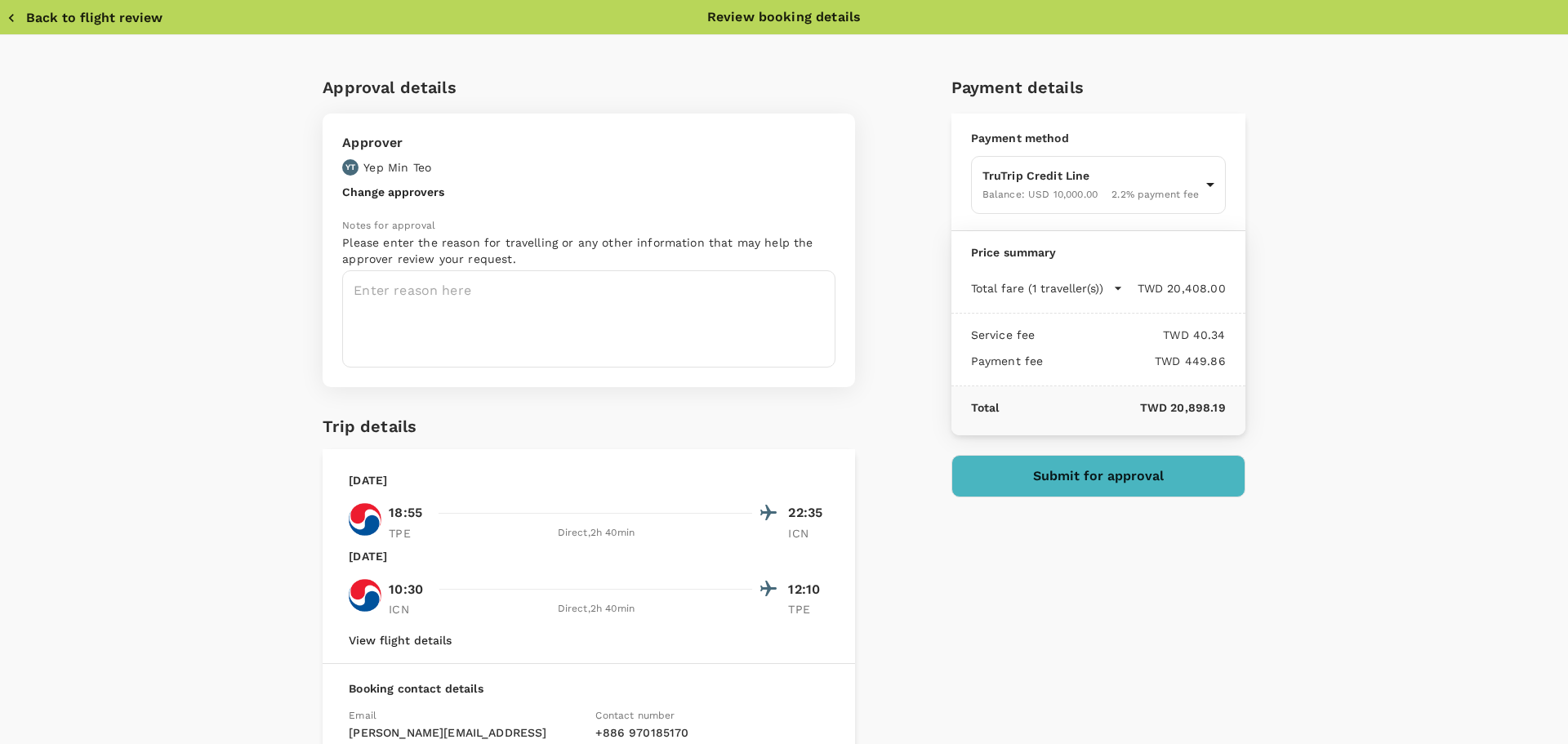
click at [11, 10] on icon "button" at bounding box center [11, 18] width 17 height 17
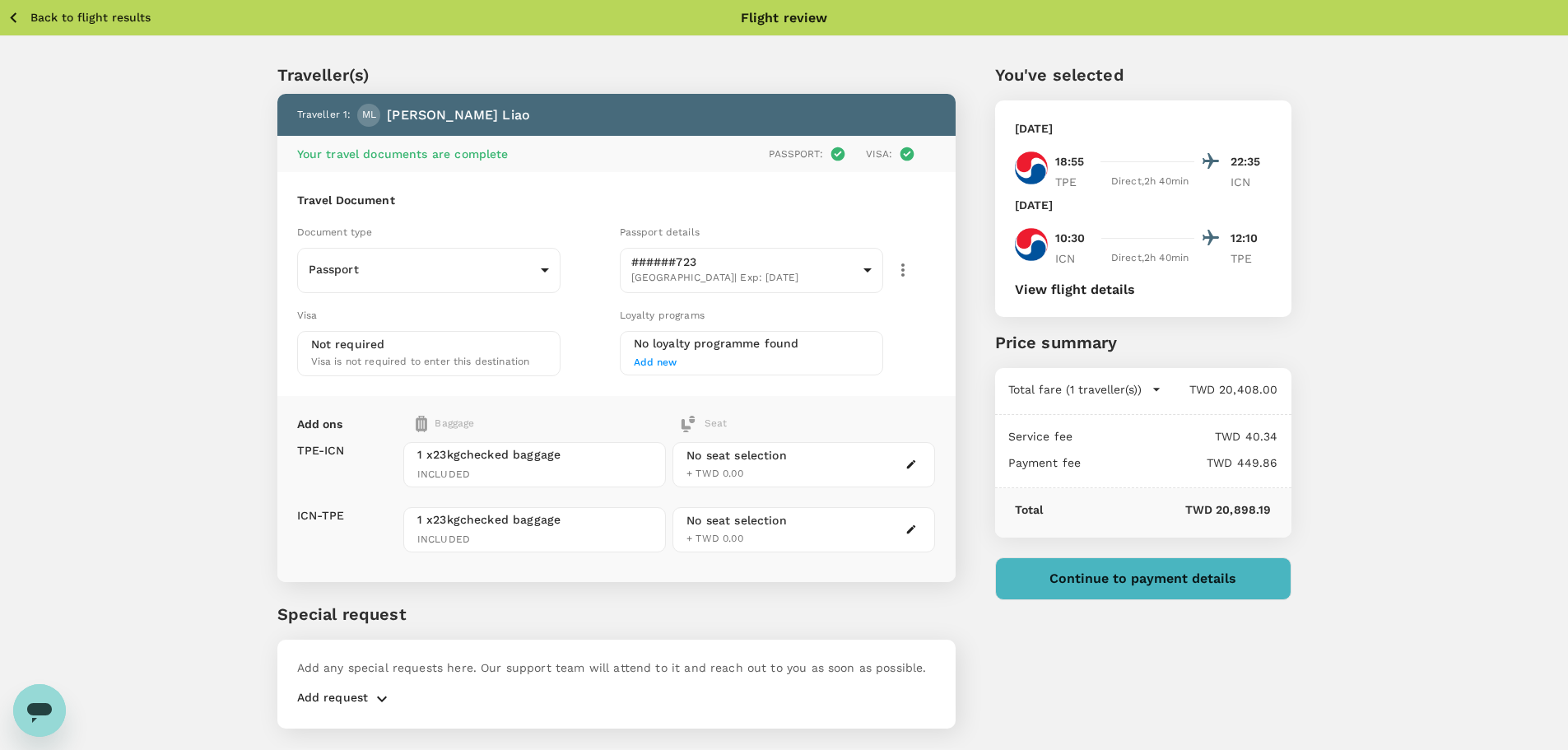
click at [11, 10] on icon "button" at bounding box center [13, 17] width 21 height 21
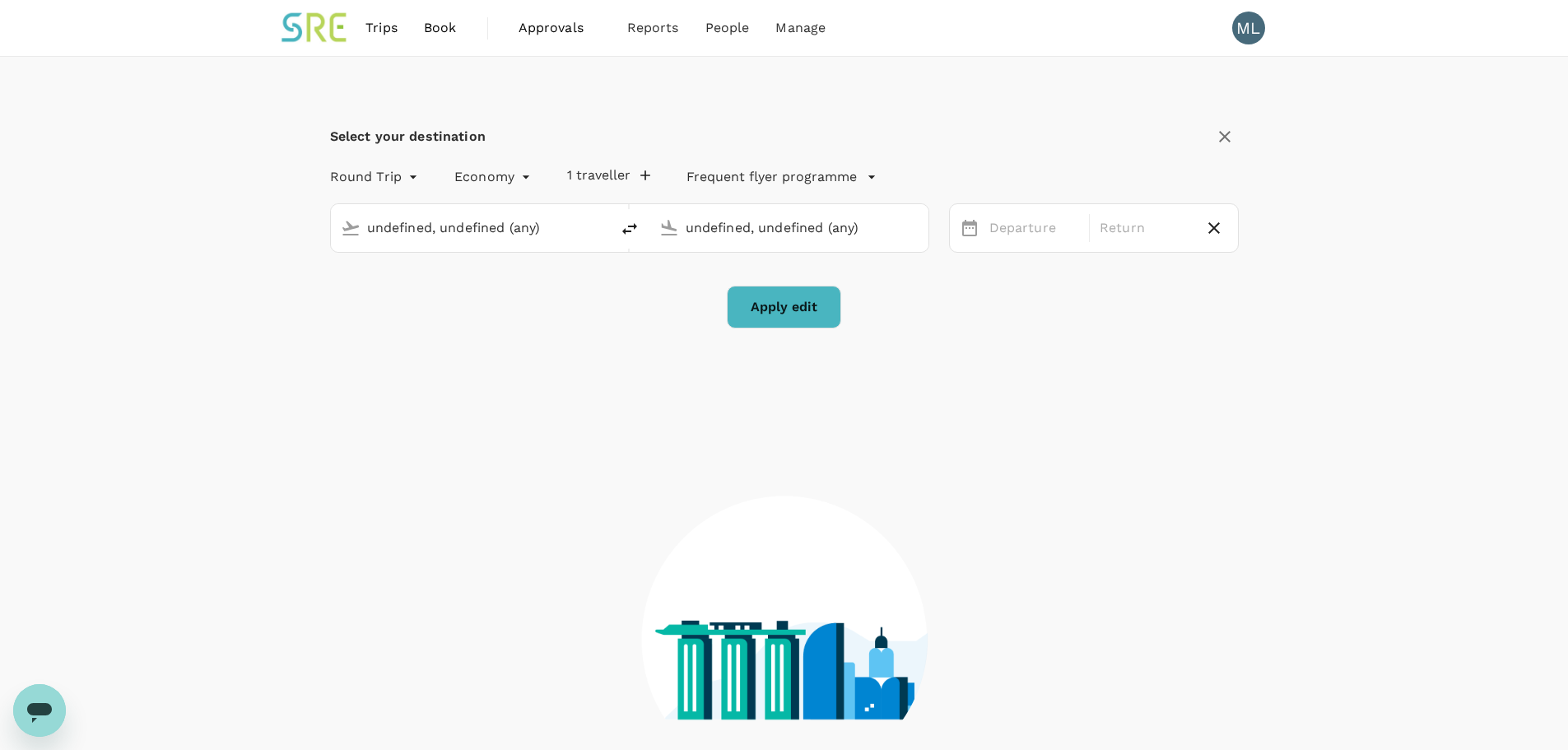
type input "Taiwan Taoyuan Intl (TPE)"
type input "Incheon Intl (ICN)"
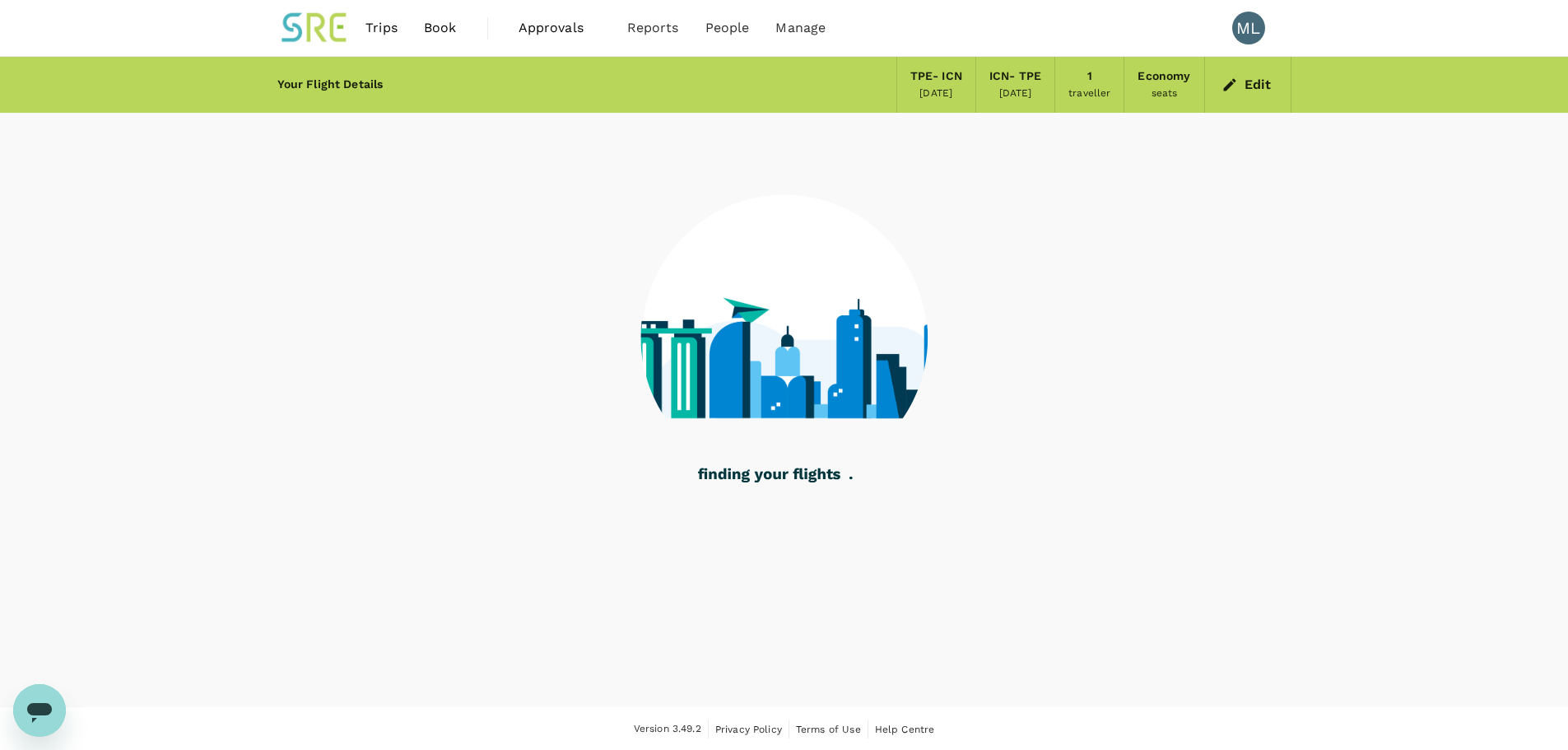
click at [381, 30] on span "Trips" at bounding box center [382, 28] width 32 height 20
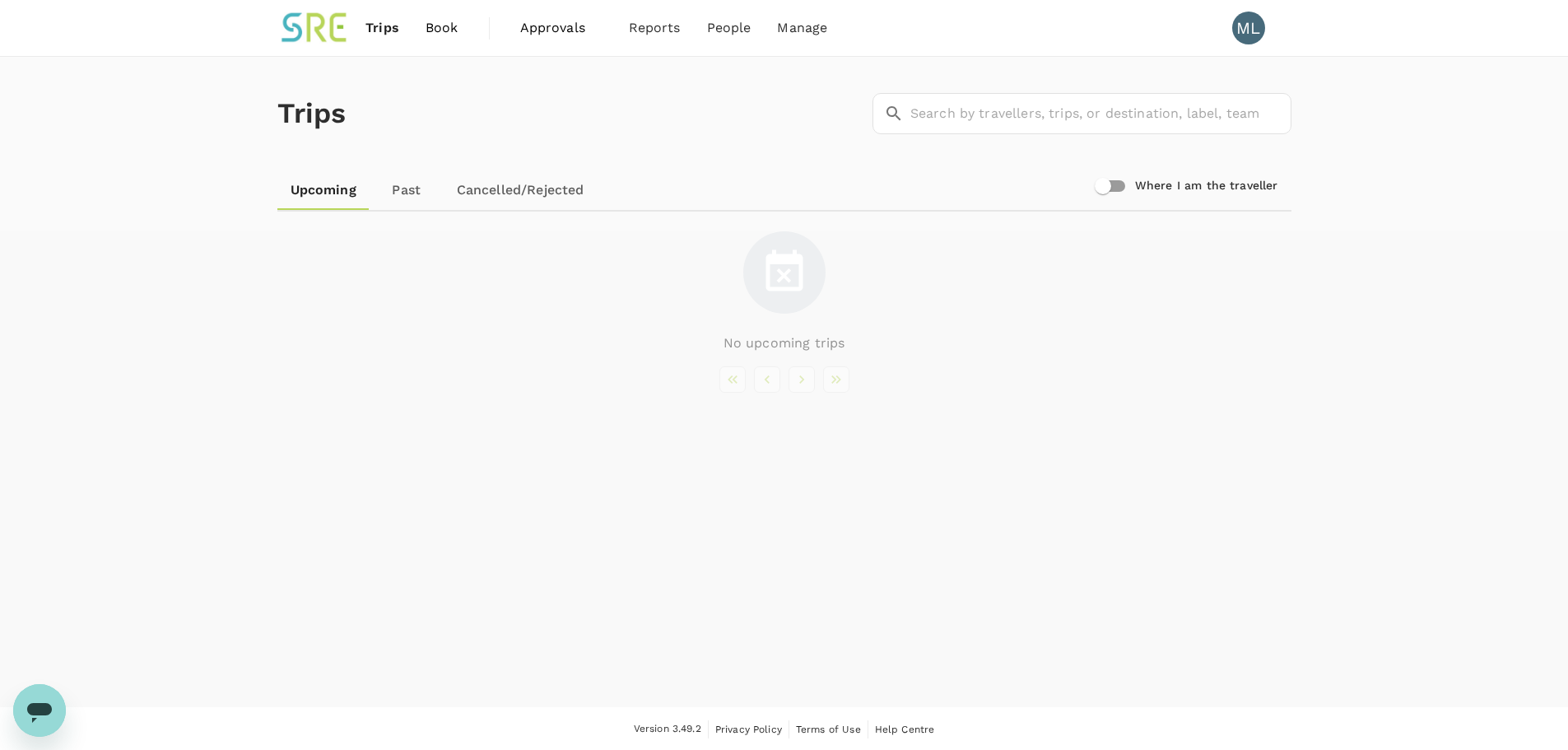
click at [443, 31] on span "Book" at bounding box center [441, 28] width 33 height 20
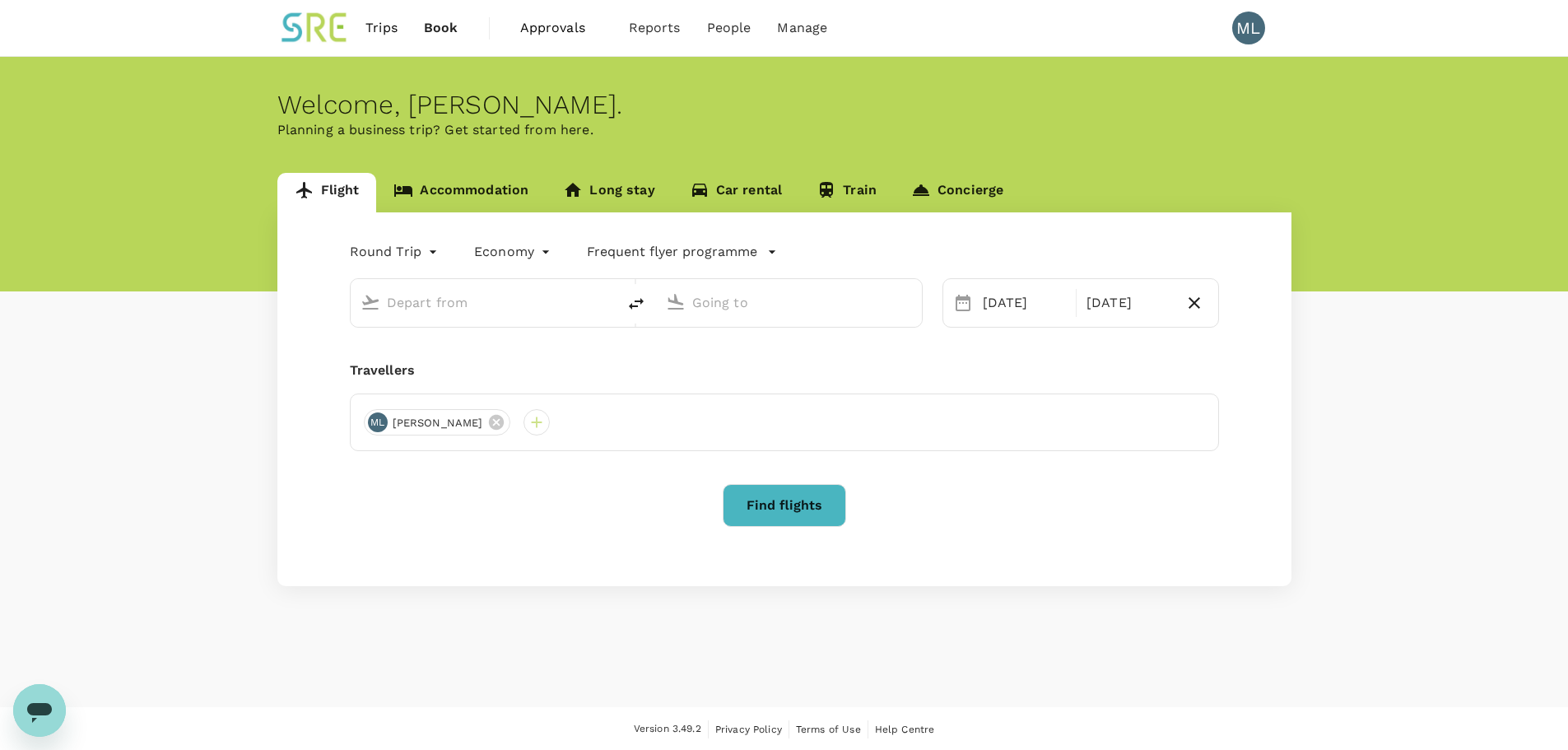
type input "Taiwan Taoyuan Intl (TPE)"
type input "Incheon Intl (ICN)"
type input "Taiwan Taoyuan Intl (TPE)"
type input "Incheon Intl (ICN)"
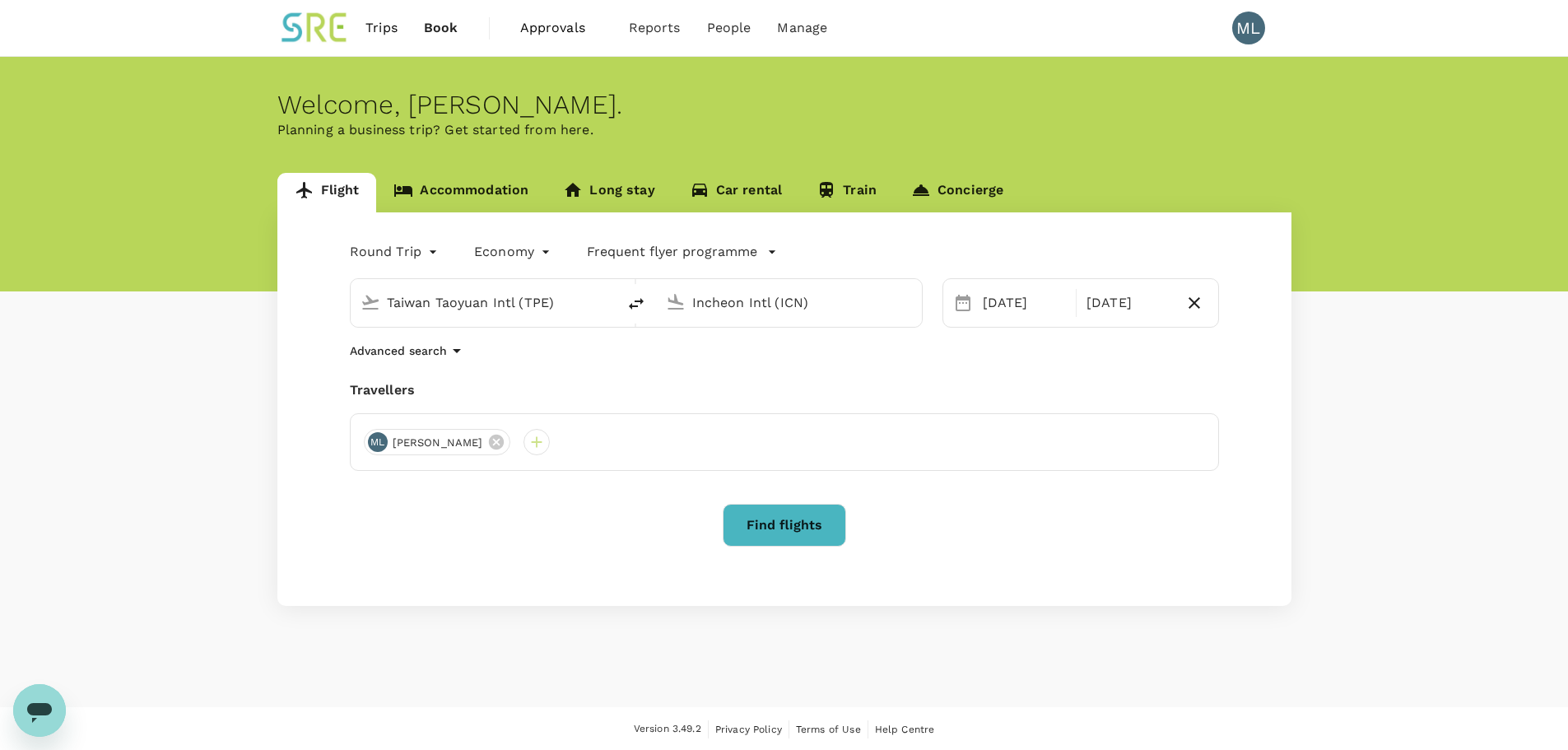
click at [535, 35] on span "Approvals" at bounding box center [561, 28] width 83 height 20
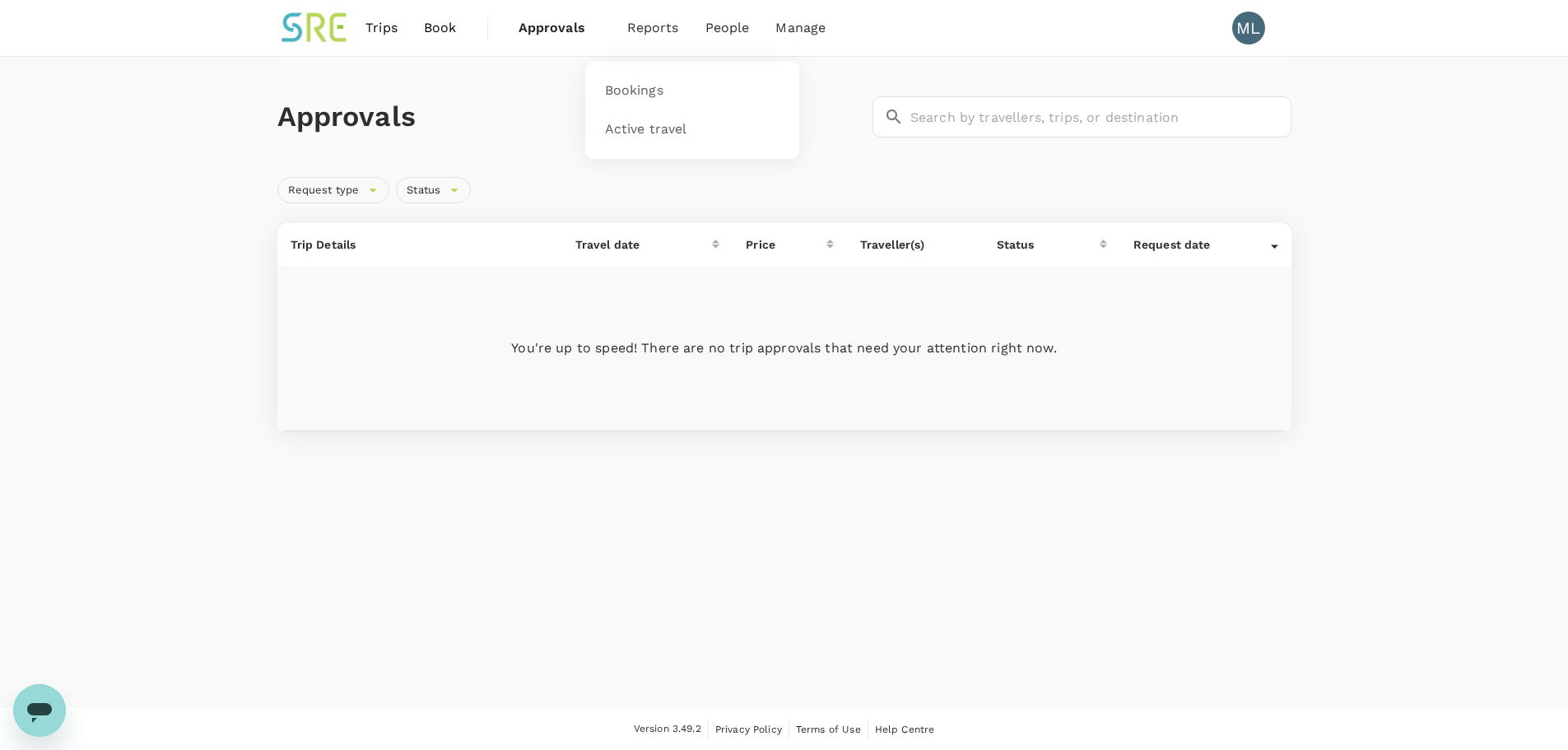
click at [653, 33] on span "Reports" at bounding box center [653, 28] width 52 height 20
click at [629, 86] on span "Bookings" at bounding box center [634, 91] width 59 height 19
